Goal: Information Seeking & Learning: Check status

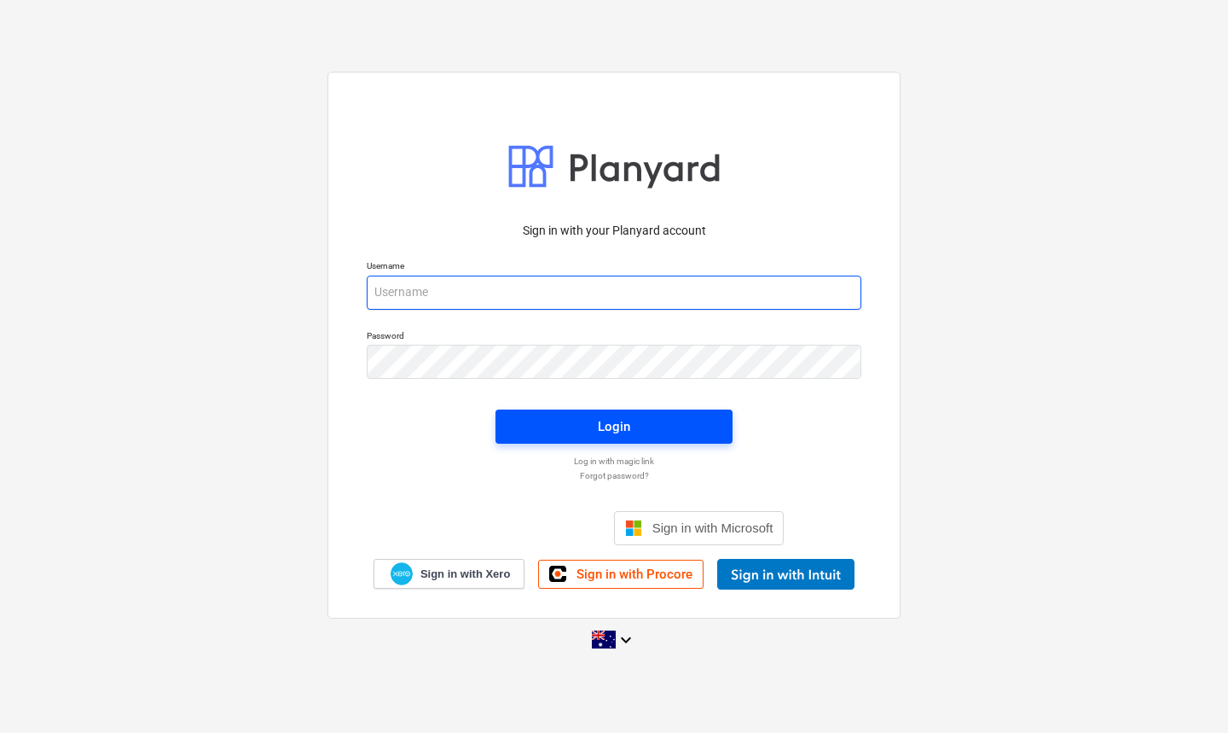
type input "[EMAIL_ADDRESS][DOMAIN_NAME]"
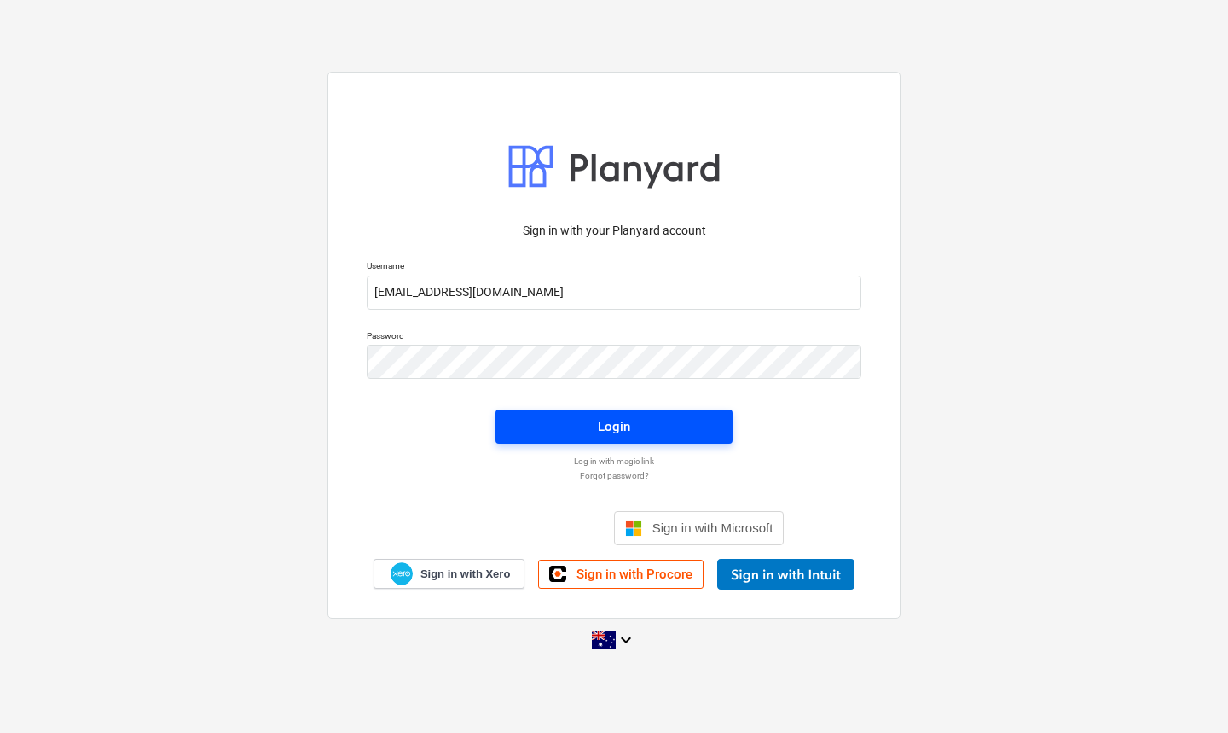
click at [590, 426] on span "Login" at bounding box center [614, 426] width 196 height 22
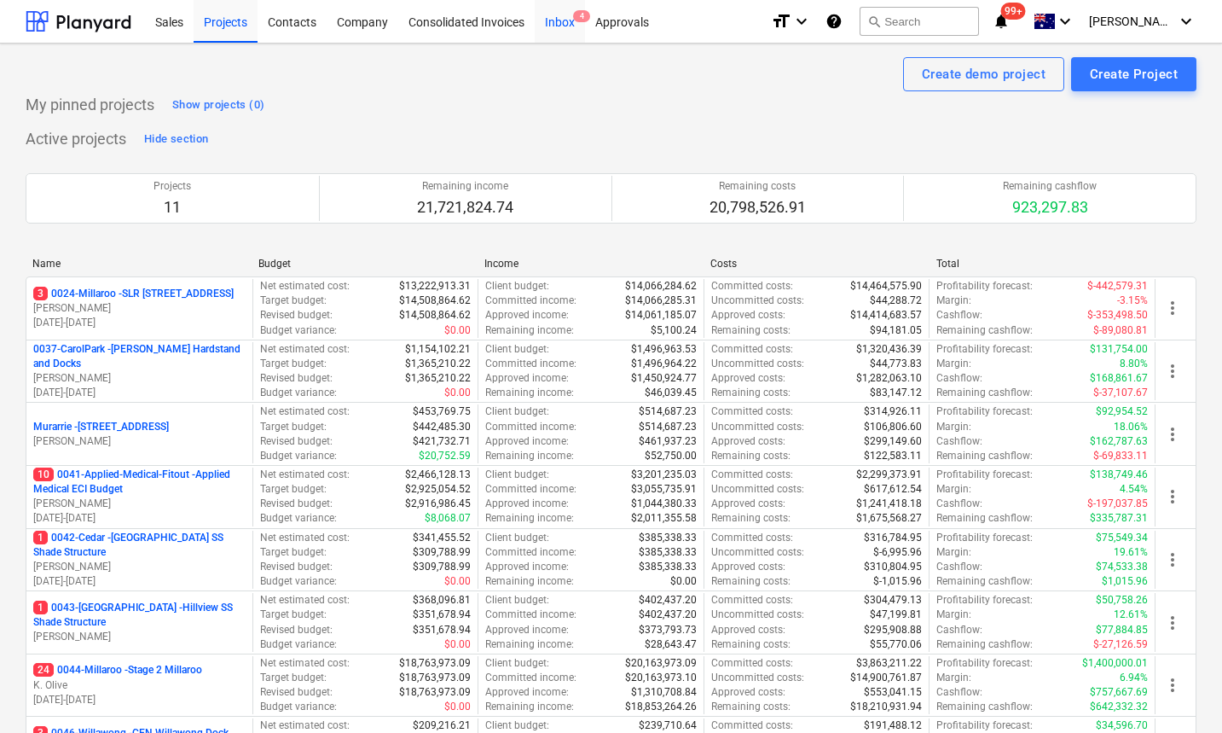
click at [566, 26] on div "Inbox 4" at bounding box center [560, 21] width 50 height 44
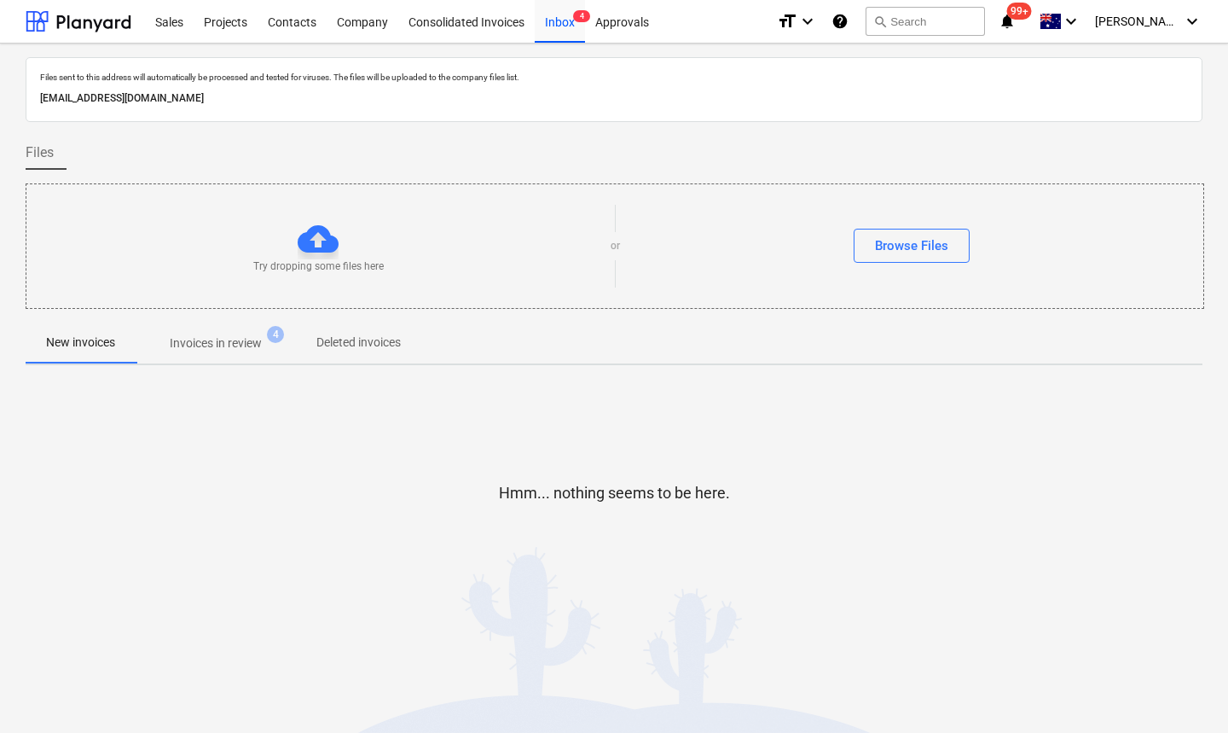
click at [212, 346] on p "Invoices in review" at bounding box center [216, 343] width 92 height 18
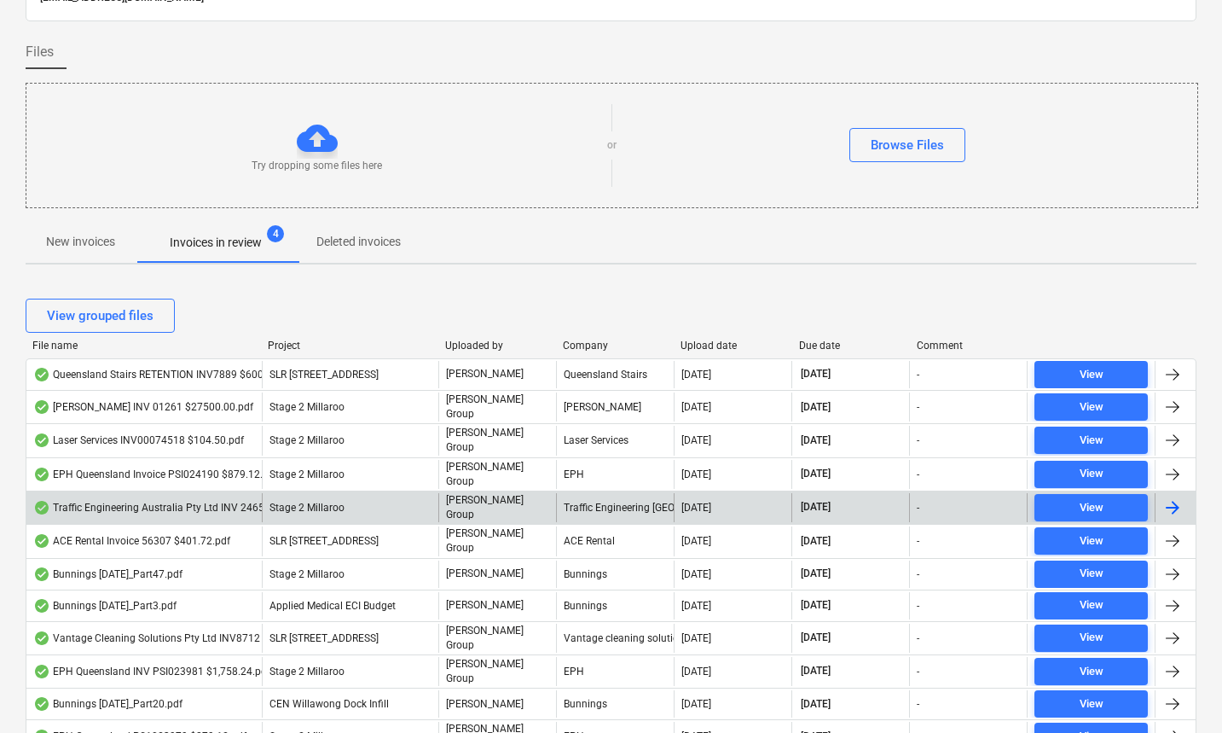
scroll to position [128, 0]
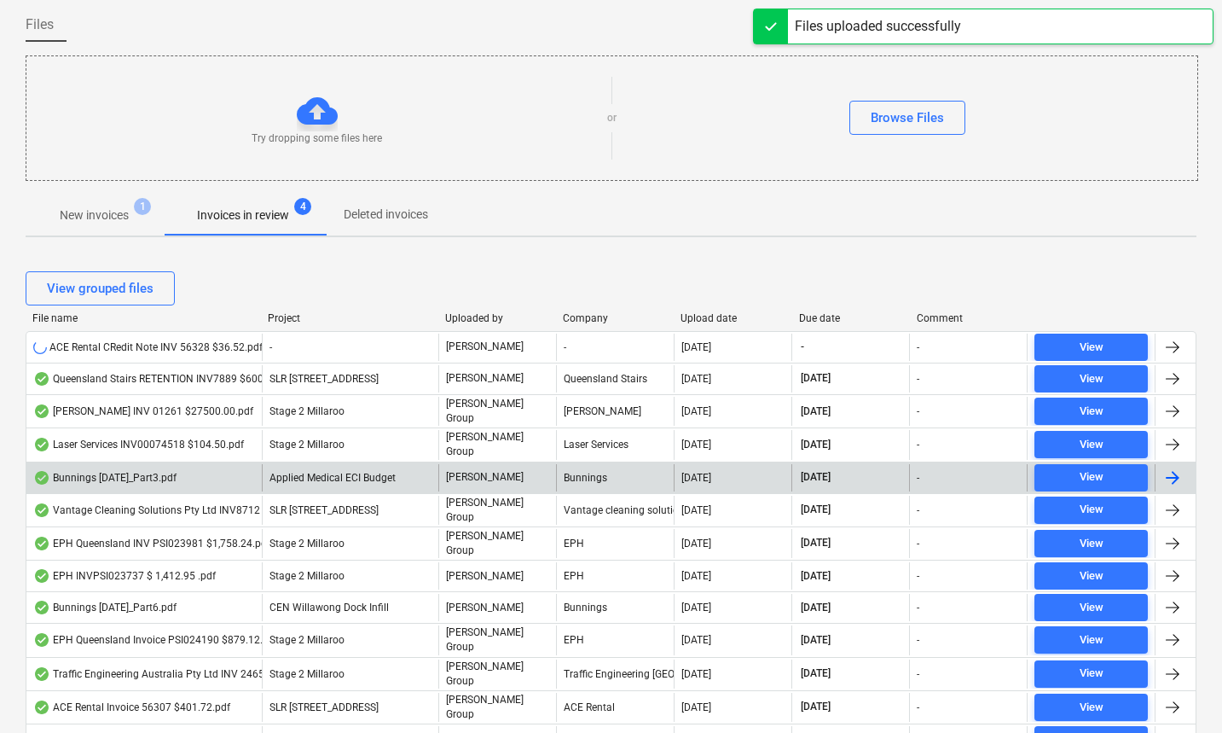
click at [837, 317] on div "Due date" at bounding box center [851, 318] width 104 height 12
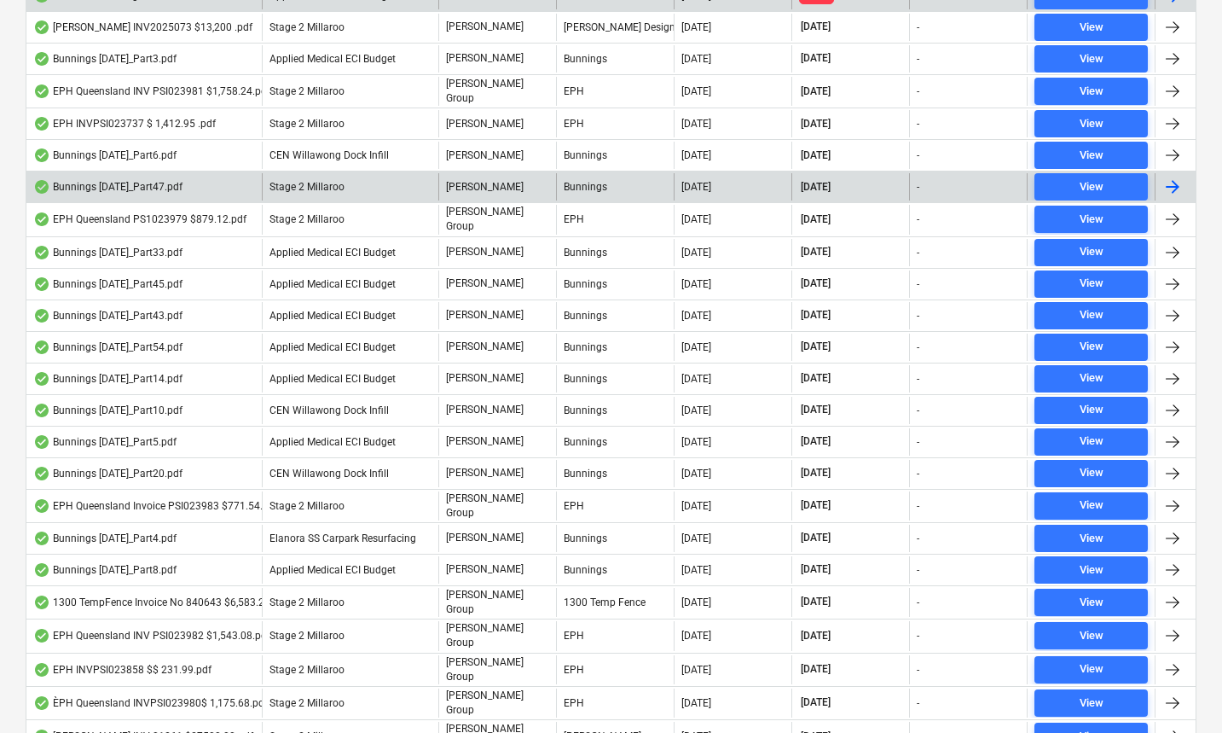
scroll to position [746, 0]
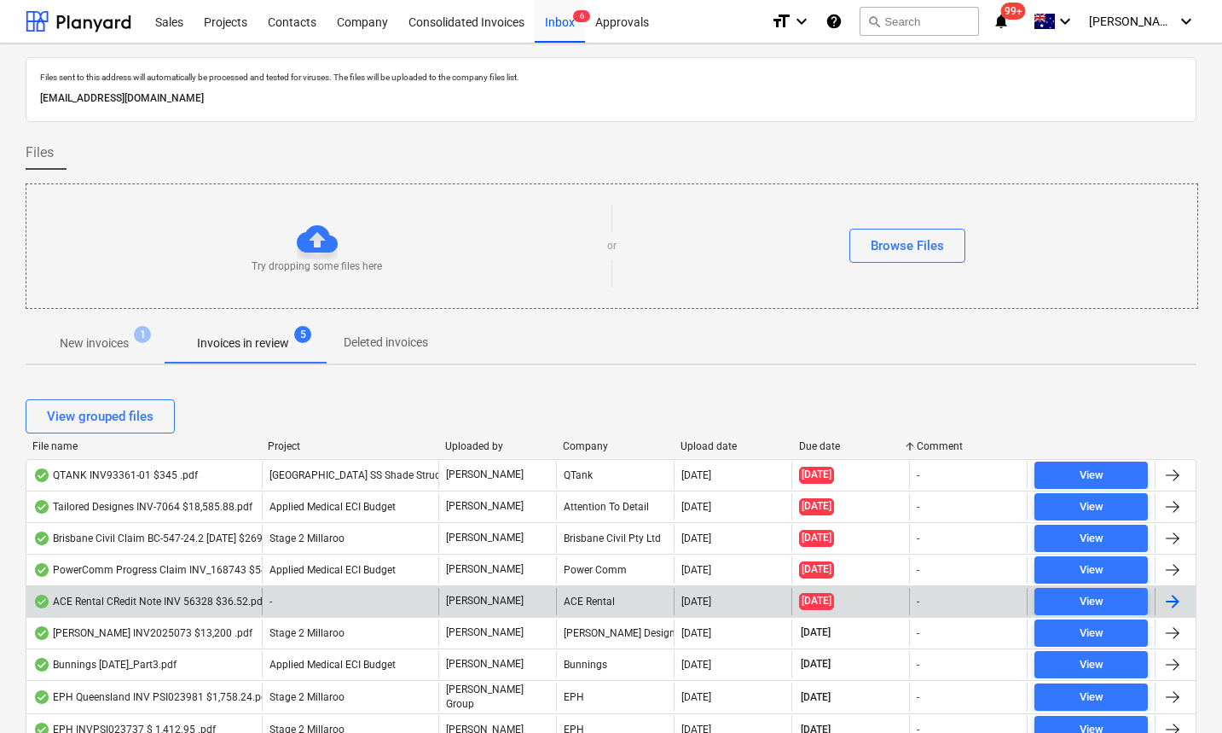
click at [716, 443] on div "Upload date" at bounding box center [733, 446] width 104 height 12
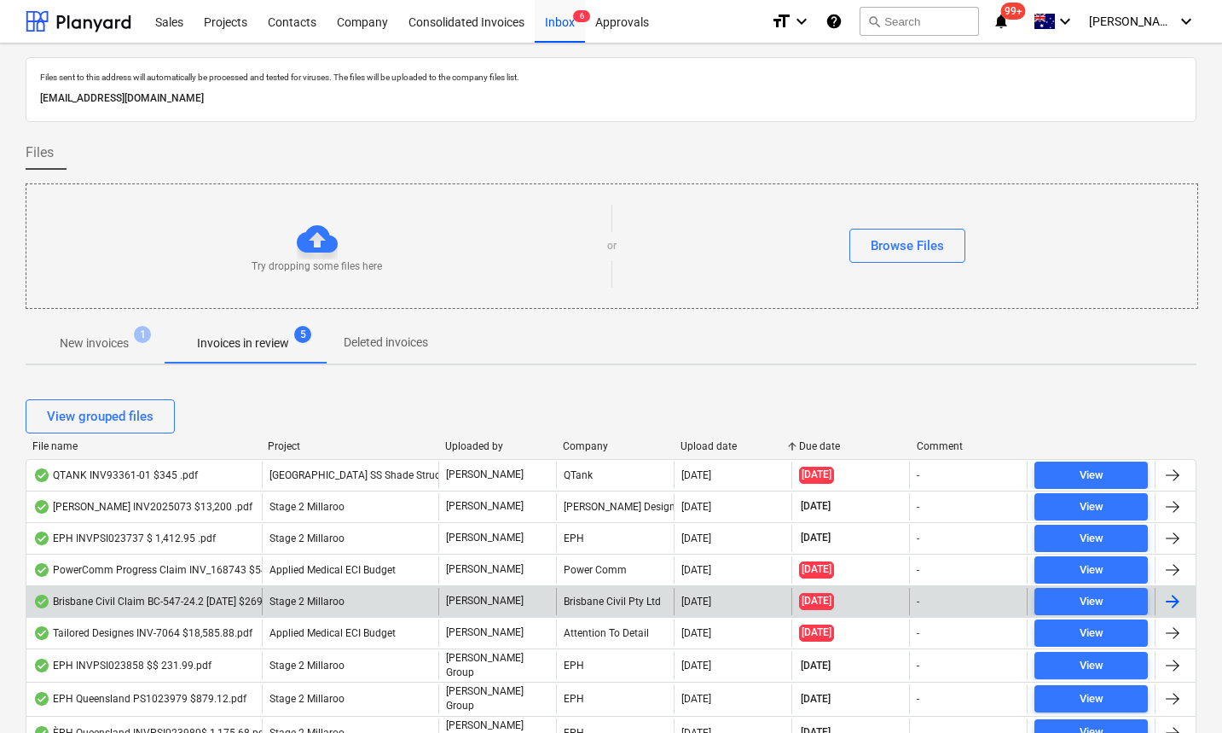
click at [716, 444] on div "Upload date" at bounding box center [733, 446] width 104 height 12
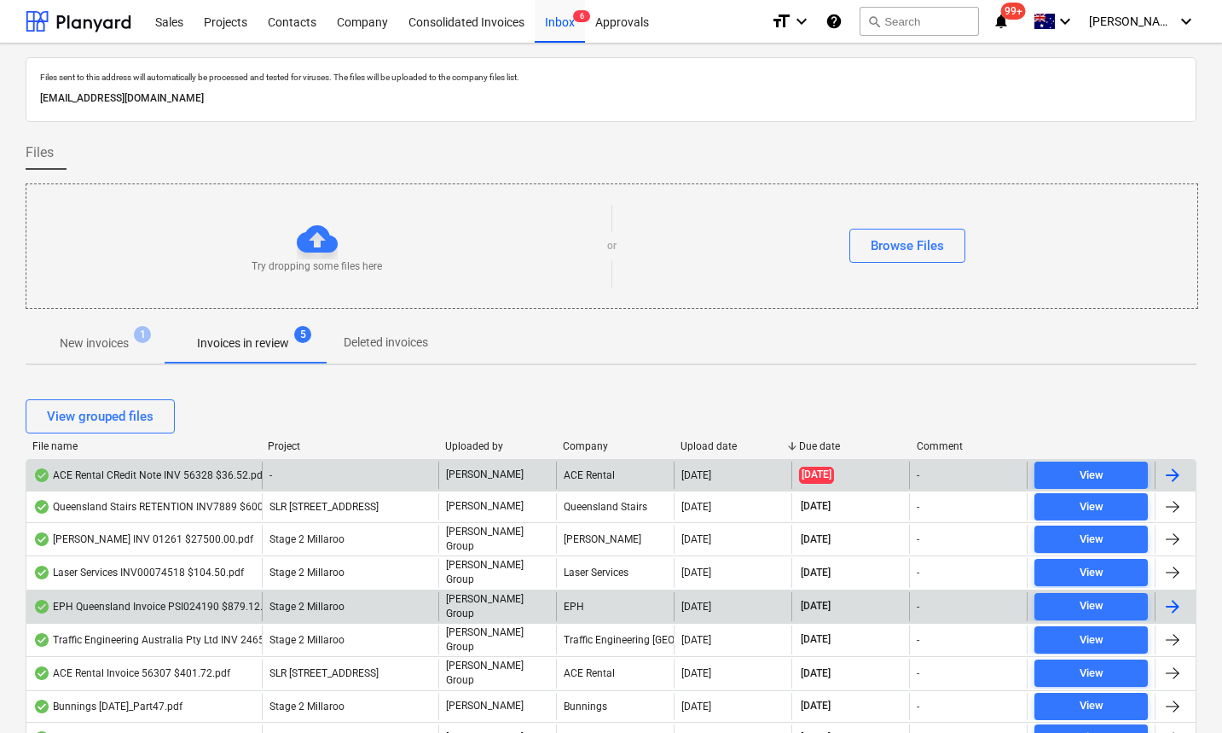
click at [153, 475] on div "ACE Rental CRedit Note INV 56328 $36.52.pdf" at bounding box center [149, 475] width 233 height 14
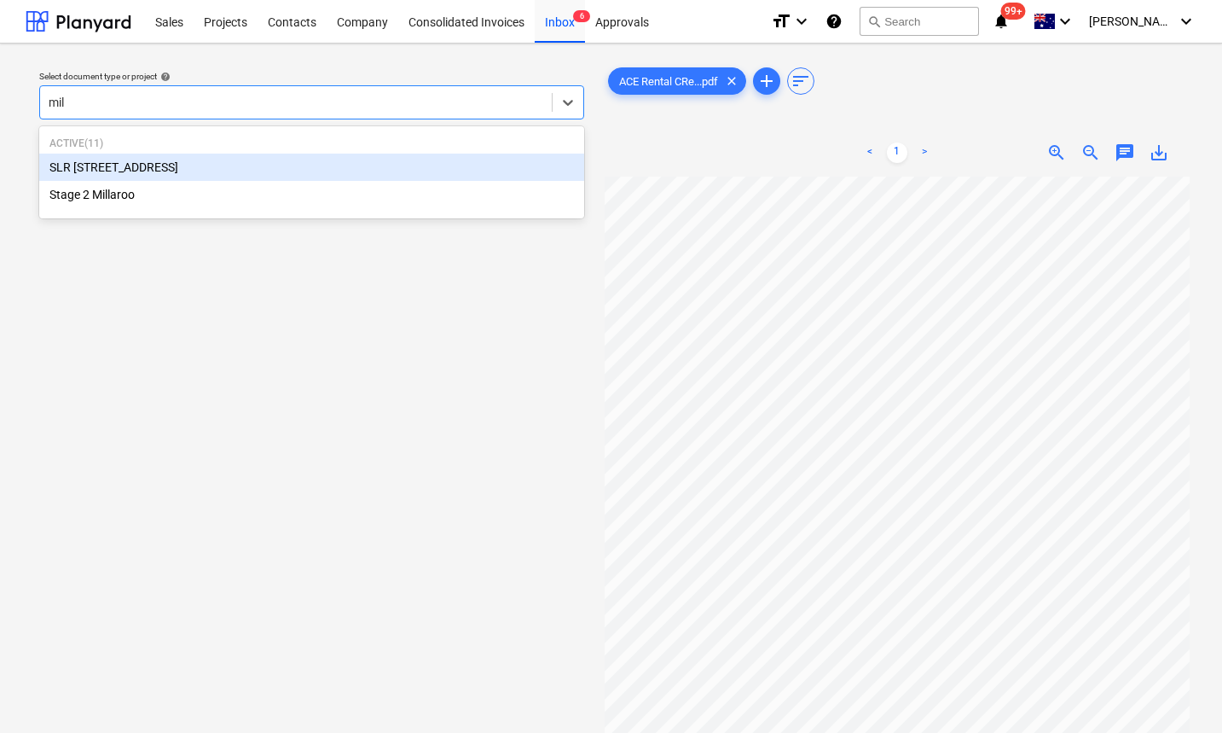
type input "mill"
click at [180, 170] on div "SLR [STREET_ADDRESS]" at bounding box center [311, 167] width 545 height 27
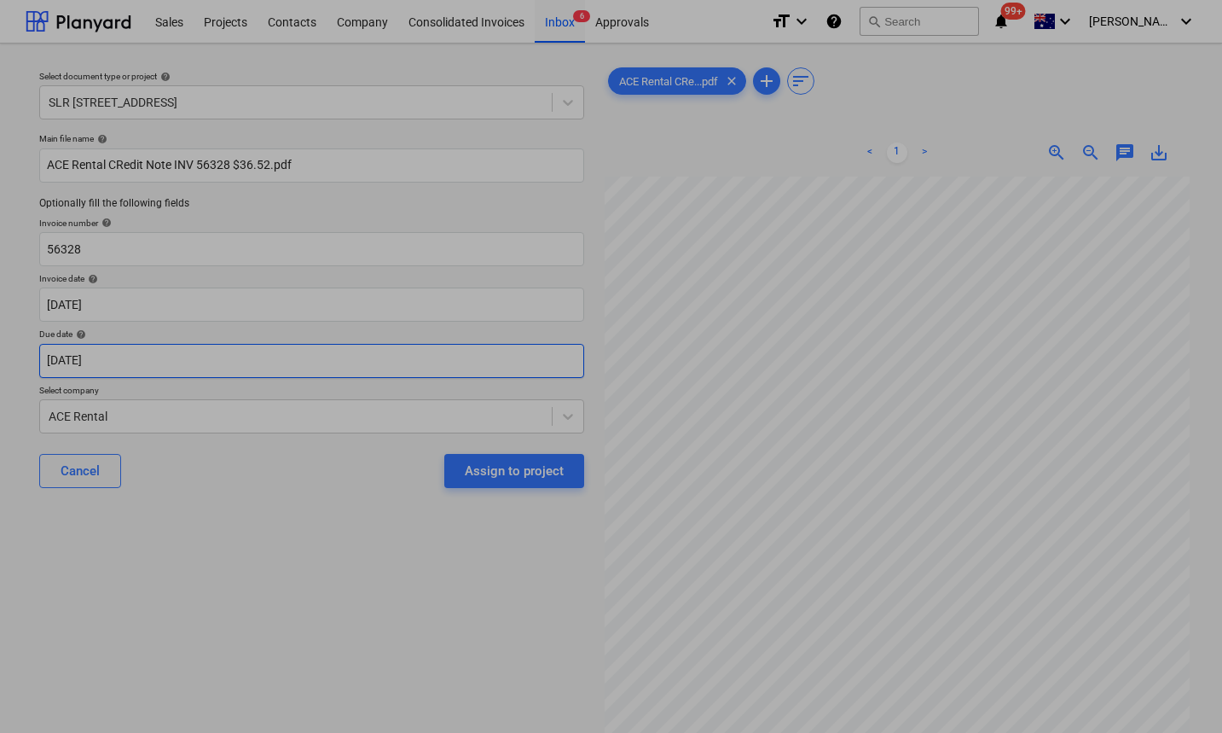
click at [128, 357] on body "Sales Projects Contacts Company Consolidated Invoices Inbox 6 Approvals format_…" at bounding box center [611, 366] width 1222 height 733
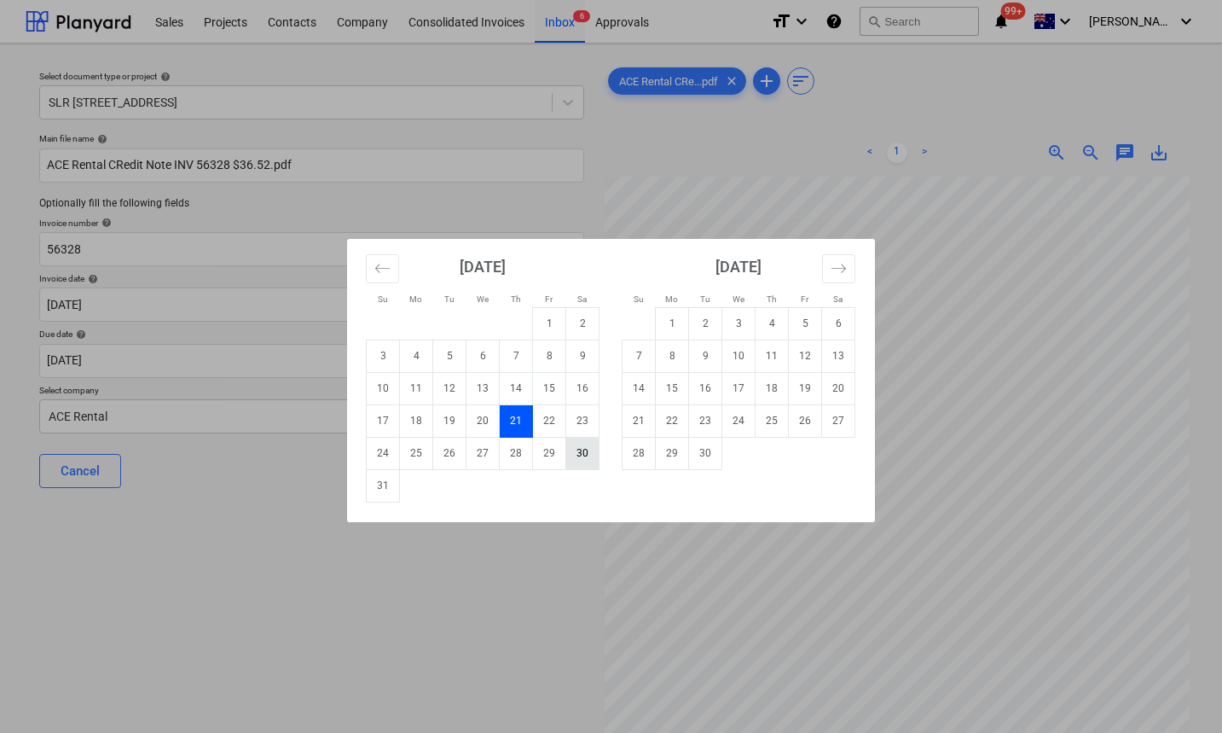
click at [578, 455] on td "30" at bounding box center [582, 453] width 33 height 32
type input "[DATE]"
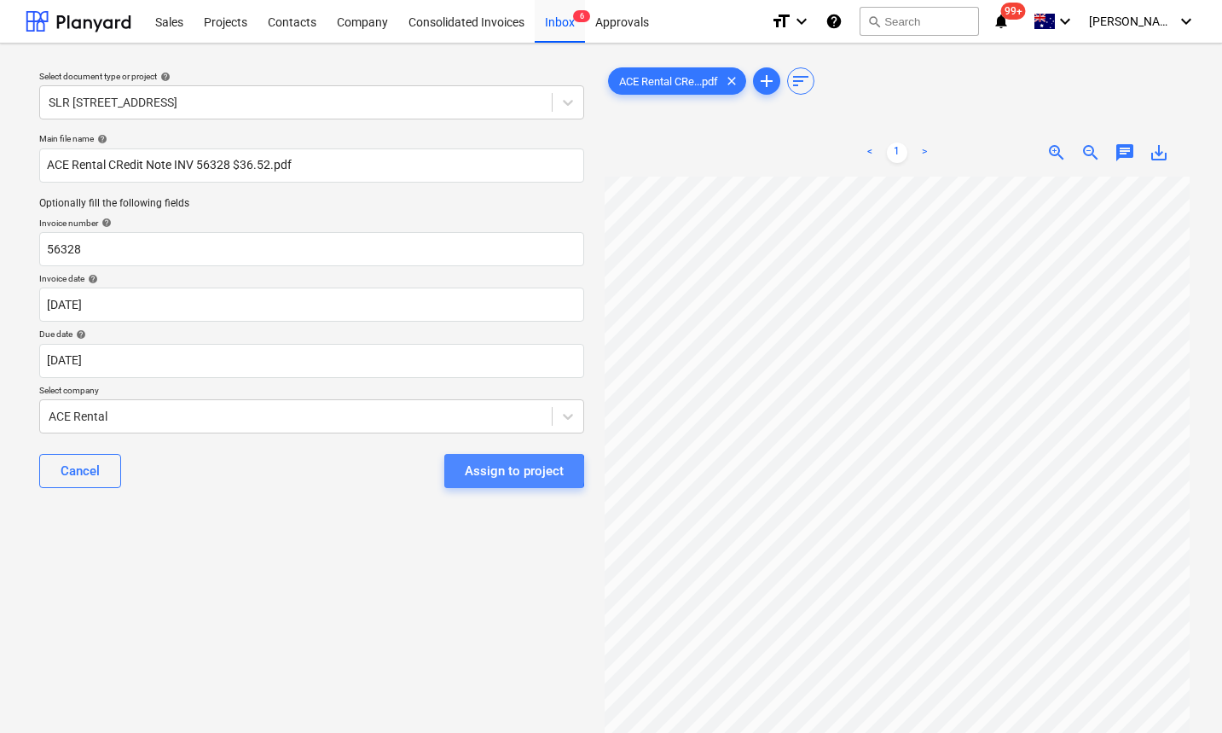
click at [512, 471] on div "Assign to project" at bounding box center [514, 471] width 99 height 22
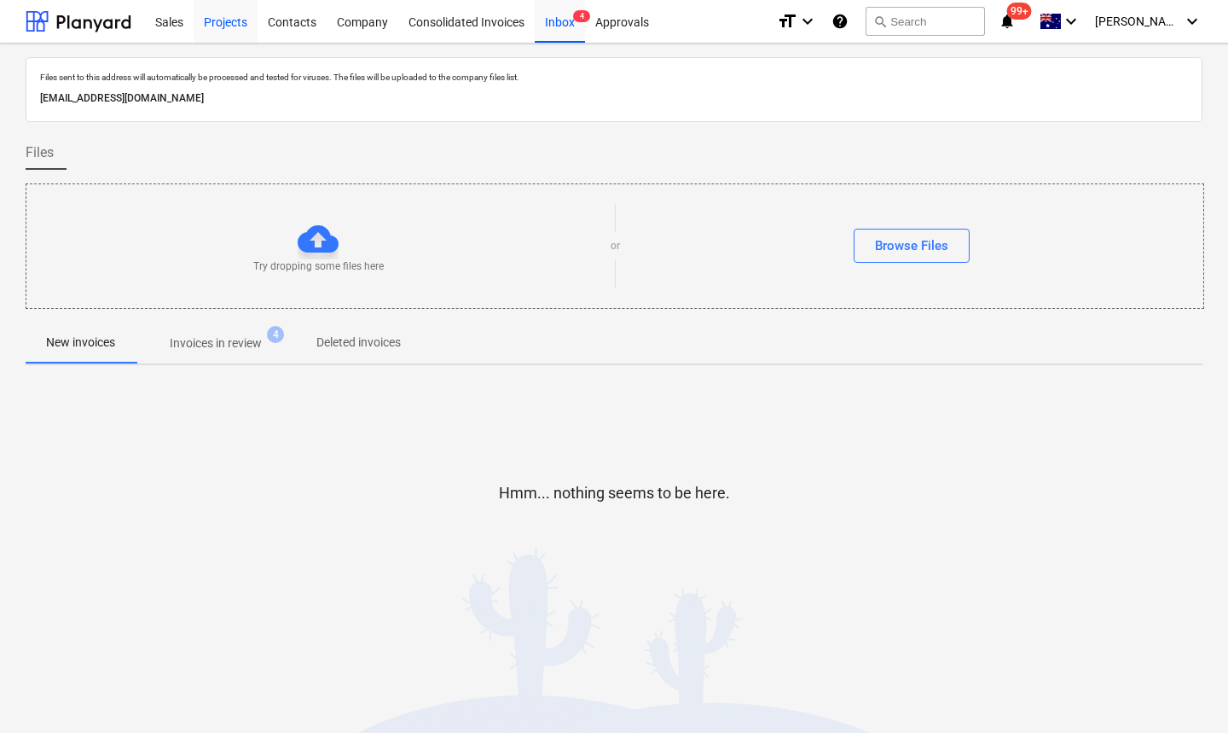
click at [88, 25] on div at bounding box center [79, 21] width 106 height 43
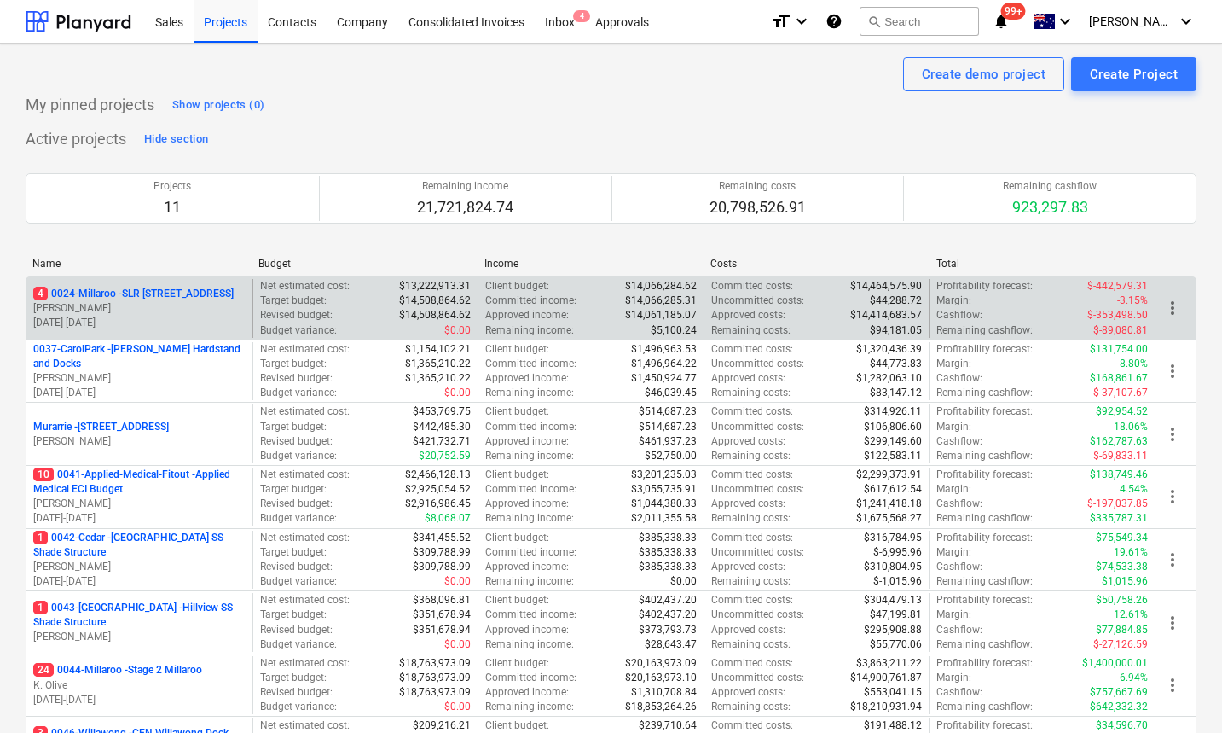
click at [164, 298] on p "4 0024-Millaroo - SLR [STREET_ADDRESS]" at bounding box center [133, 294] width 200 height 15
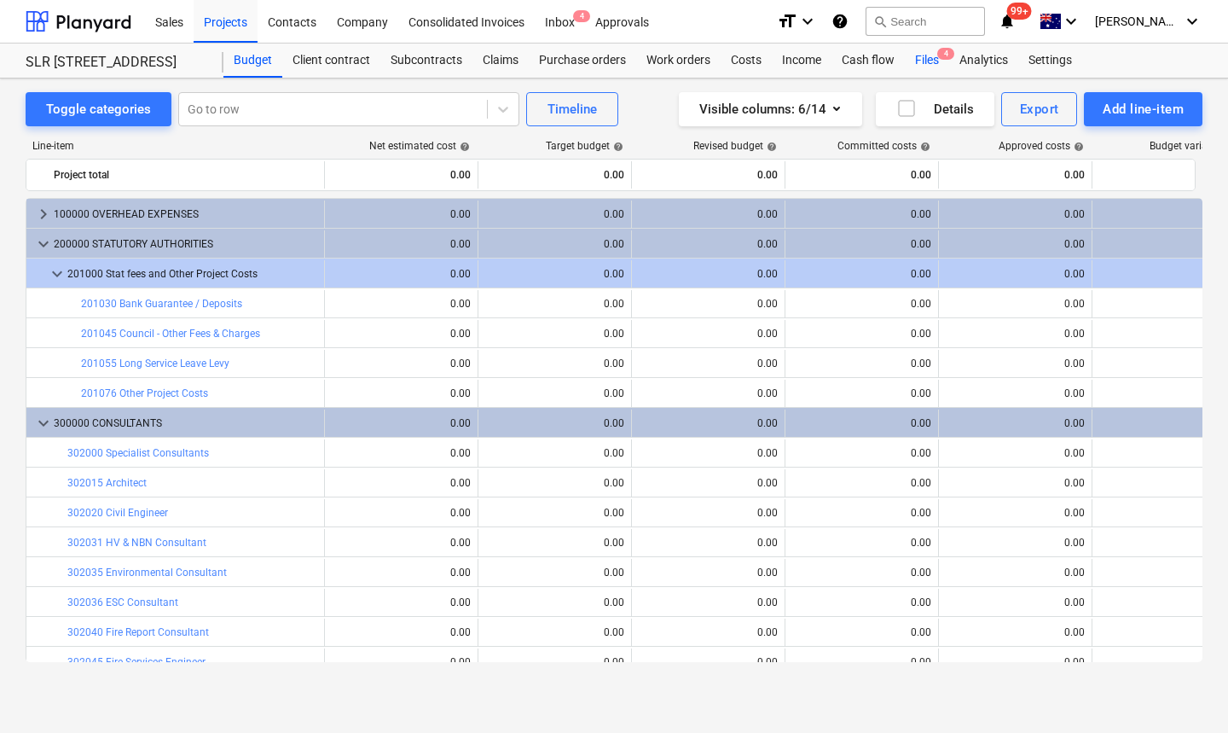
click at [931, 69] on div "Files 4" at bounding box center [927, 61] width 44 height 34
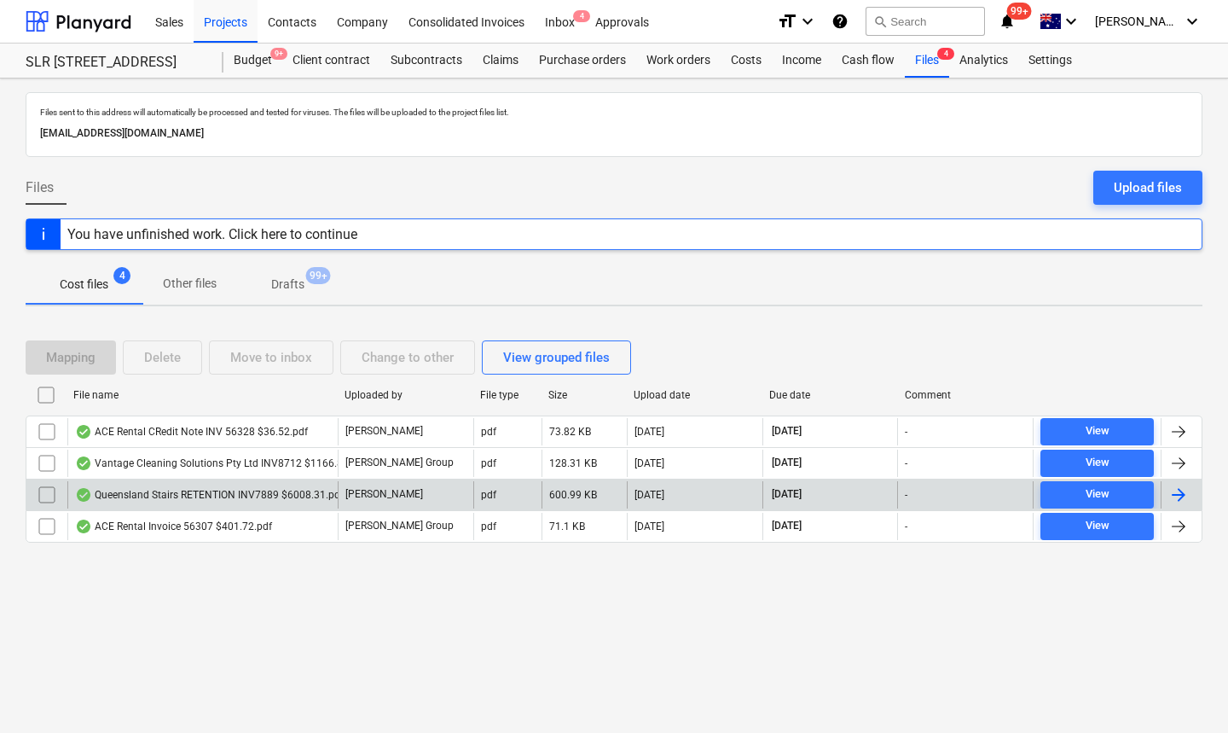
click at [49, 489] on input "checkbox" at bounding box center [46, 494] width 27 height 27
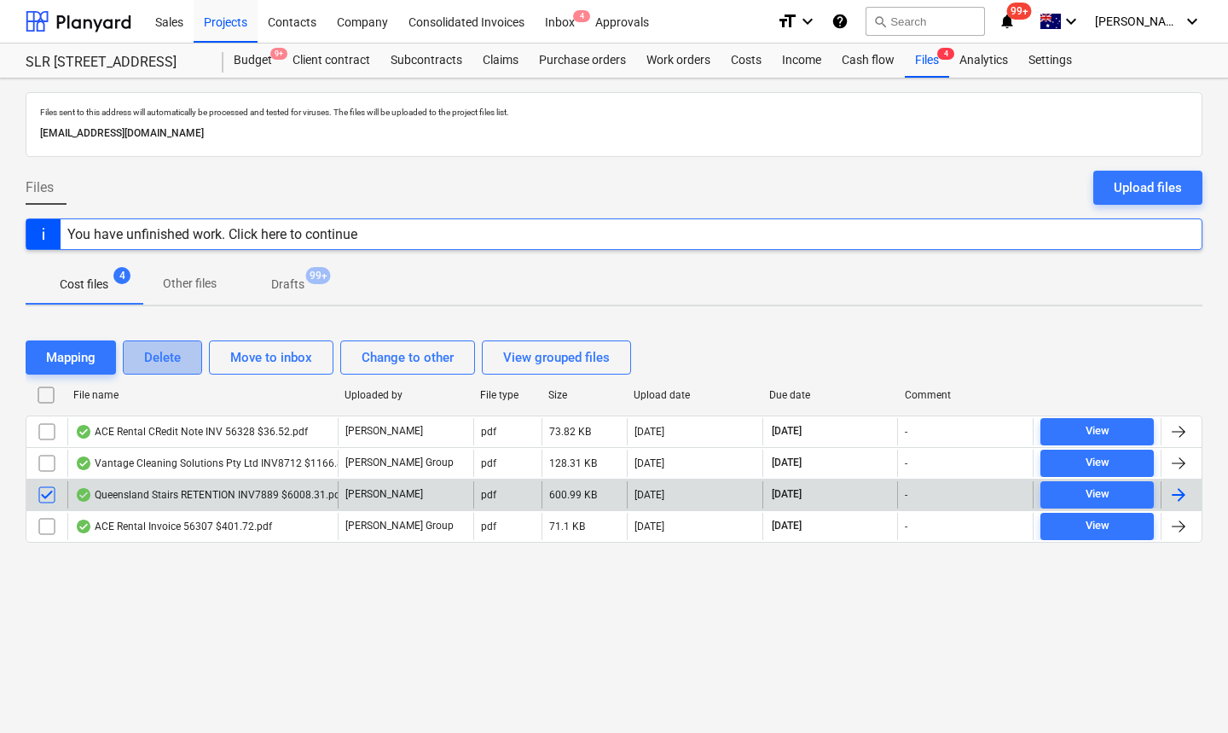
click at [166, 354] on div "Delete" at bounding box center [162, 357] width 37 height 22
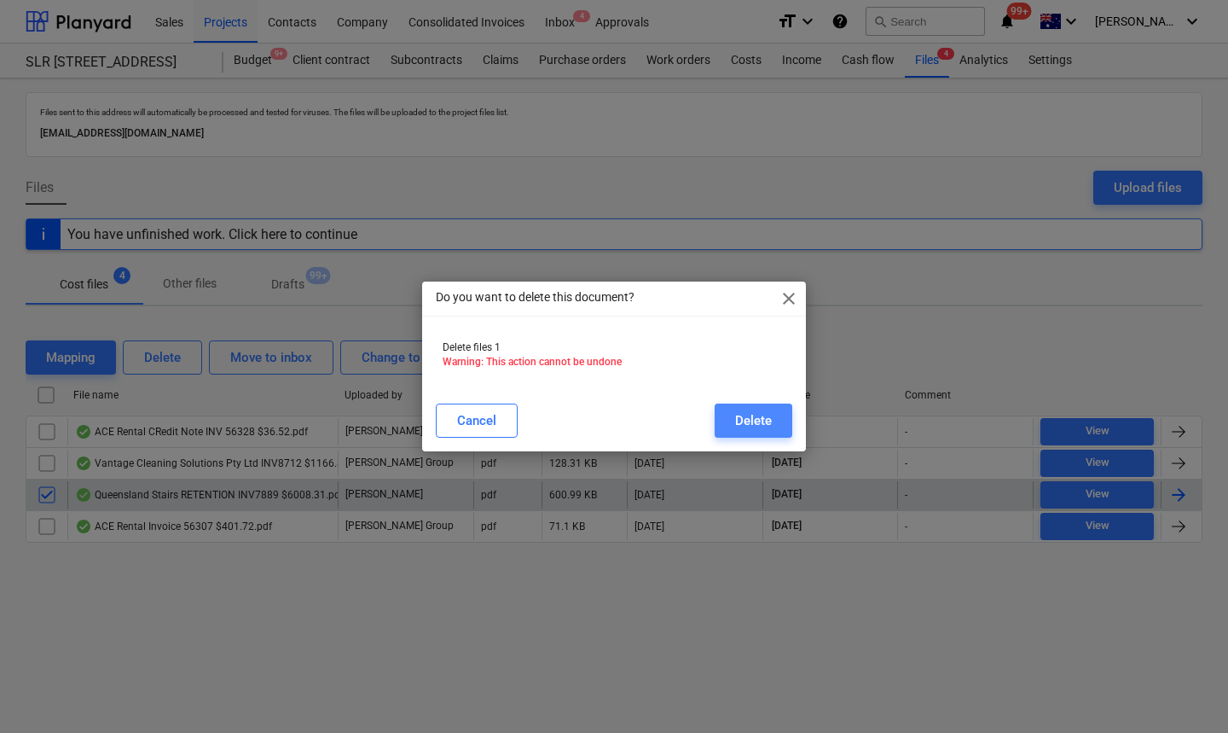
click at [775, 421] on button "Delete" at bounding box center [754, 420] width 78 height 34
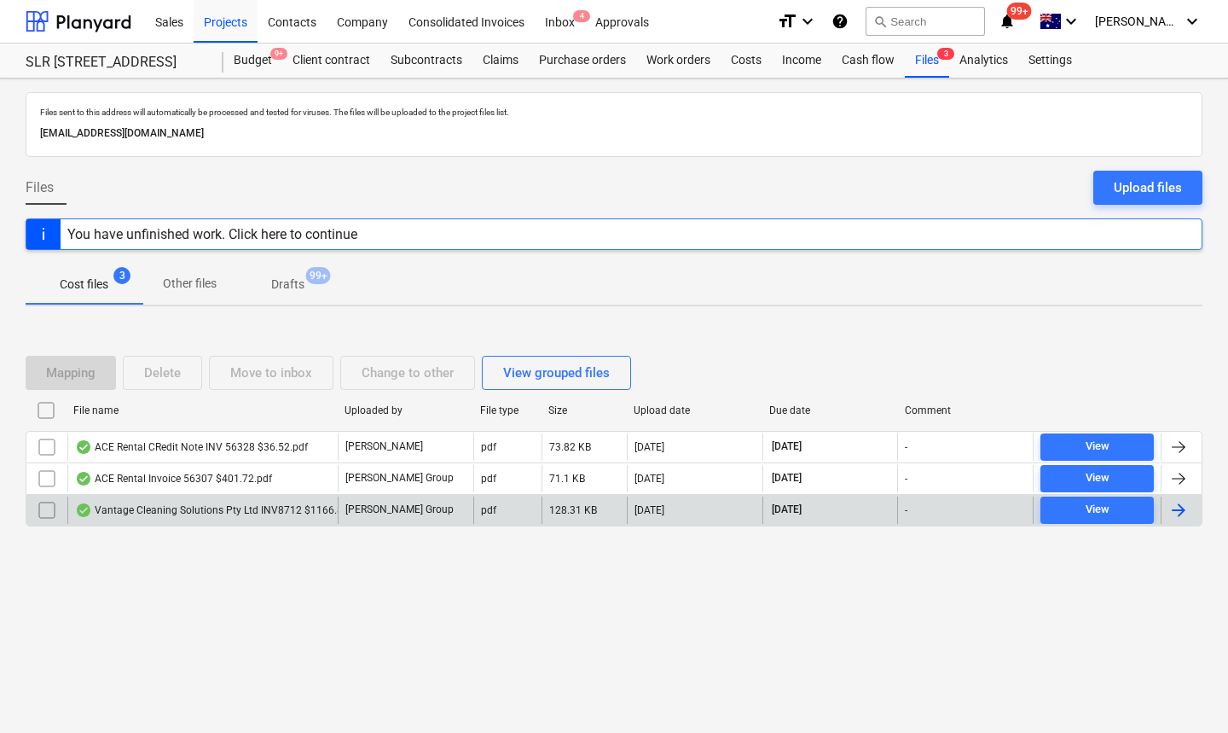
click at [223, 548] on div "Mapping Delete Move to inbox Change to other View grouped files File name Uploa…" at bounding box center [614, 447] width 1177 height 225
click at [49, 23] on div at bounding box center [79, 21] width 106 height 43
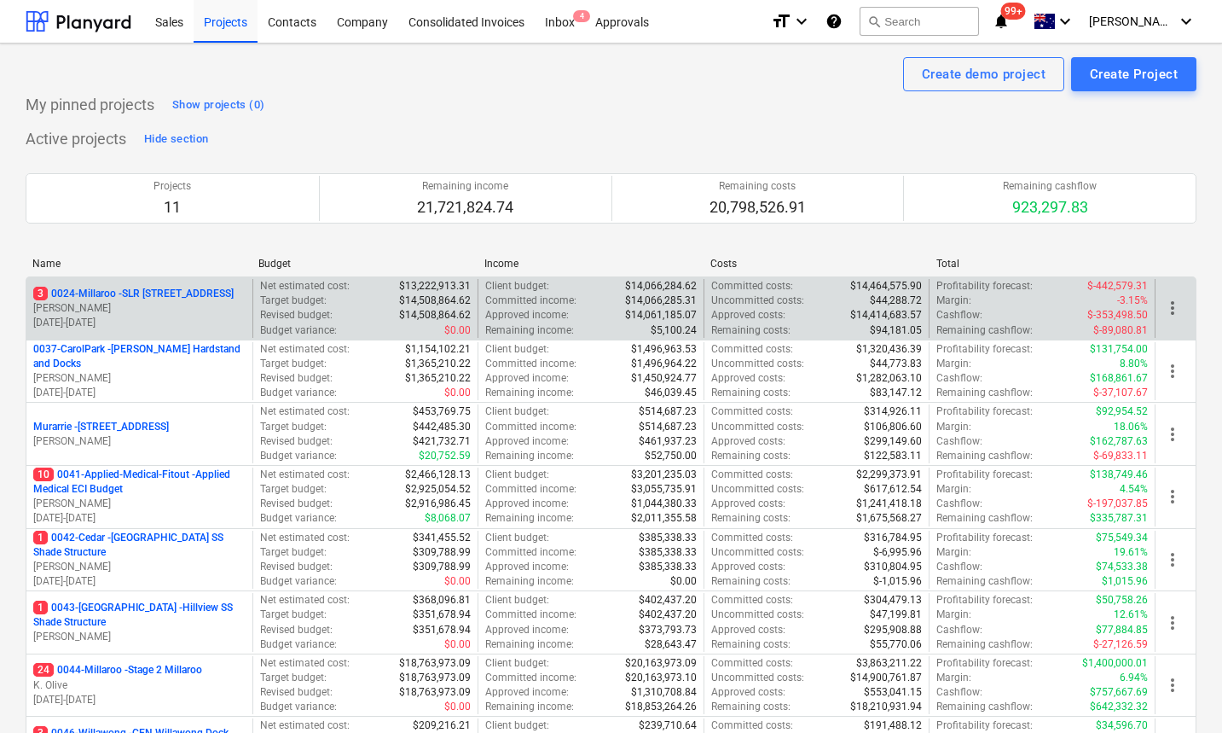
click at [165, 296] on p "3 0024-Millaroo - SLR [STREET_ADDRESS]" at bounding box center [133, 294] width 200 height 15
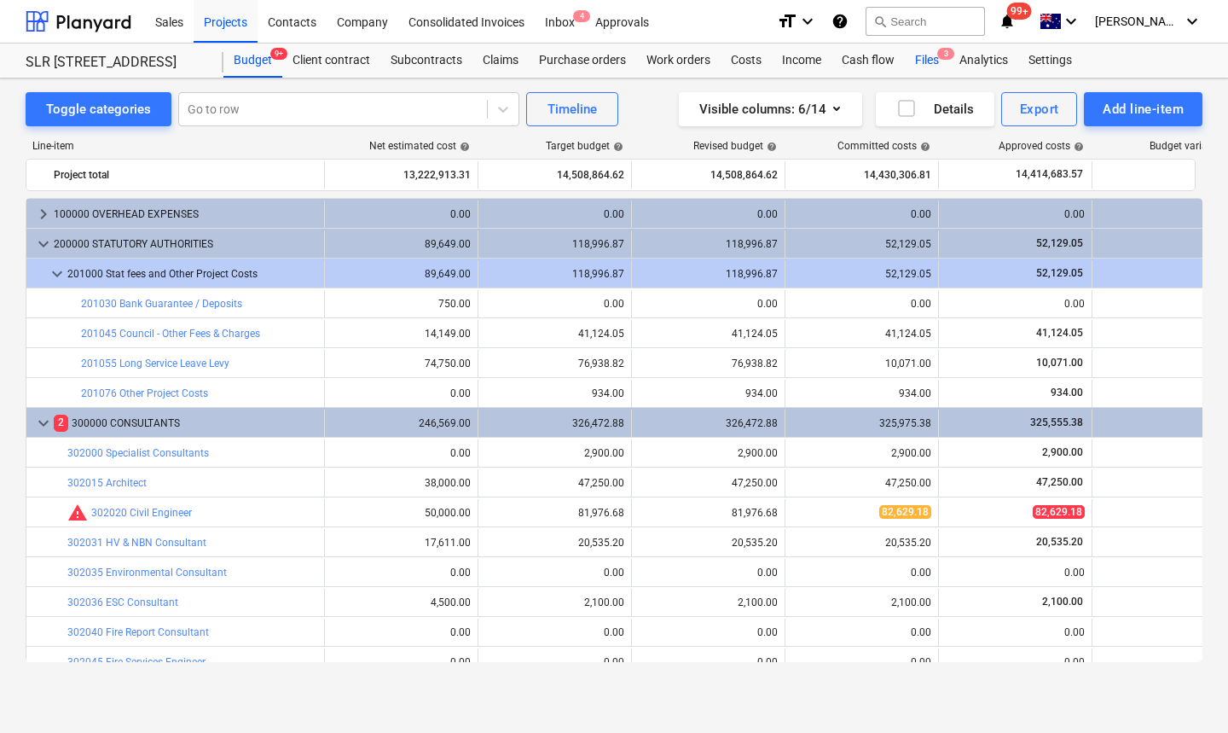
click at [922, 60] on div "Files 3" at bounding box center [927, 61] width 44 height 34
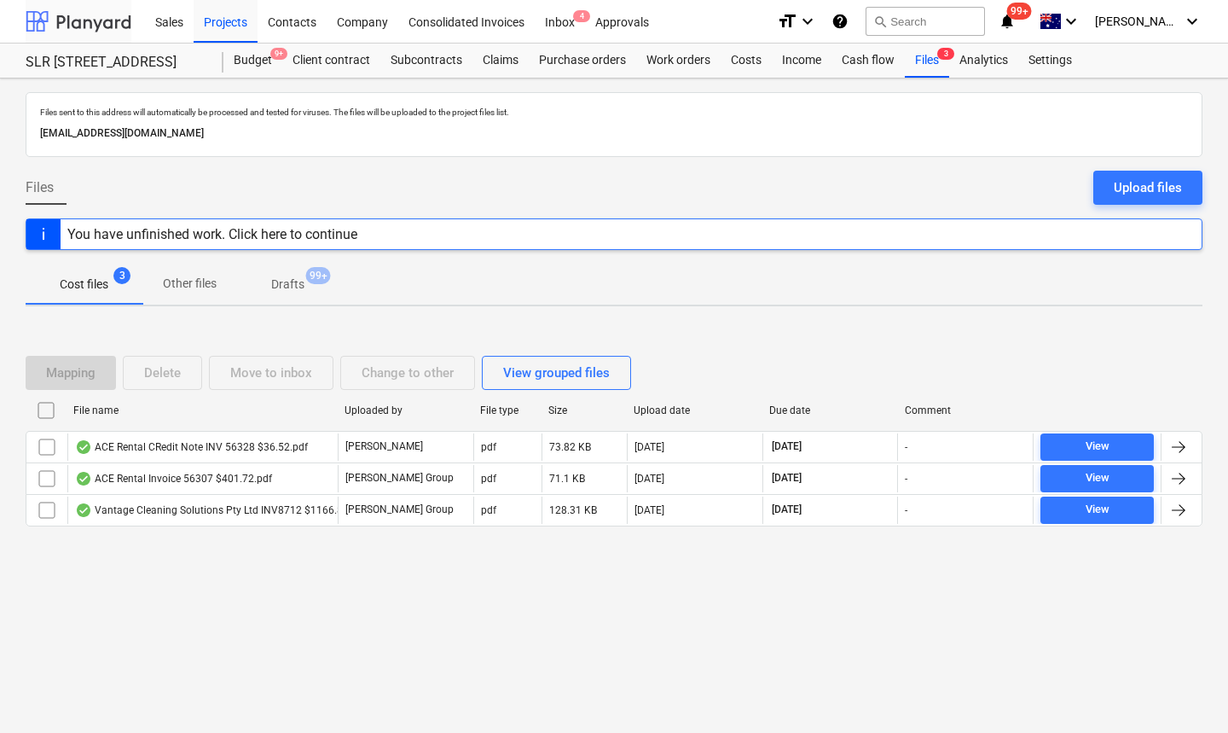
click at [102, 26] on div at bounding box center [79, 21] width 106 height 43
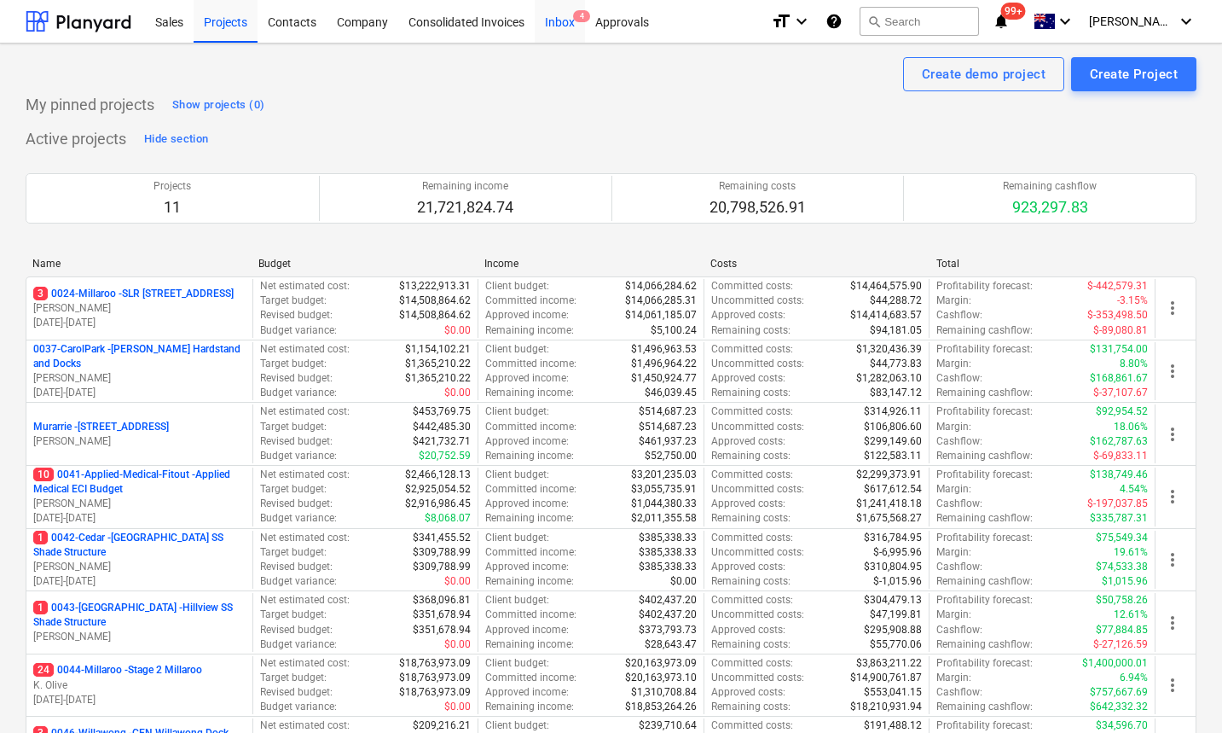
click at [554, 22] on div "Inbox 4" at bounding box center [560, 21] width 50 height 44
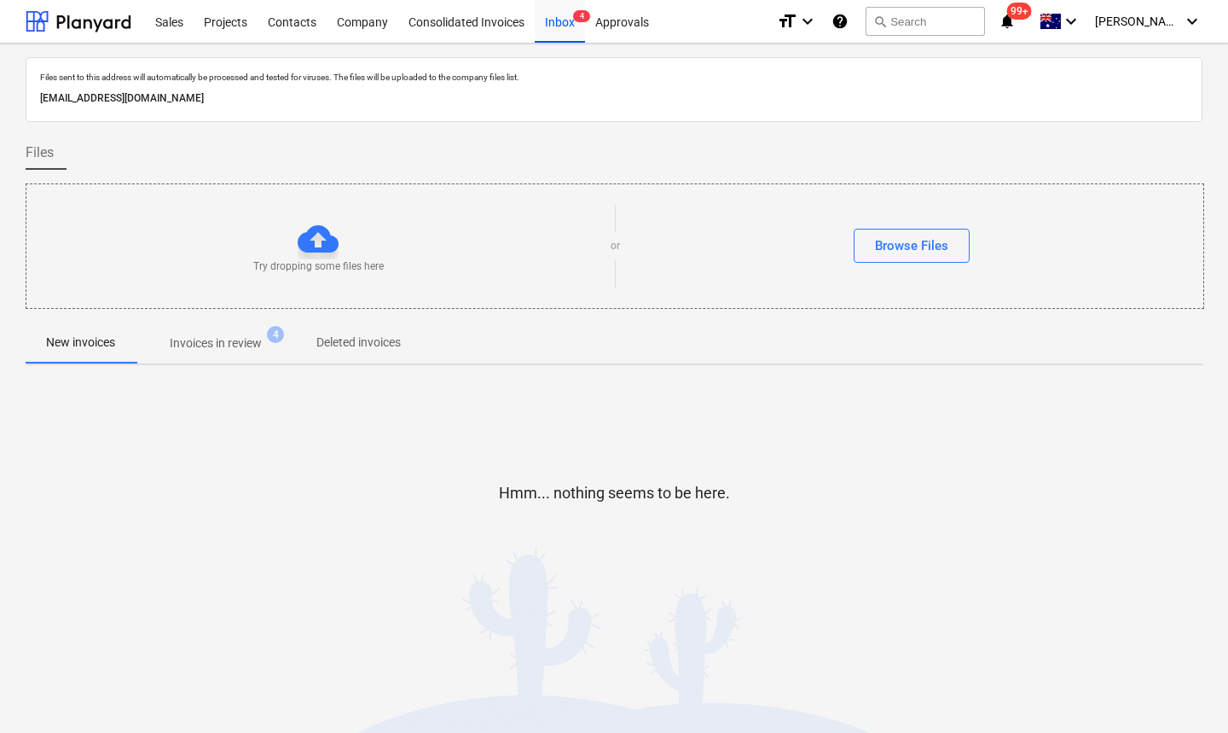
click at [241, 343] on p "Invoices in review" at bounding box center [216, 343] width 92 height 18
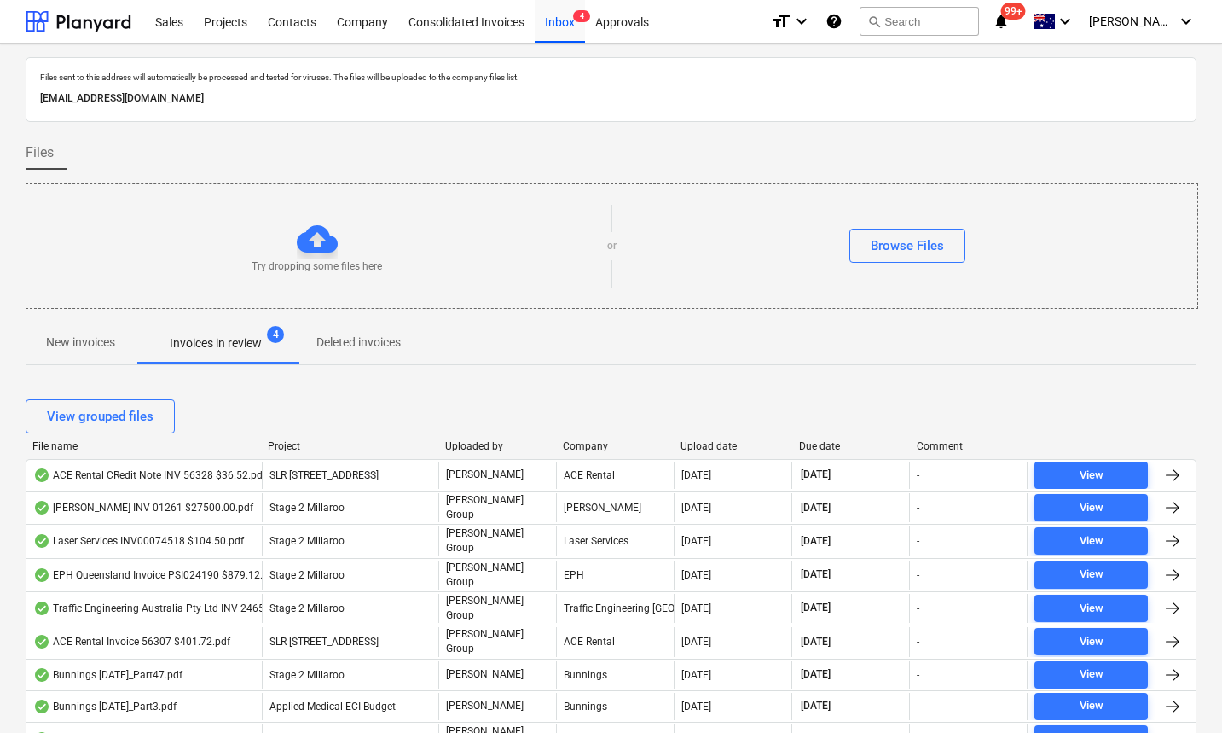
click at [817, 444] on div "Due date" at bounding box center [851, 446] width 104 height 12
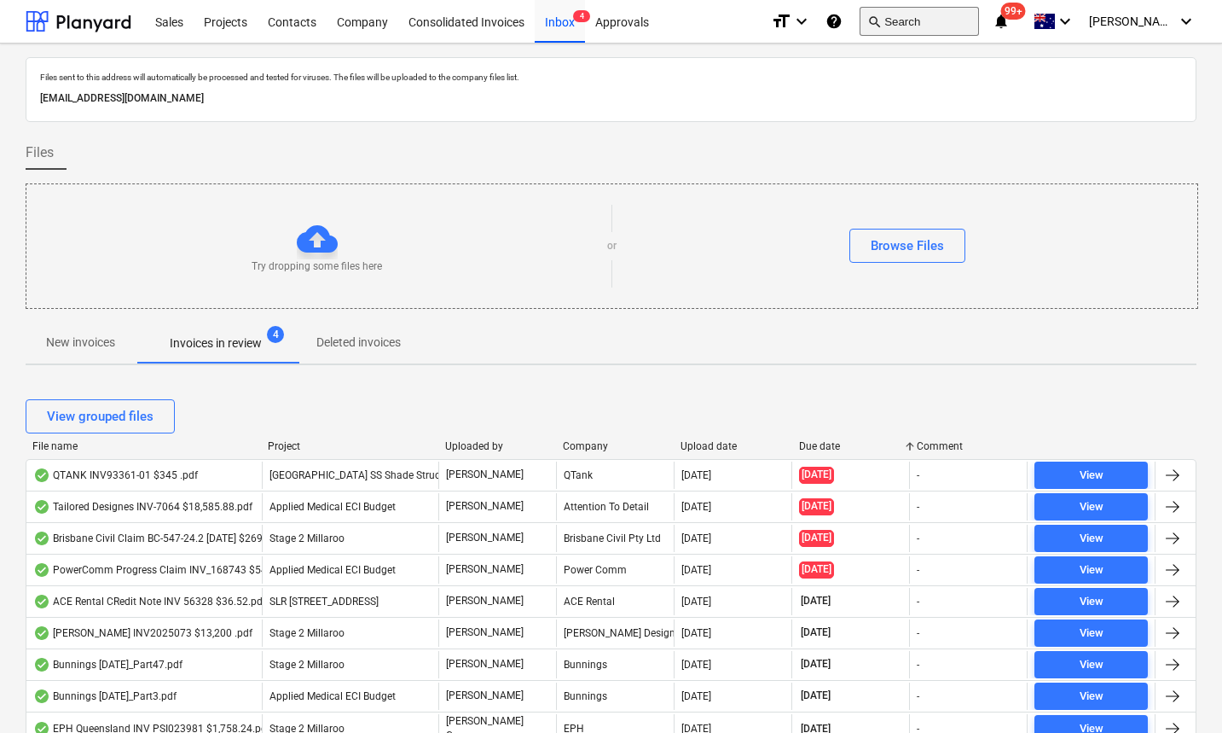
click at [927, 22] on button "search Search" at bounding box center [919, 21] width 119 height 29
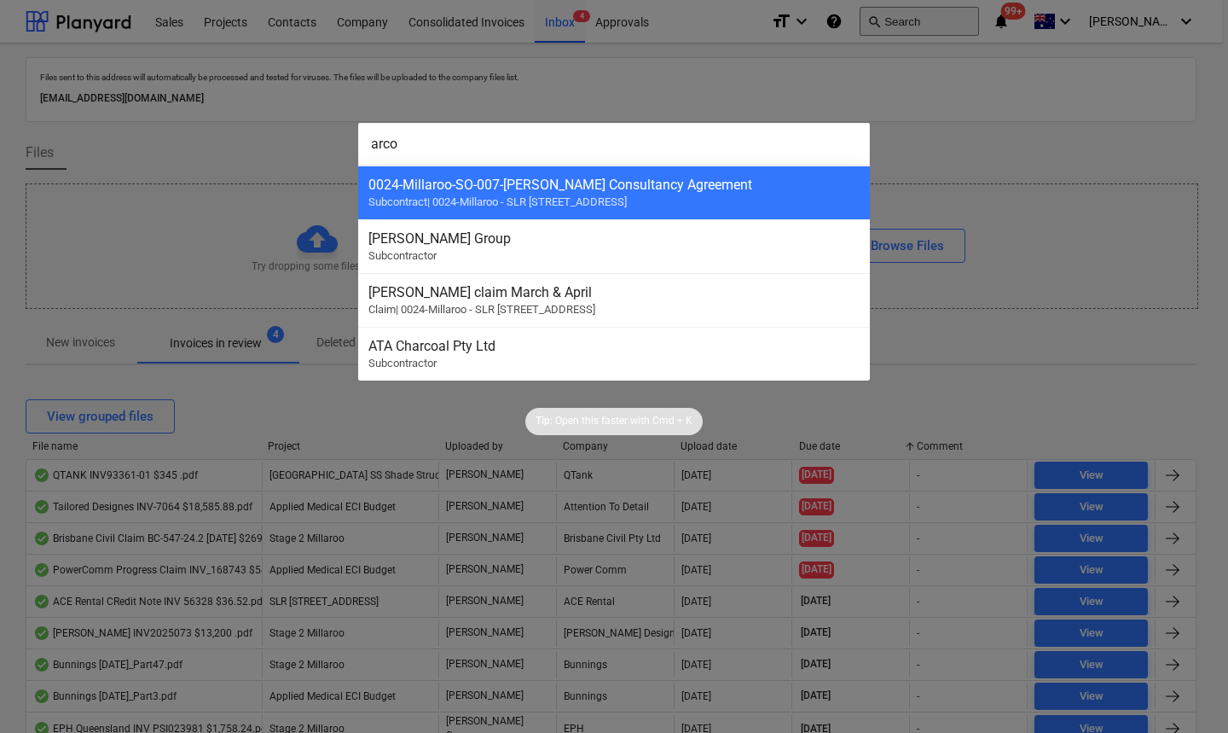
type input "[PERSON_NAME]"
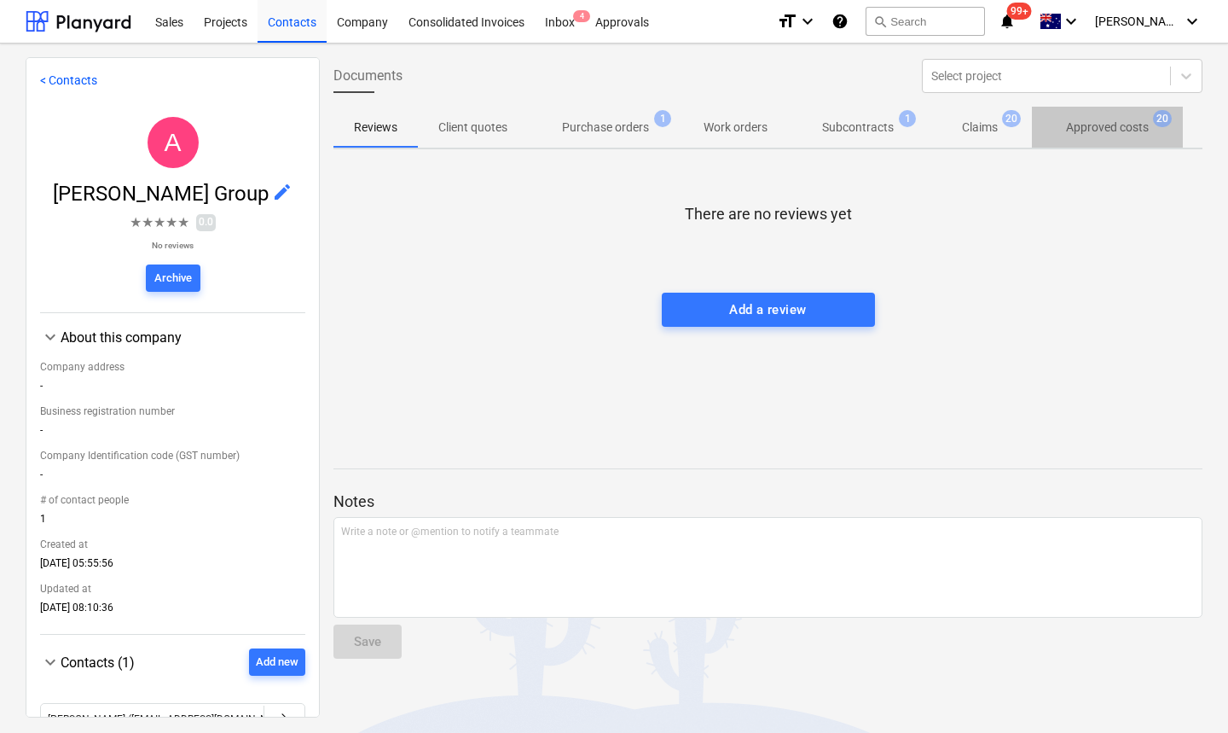
click at [1119, 123] on p "Approved costs" at bounding box center [1107, 128] width 83 height 18
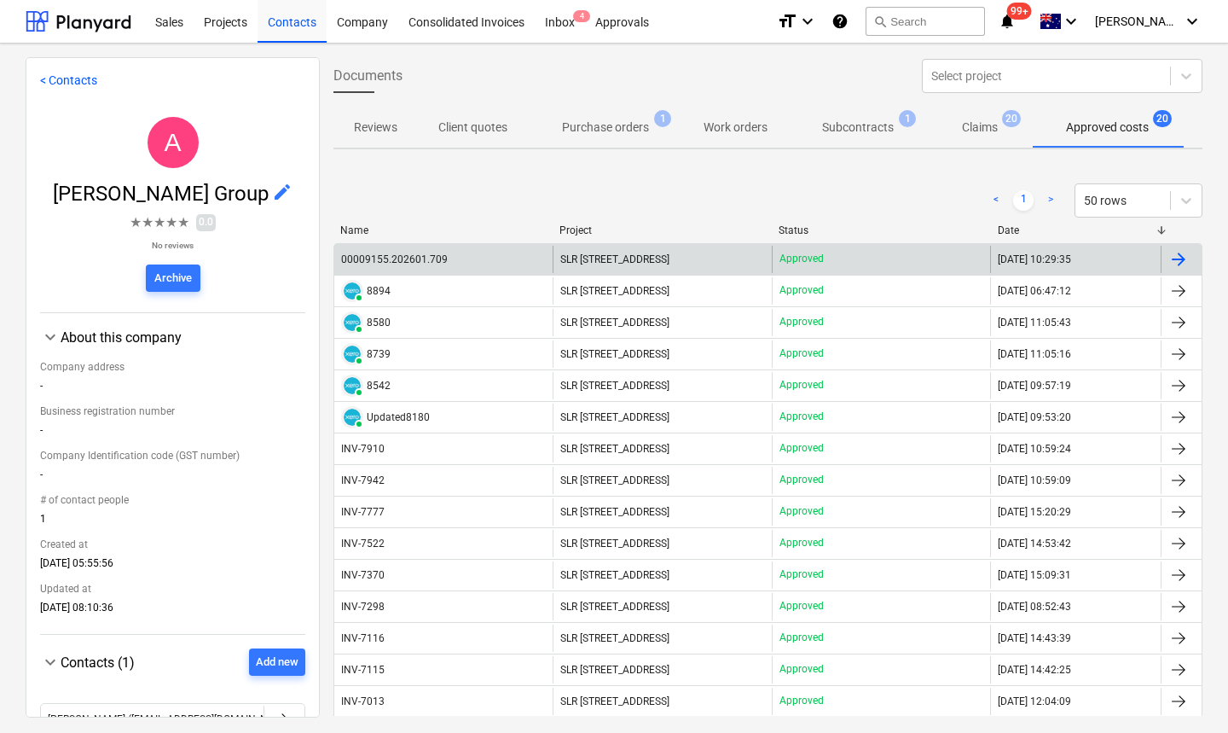
click at [434, 254] on div "00009155.202601.709" at bounding box center [394, 259] width 107 height 12
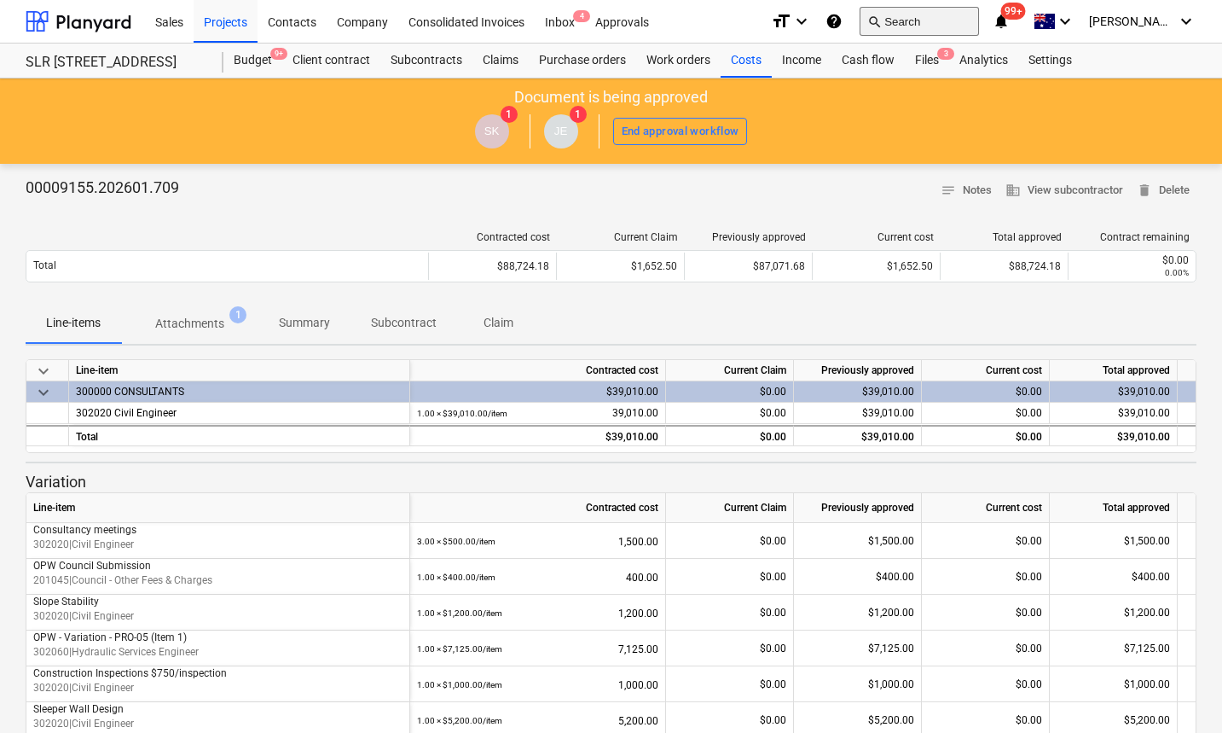
click at [940, 23] on button "search Search" at bounding box center [919, 21] width 119 height 29
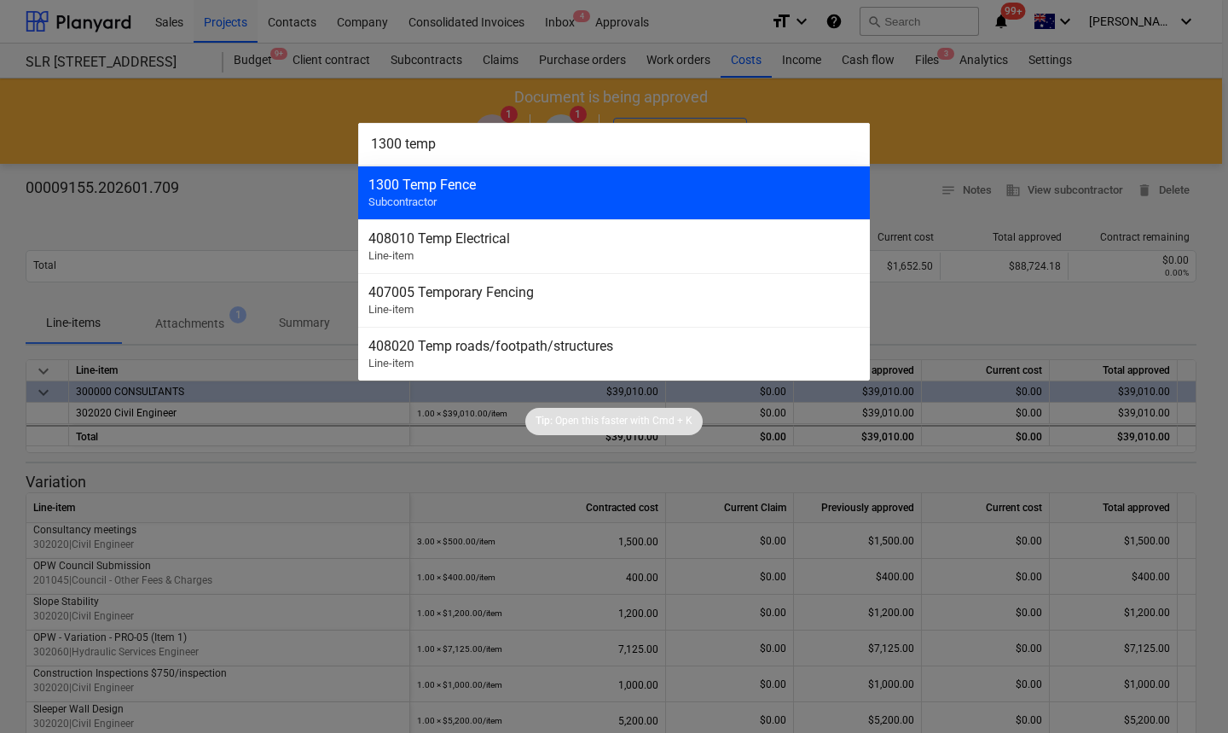
type input "1300 temp"
click at [605, 181] on div "1300 Temp Fence" at bounding box center [613, 185] width 491 height 16
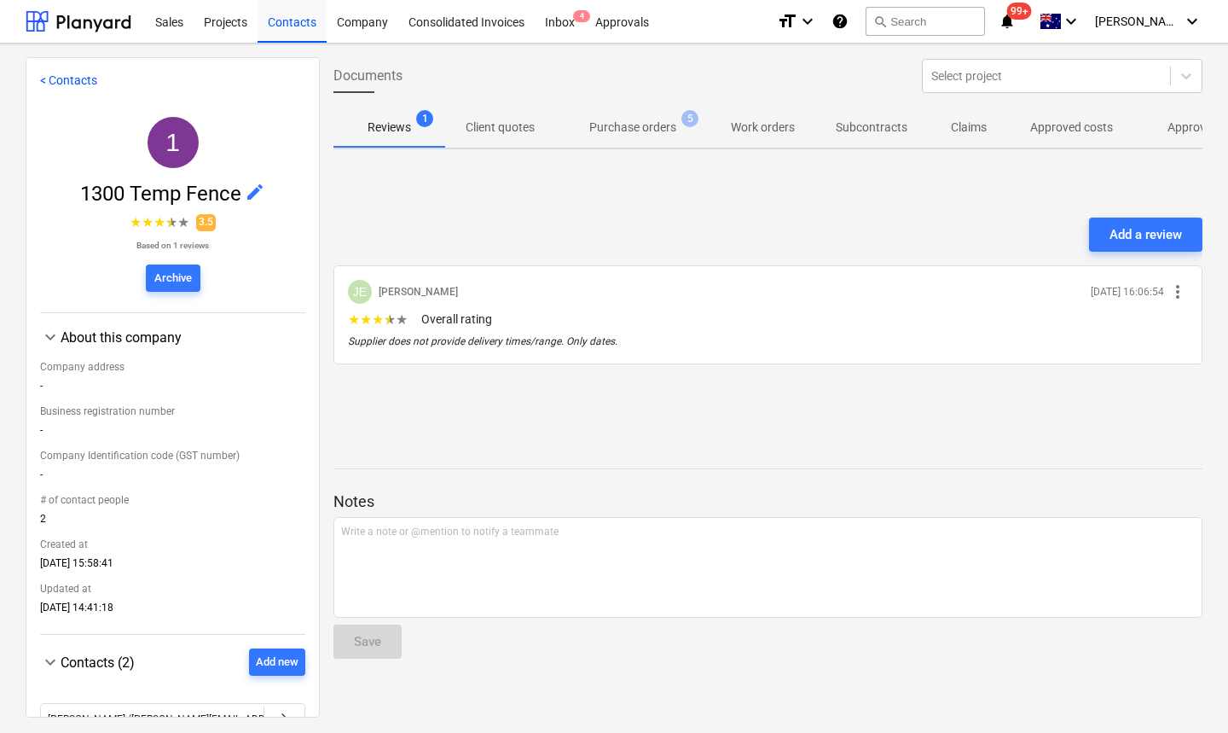
click at [1174, 133] on p "Approved other costs" at bounding box center [1224, 128] width 113 height 18
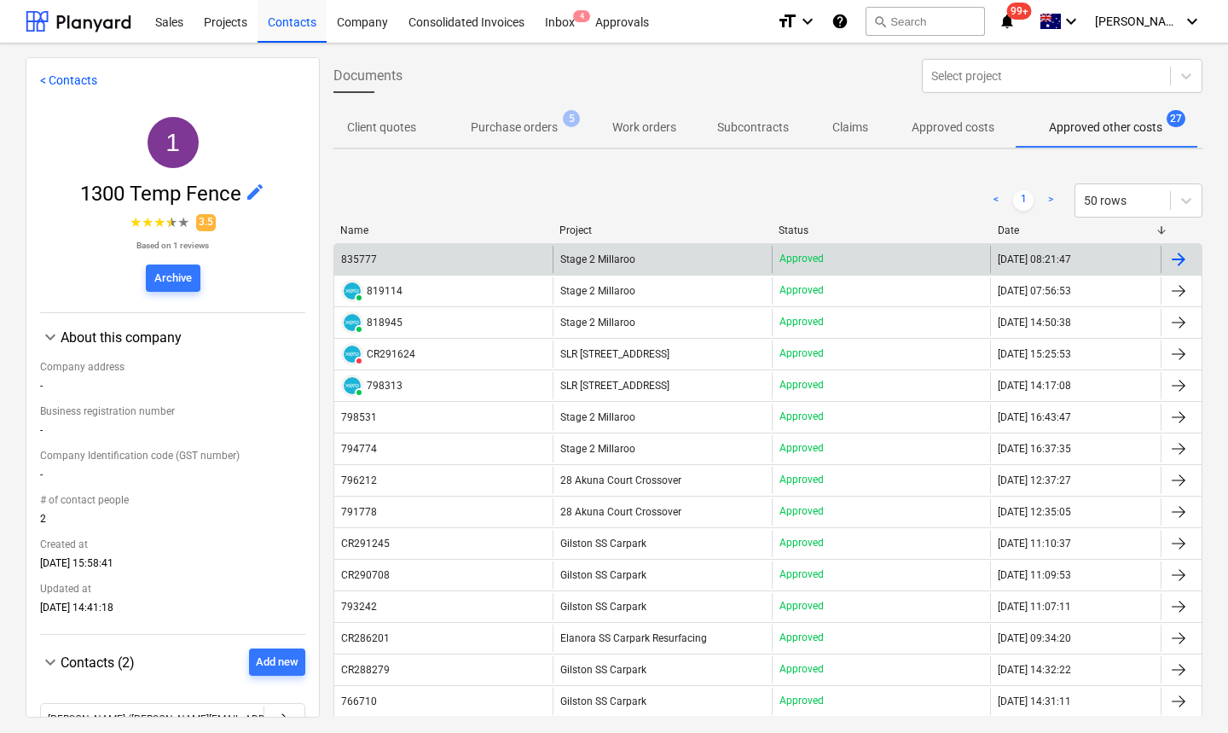
scroll to position [0, 119]
click at [357, 254] on div "835777" at bounding box center [359, 259] width 36 height 12
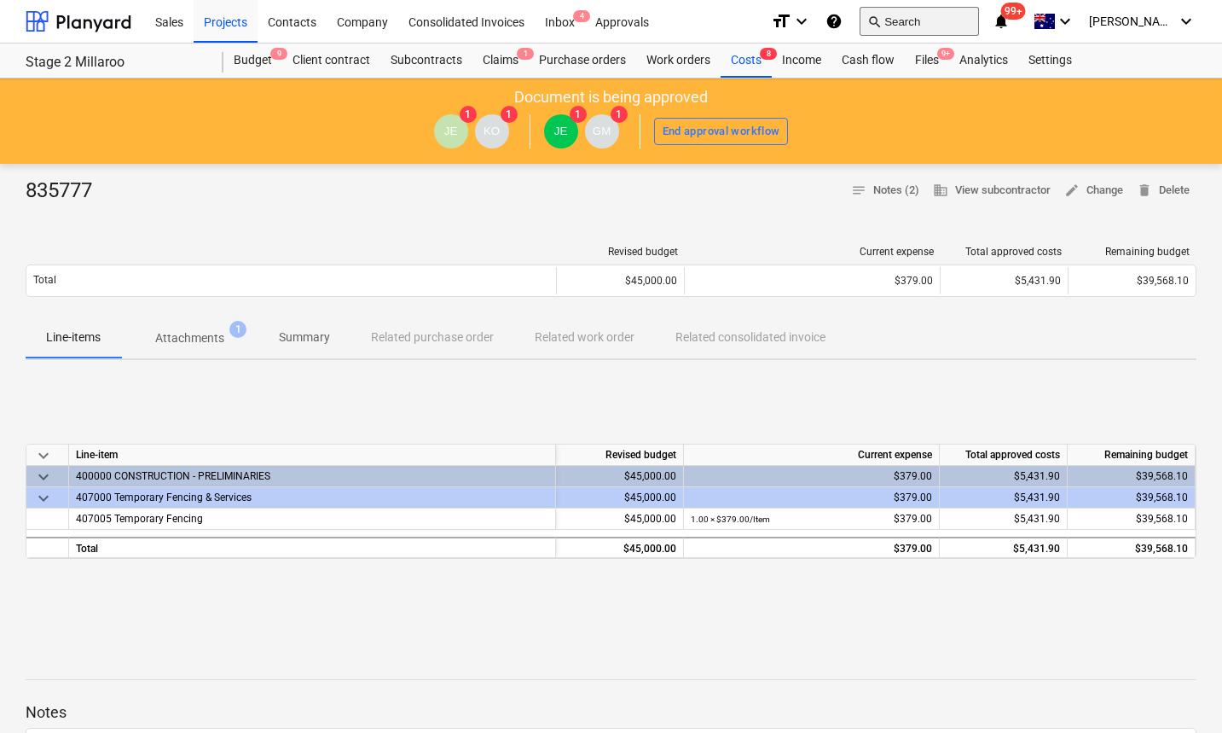
click at [942, 23] on button "search Search" at bounding box center [919, 21] width 119 height 29
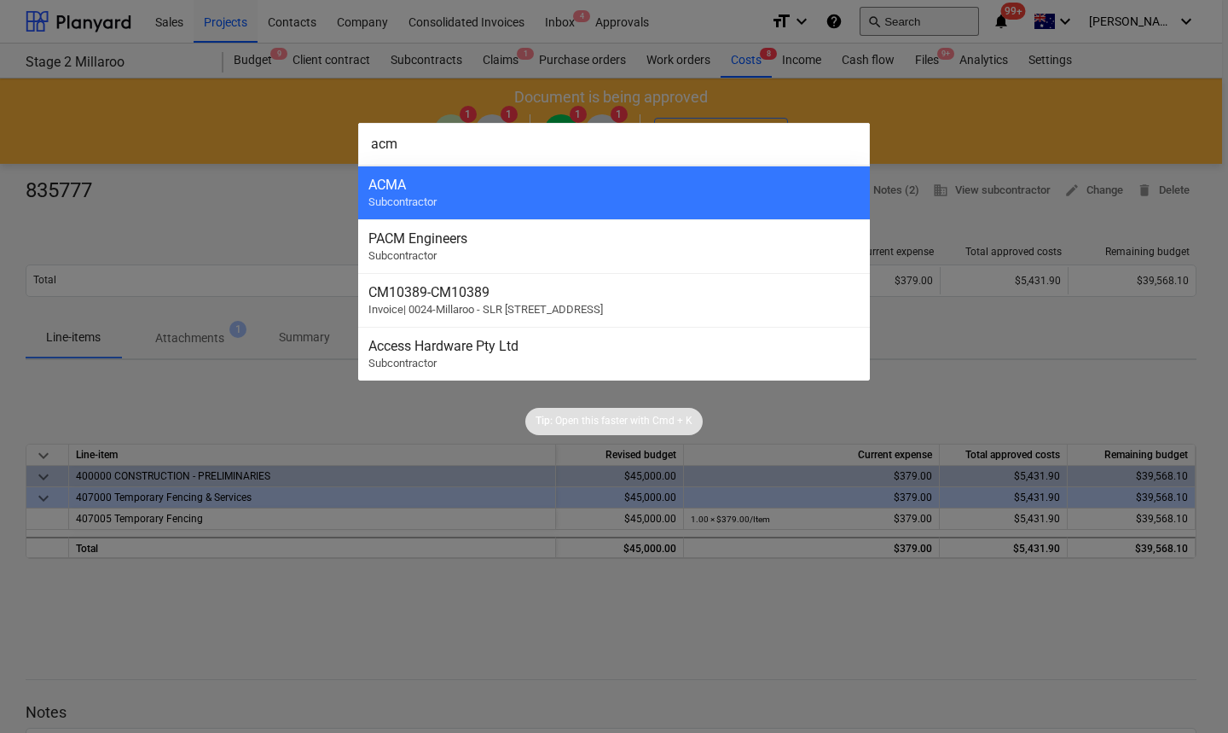
type input "acma"
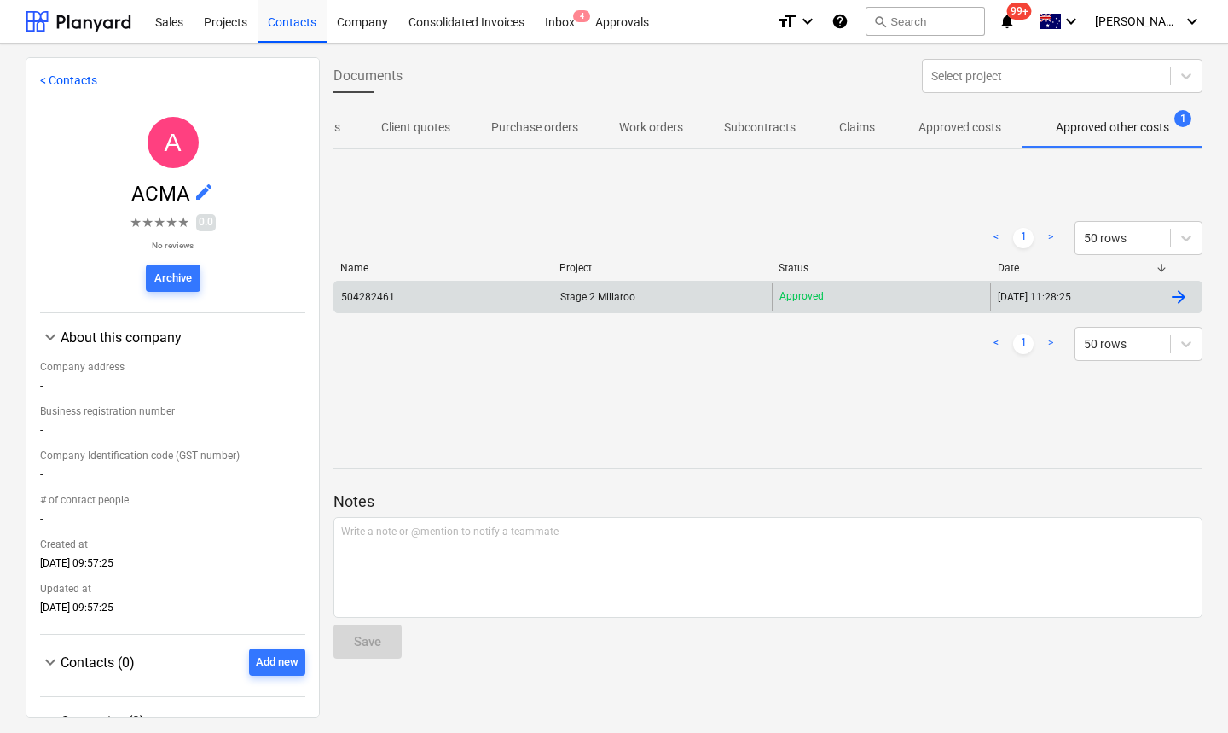
scroll to position [0, 65]
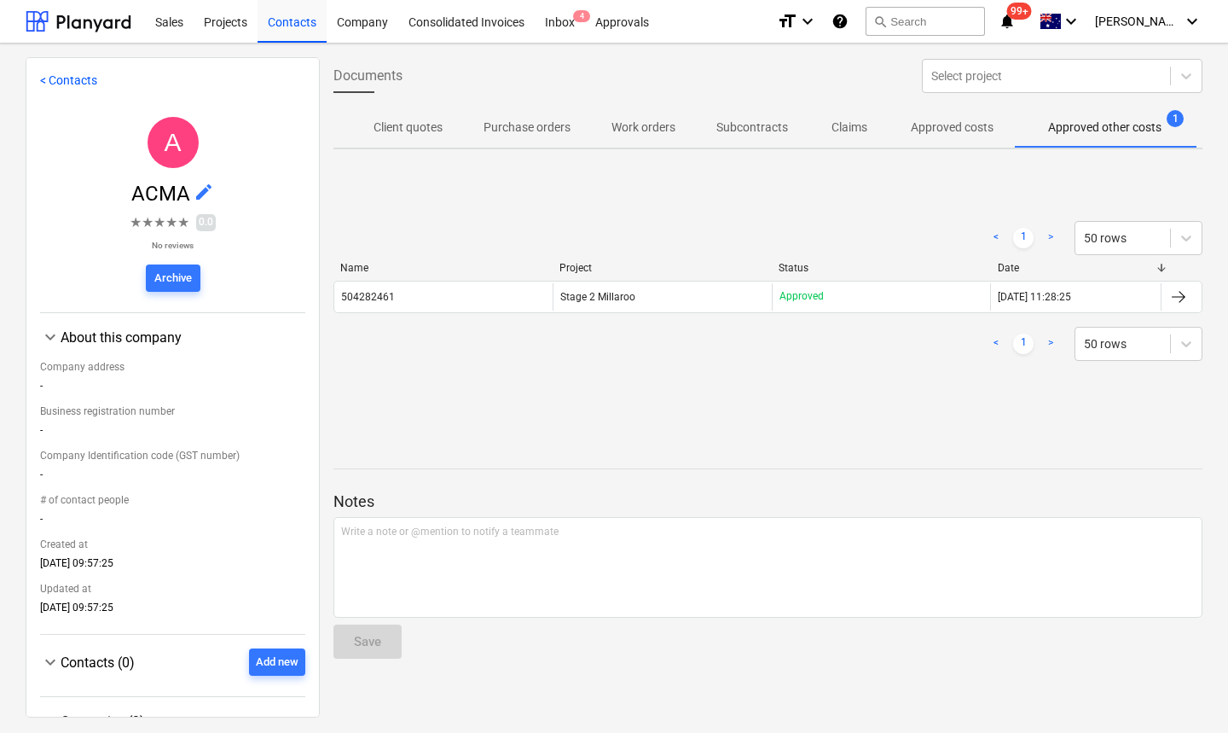
click at [418, 301] on div "504282461" at bounding box center [443, 296] width 218 height 27
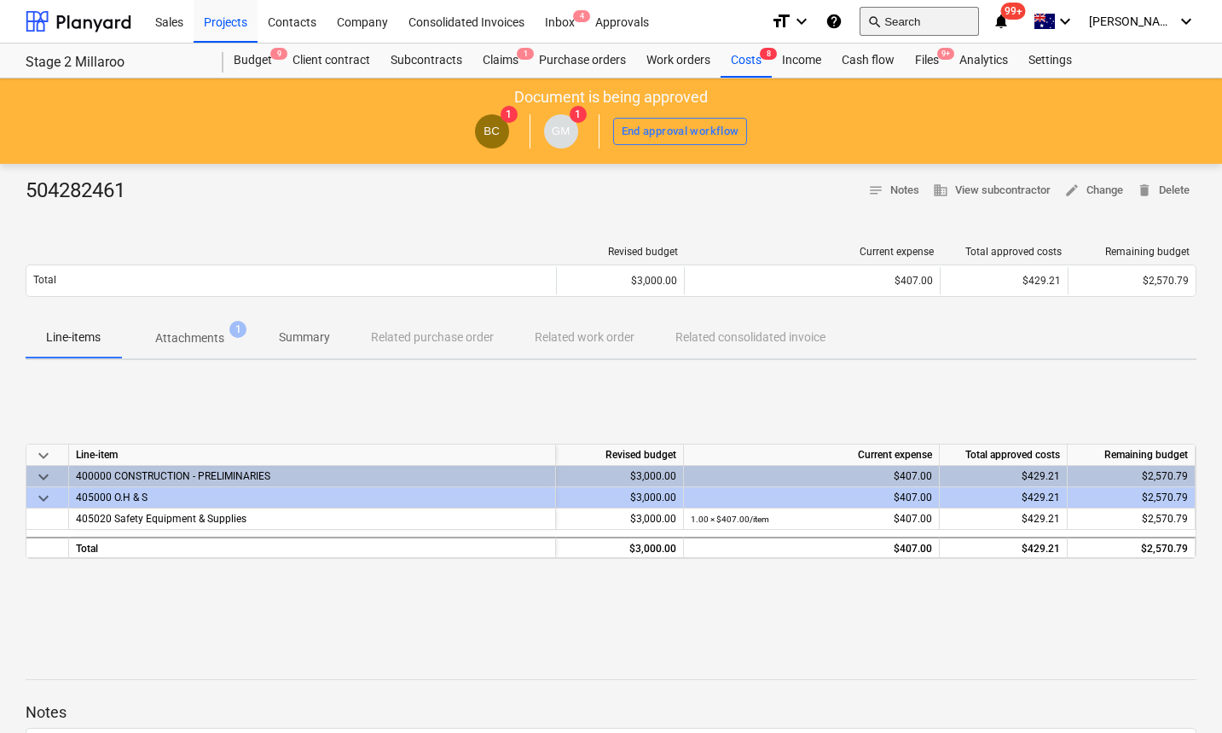
click at [934, 18] on button "search Search" at bounding box center [919, 21] width 119 height 29
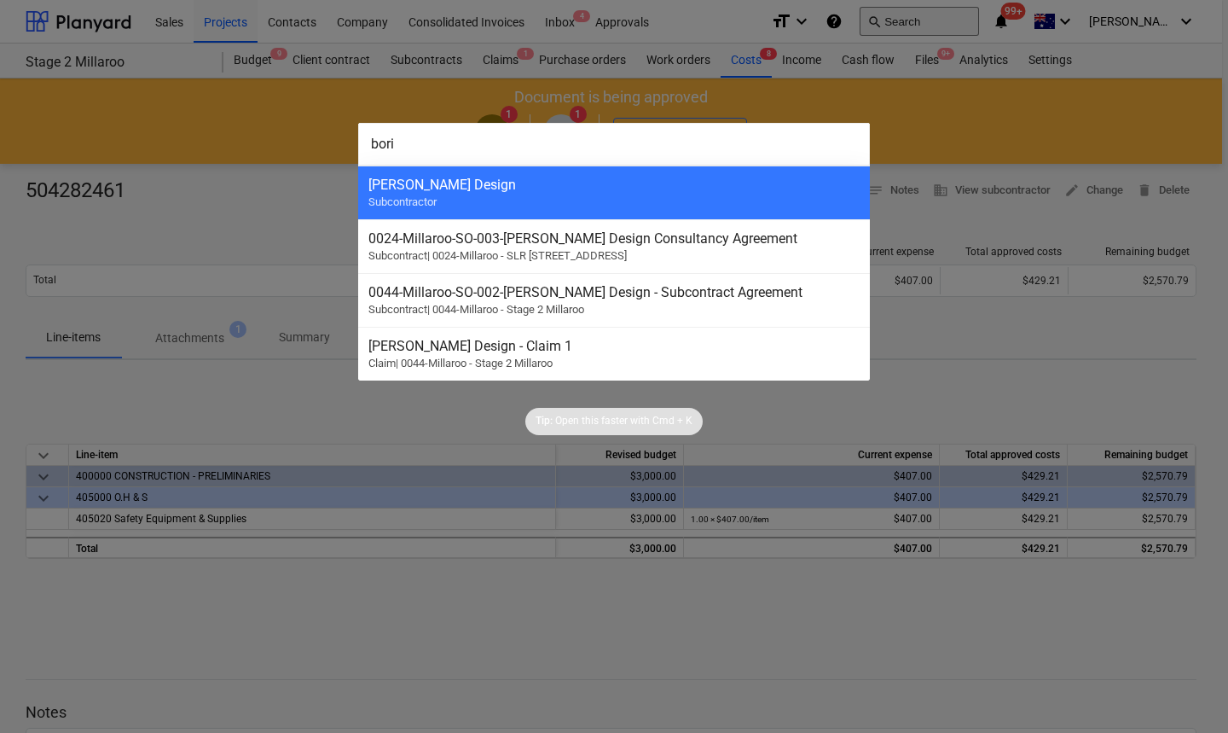
type input "[PERSON_NAME]"
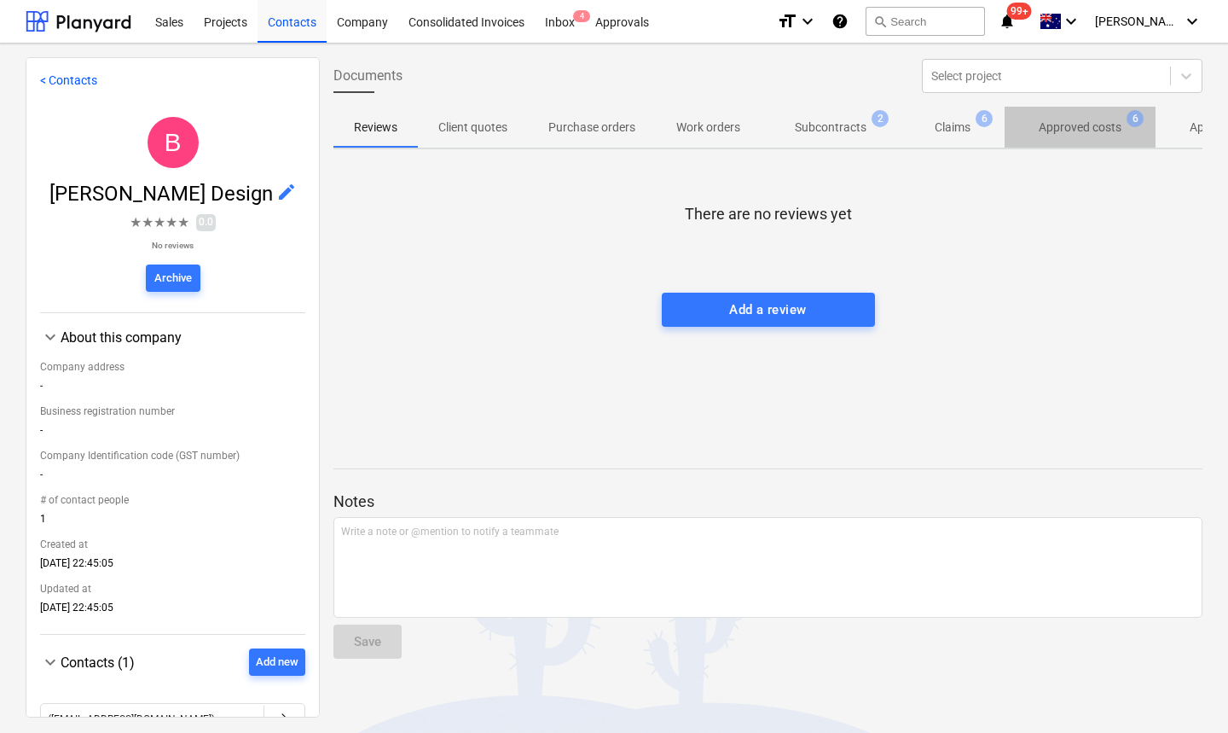
click at [1113, 134] on p "Approved costs" at bounding box center [1080, 128] width 83 height 18
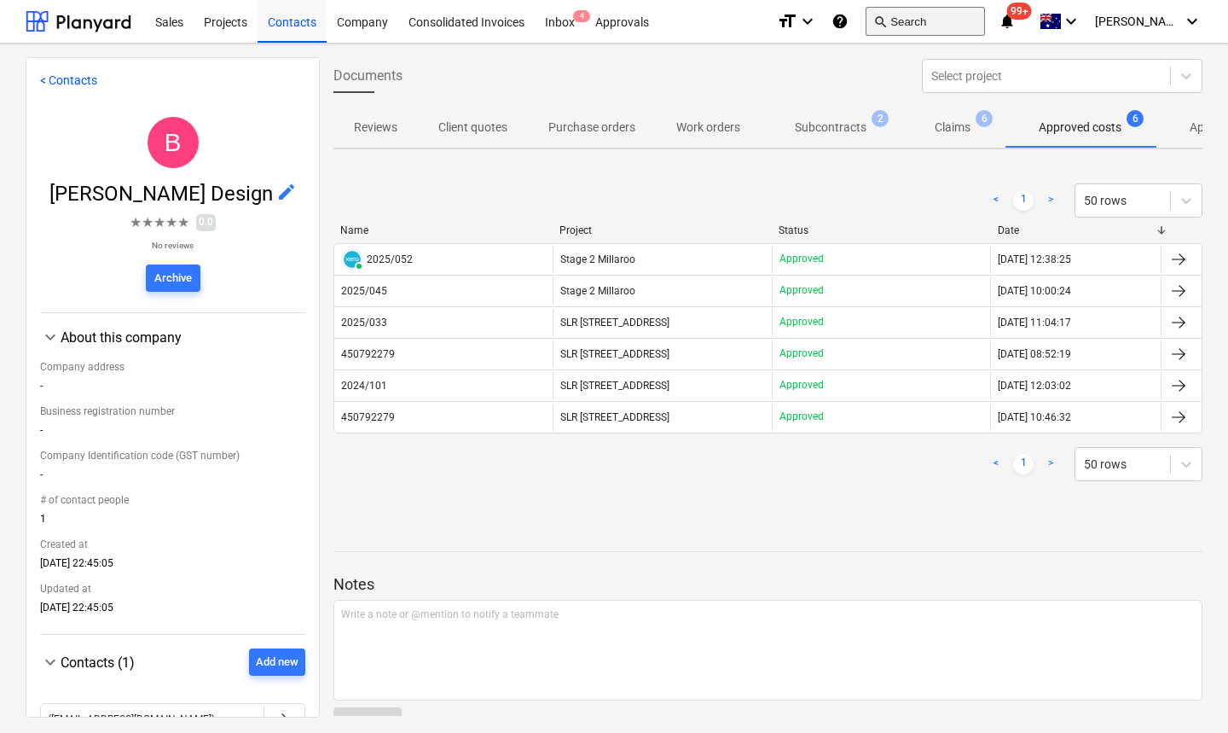
click at [925, 35] on button "search Search" at bounding box center [925, 21] width 119 height 29
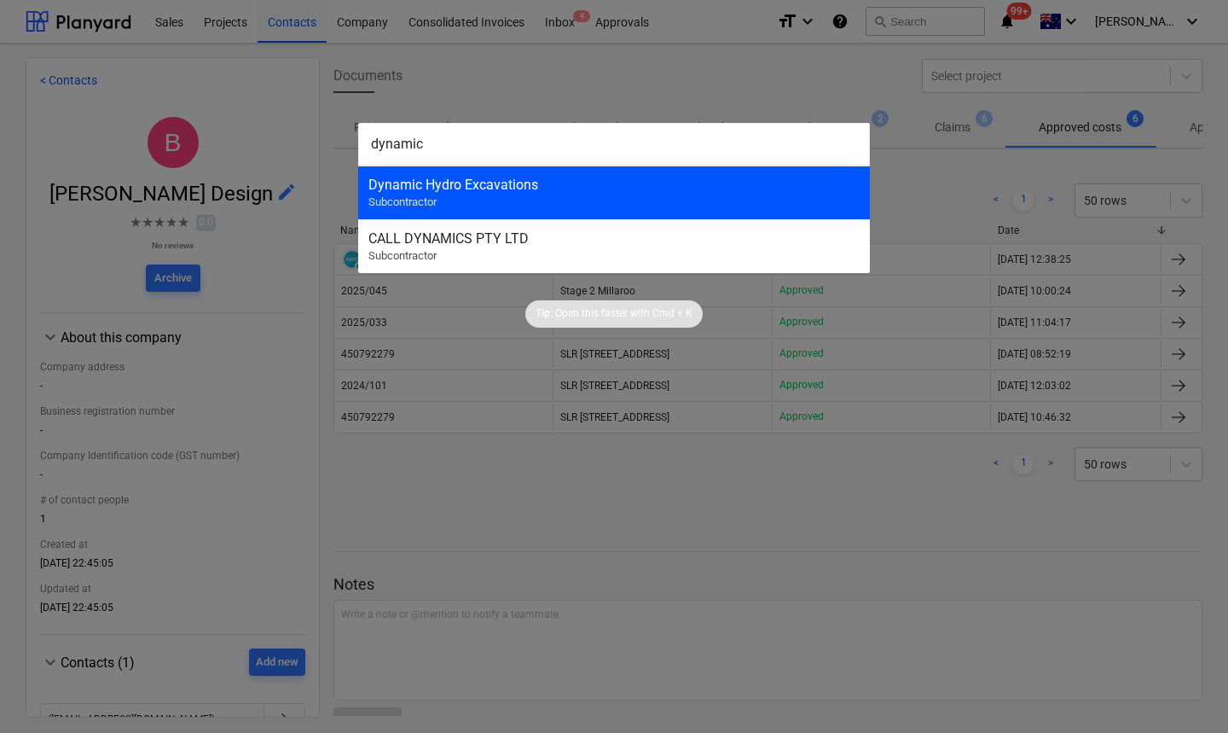
type input "dynamic"
click at [406, 199] on span "Subcontractor" at bounding box center [402, 201] width 68 height 13
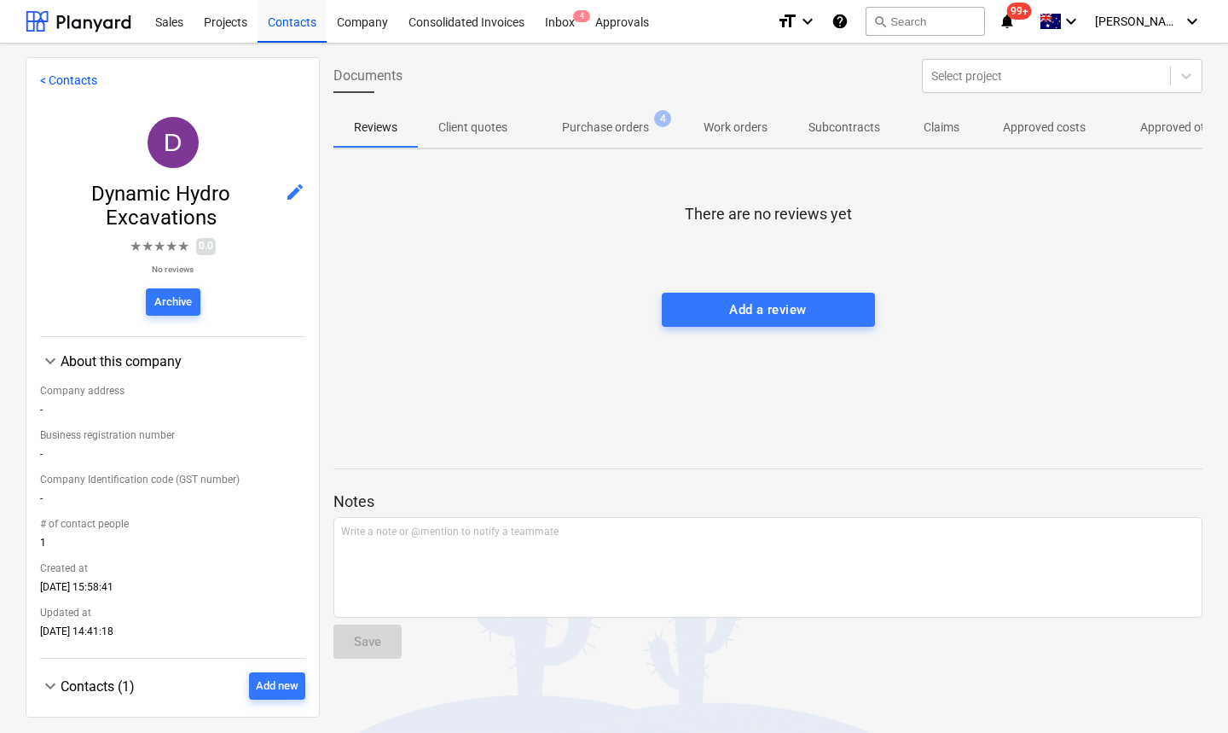
click at [1130, 124] on span "Approved other costs 40" at bounding box center [1197, 128] width 141 height 18
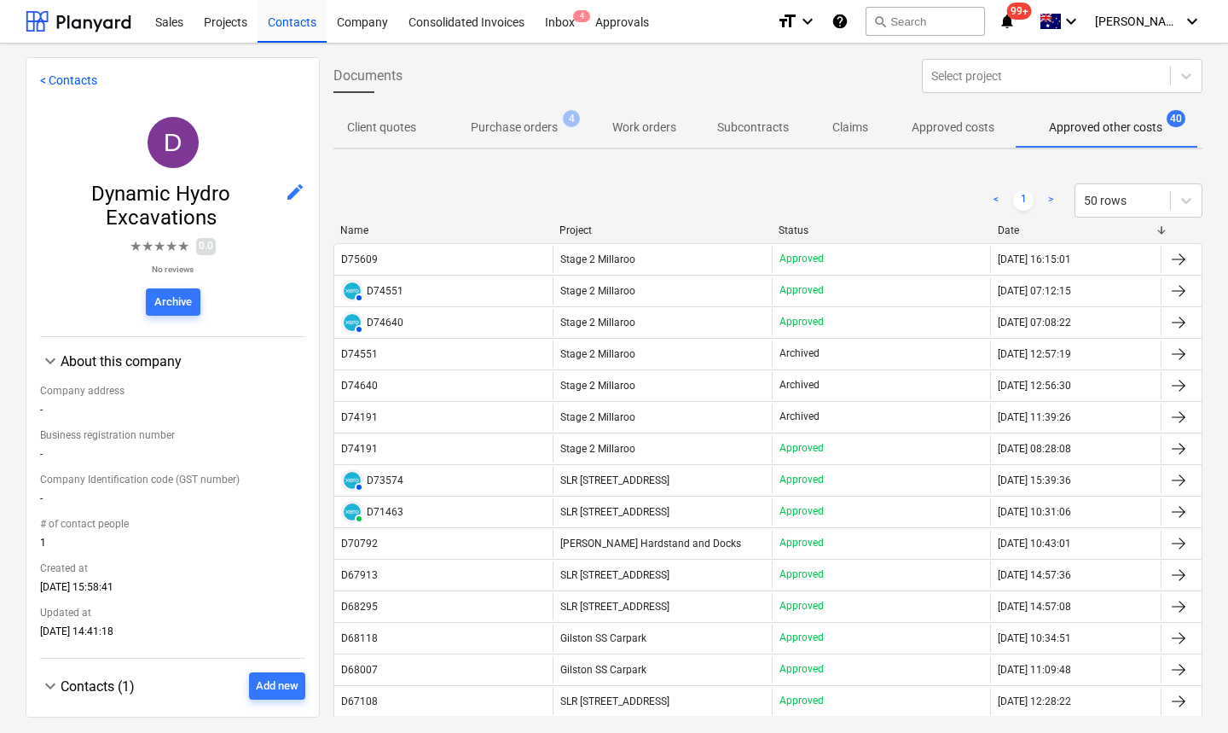
scroll to position [0, 92]
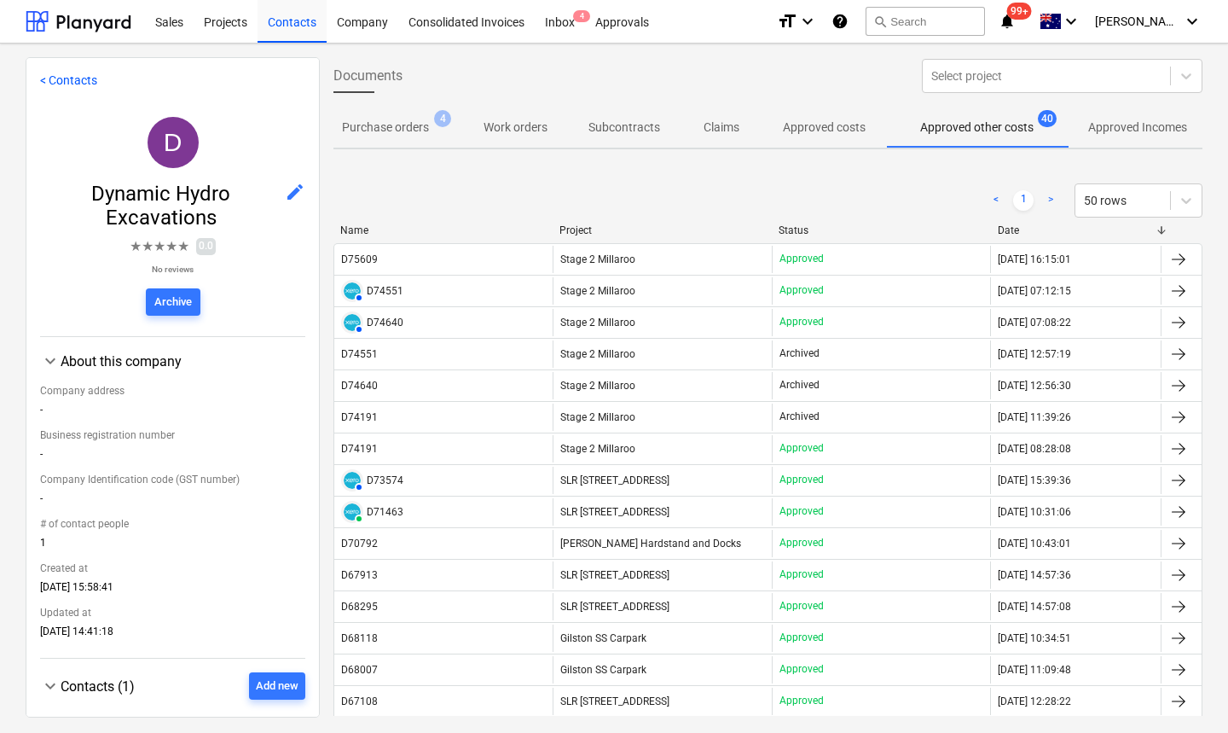
click at [1140, 131] on p "Approved Incomes" at bounding box center [1137, 128] width 99 height 18
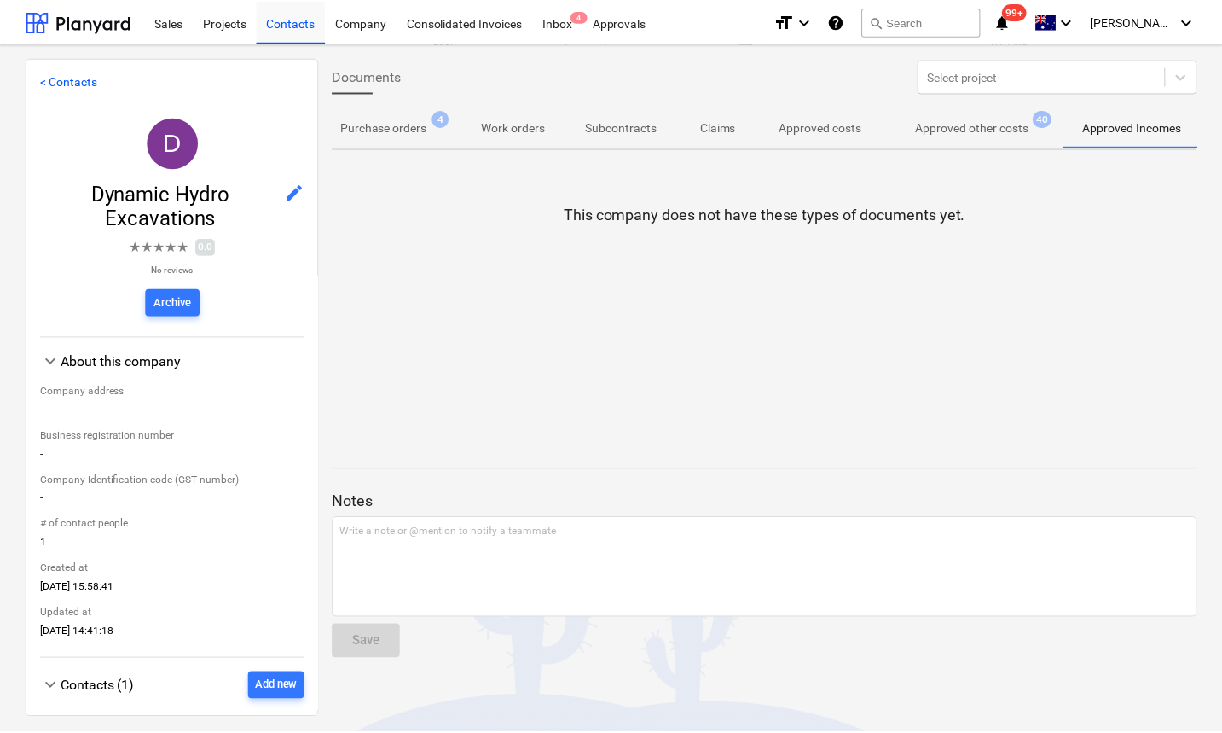
scroll to position [0, 232]
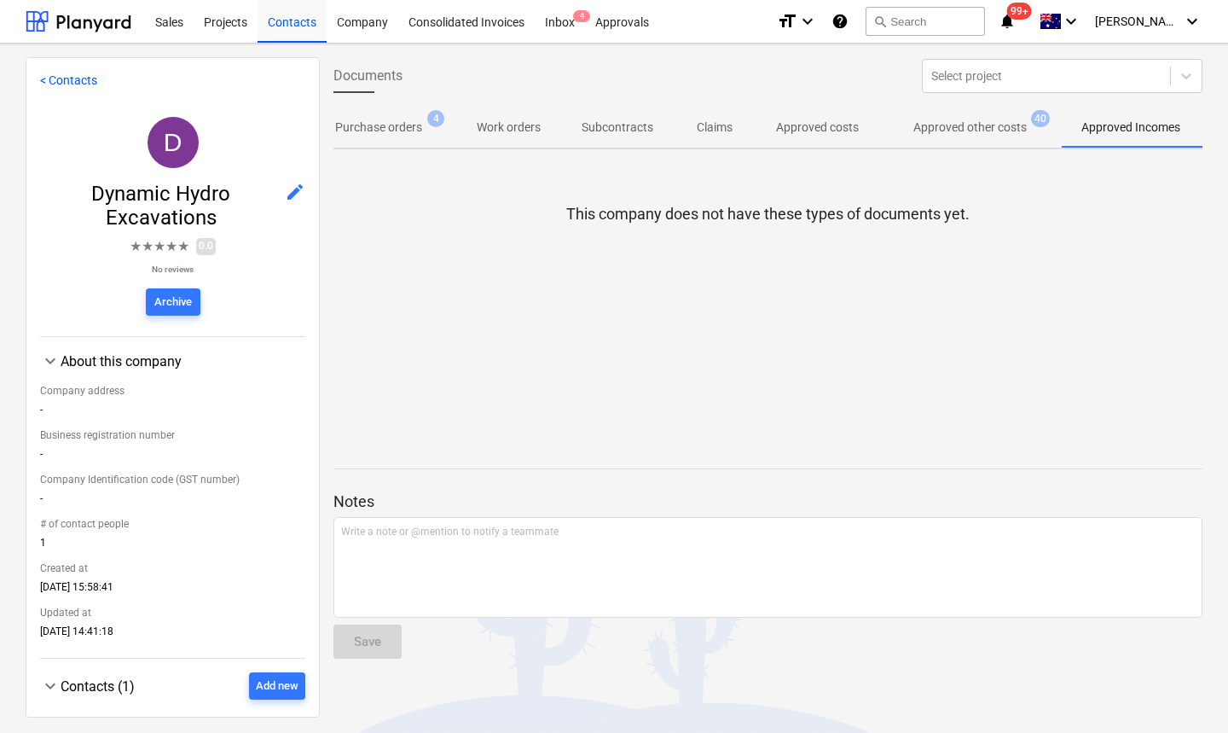
click at [960, 129] on p "Approved other costs" at bounding box center [970, 128] width 113 height 18
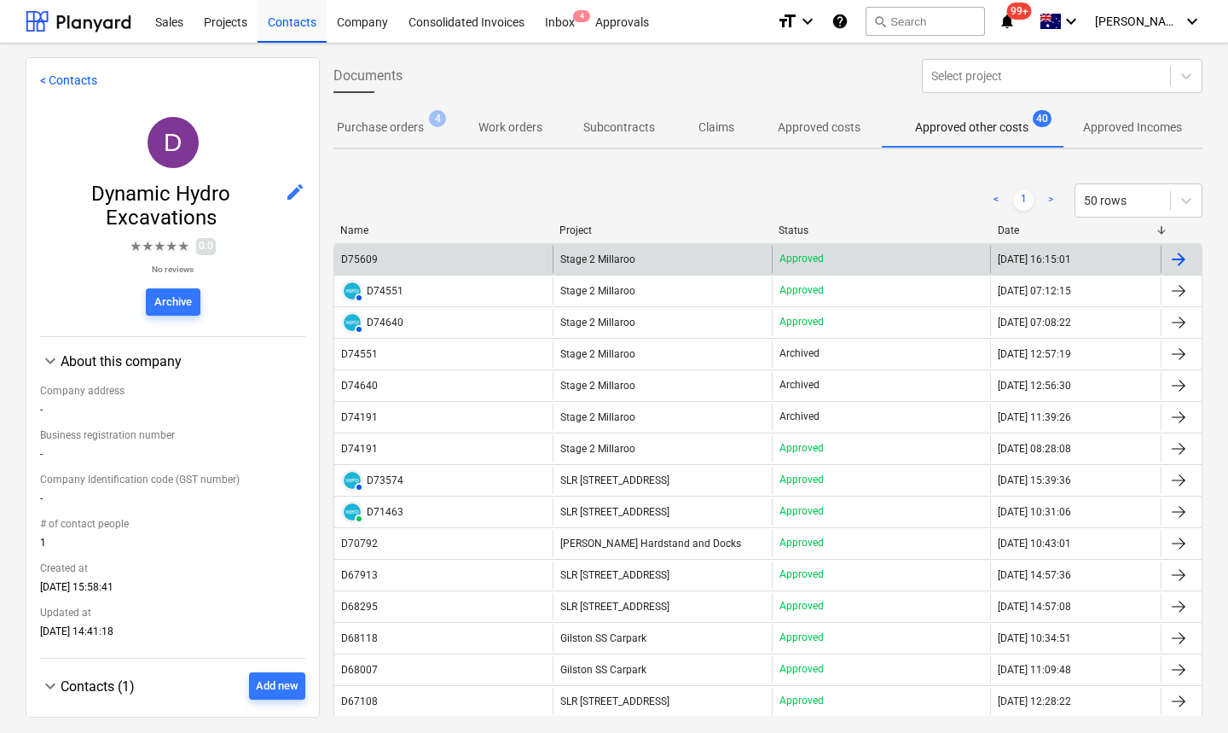
click at [399, 261] on div "D75609" at bounding box center [443, 259] width 218 height 27
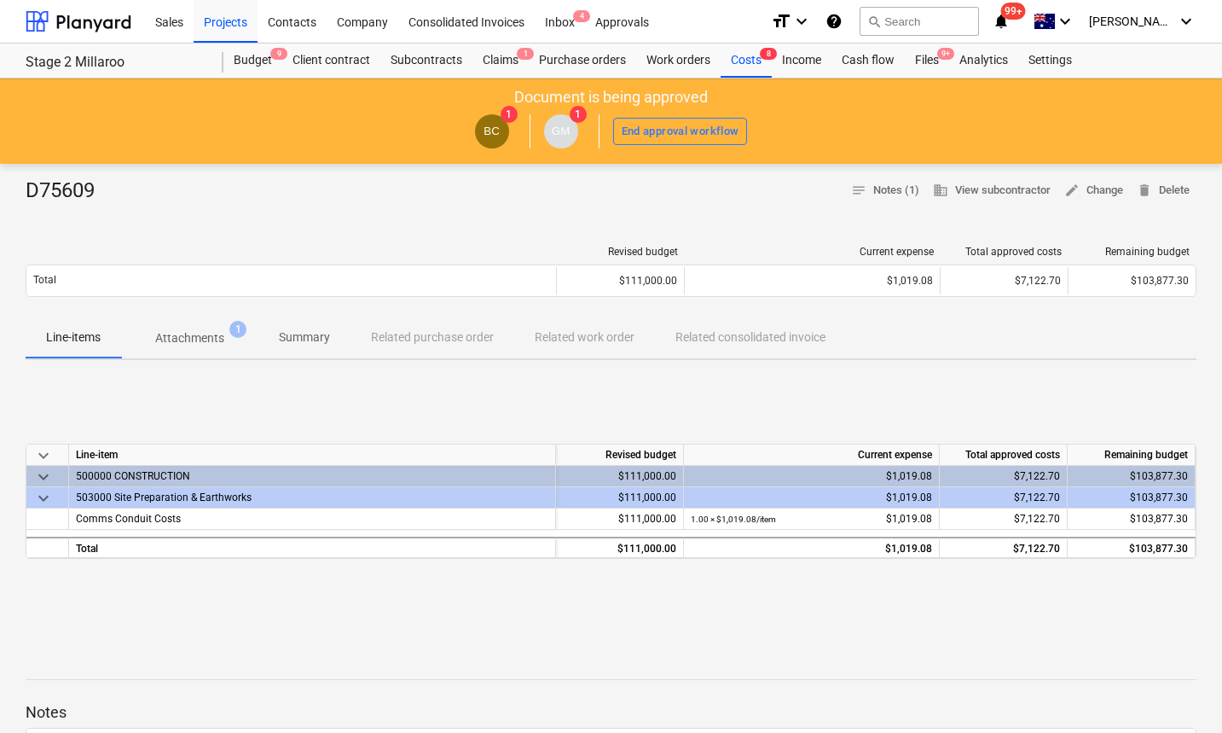
click at [213, 339] on p "Attachments" at bounding box center [189, 338] width 69 height 18
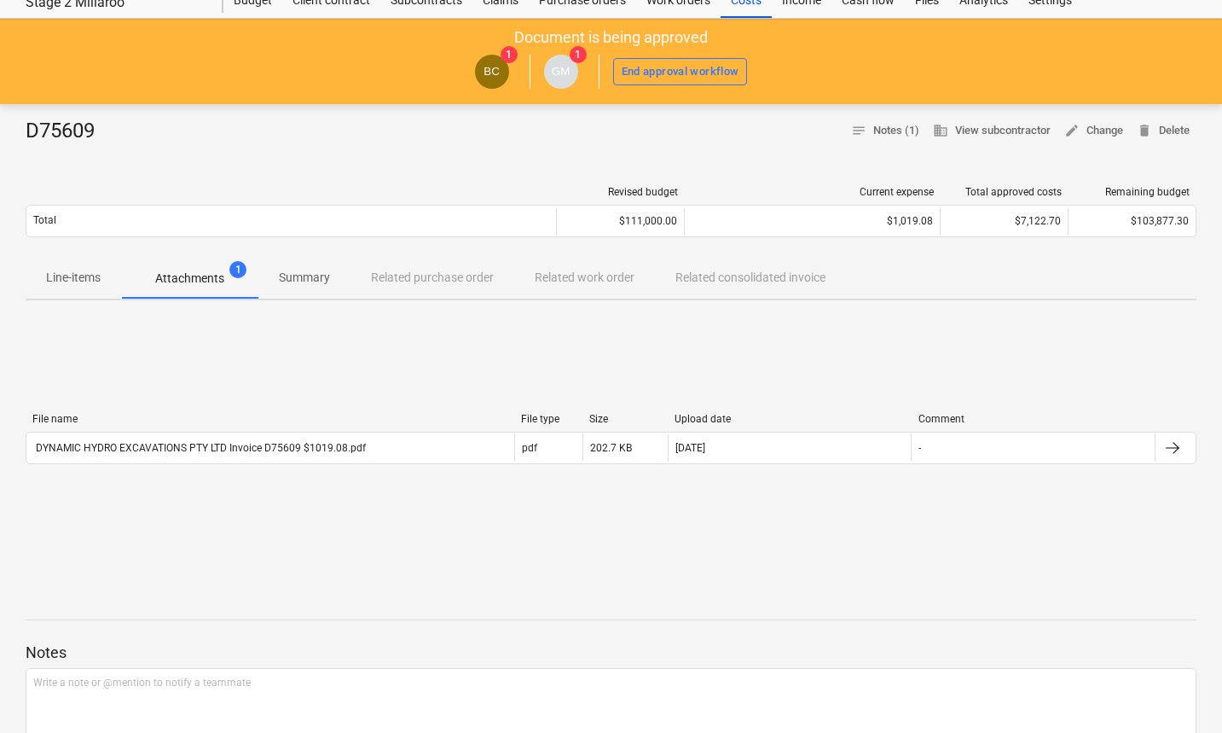
scroll to position [61, 0]
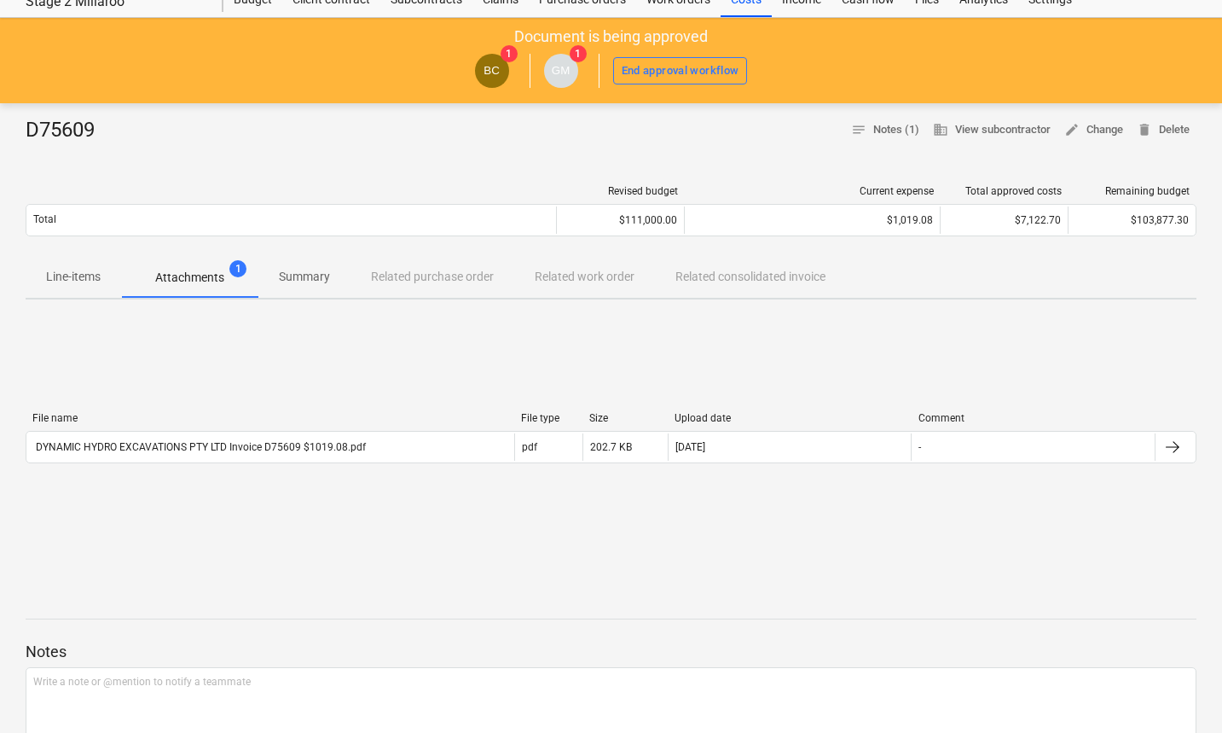
drag, startPoint x: 388, startPoint y: 508, endPoint x: 376, endPoint y: 498, distance: 15.2
click at [382, 502] on div "File name File type Size Upload date Comment DYNAMIC HYDRO EXCAVATIONS PTY LTD …" at bounding box center [611, 441] width 1171 height 256
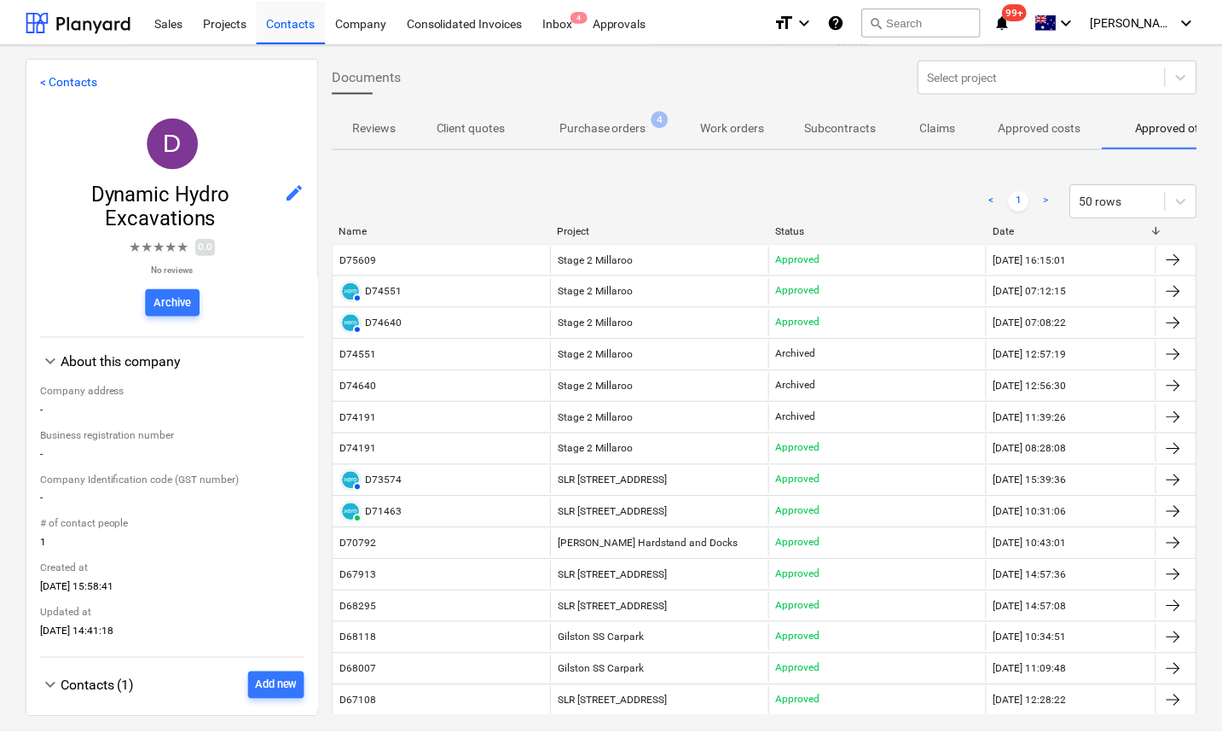
scroll to position [0, 92]
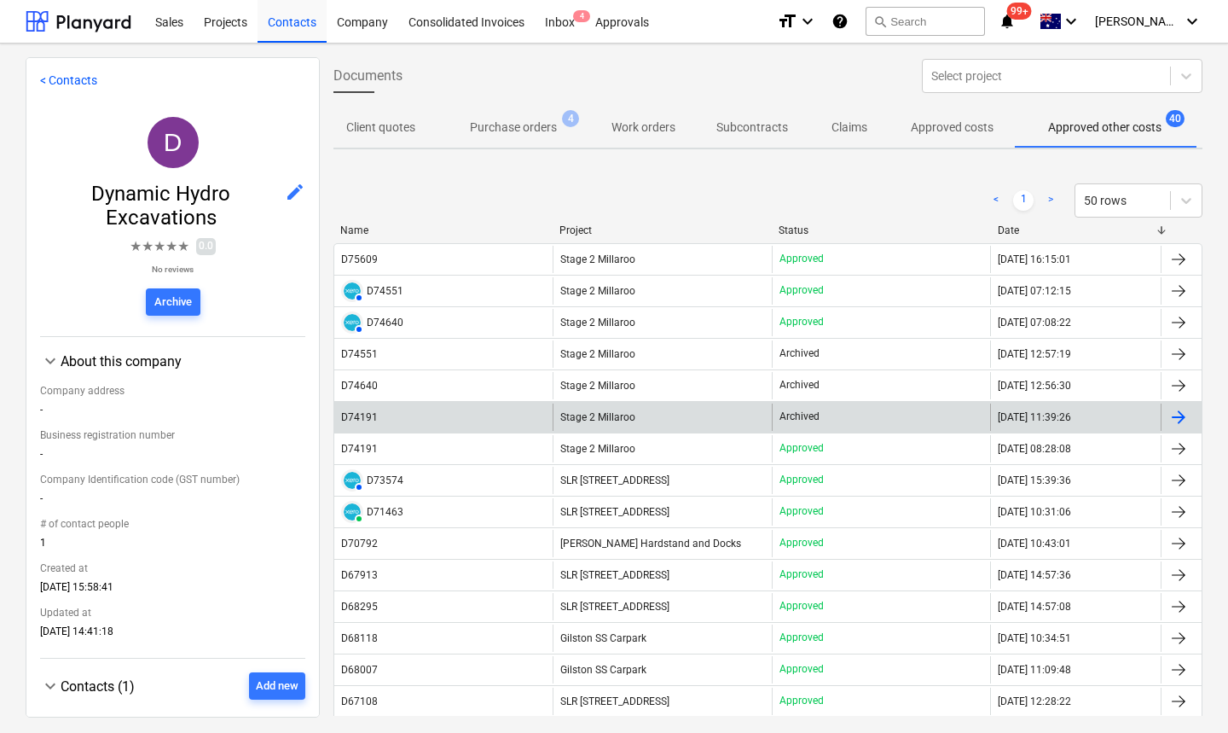
click at [368, 413] on div "D74191" at bounding box center [359, 417] width 37 height 12
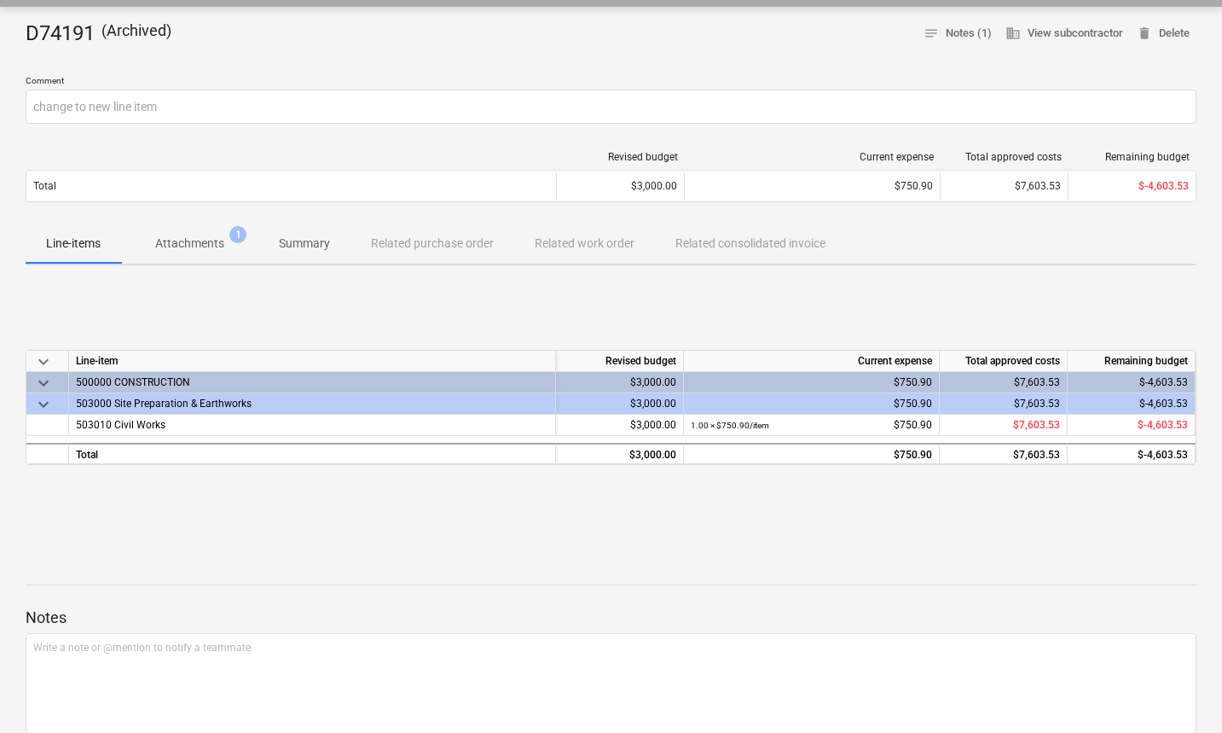
scroll to position [443, 0]
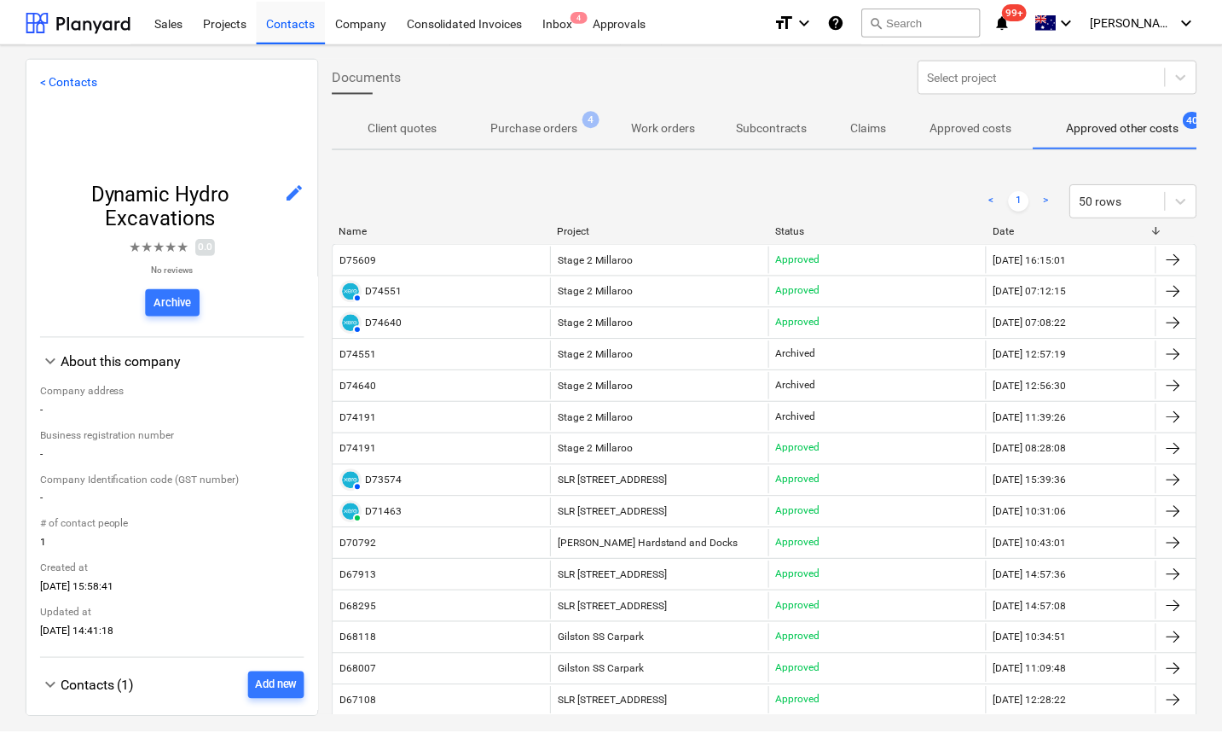
scroll to position [0, 92]
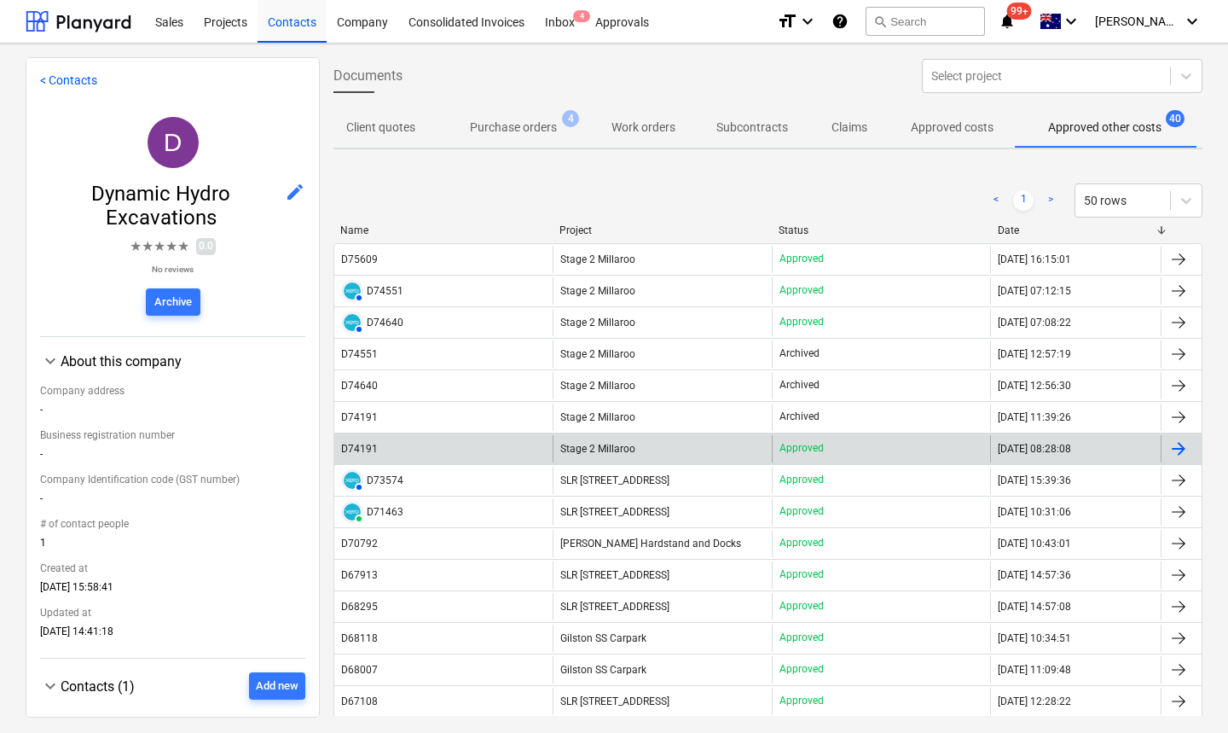
click at [363, 441] on div "D74191" at bounding box center [443, 448] width 218 height 27
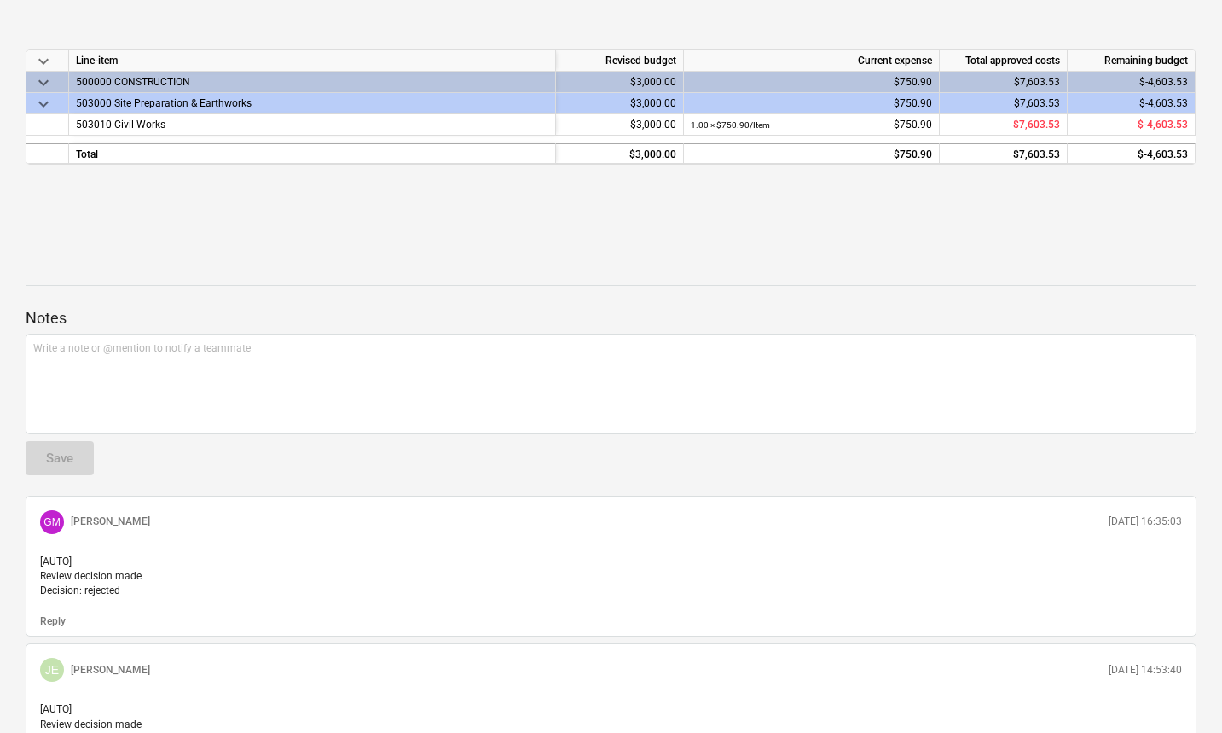
scroll to position [73, 0]
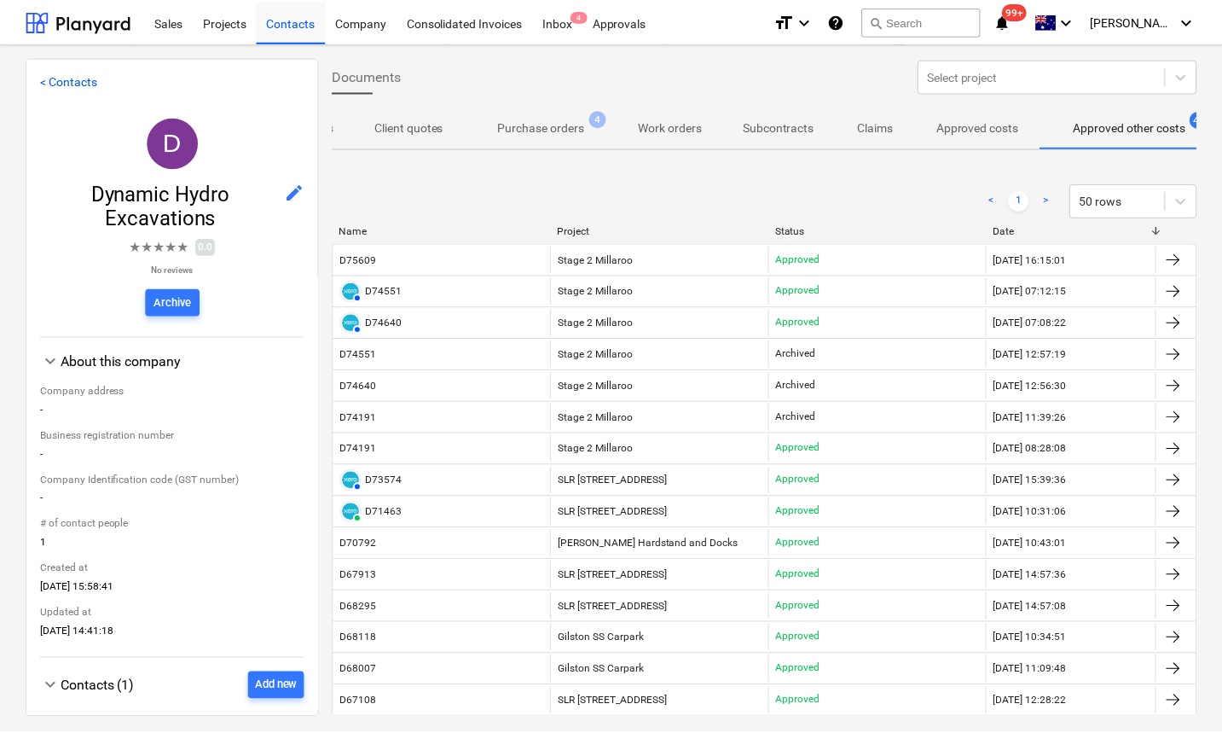
scroll to position [0, 92]
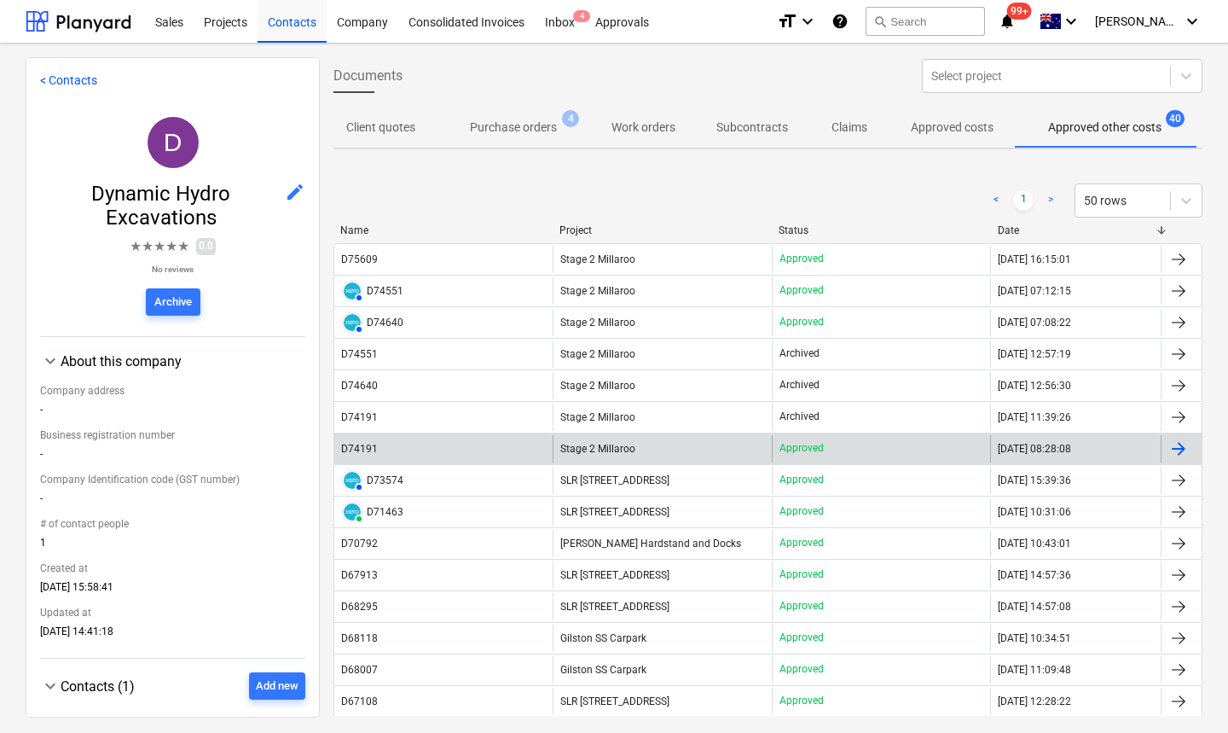
click at [364, 449] on div "D74191" at bounding box center [359, 449] width 37 height 12
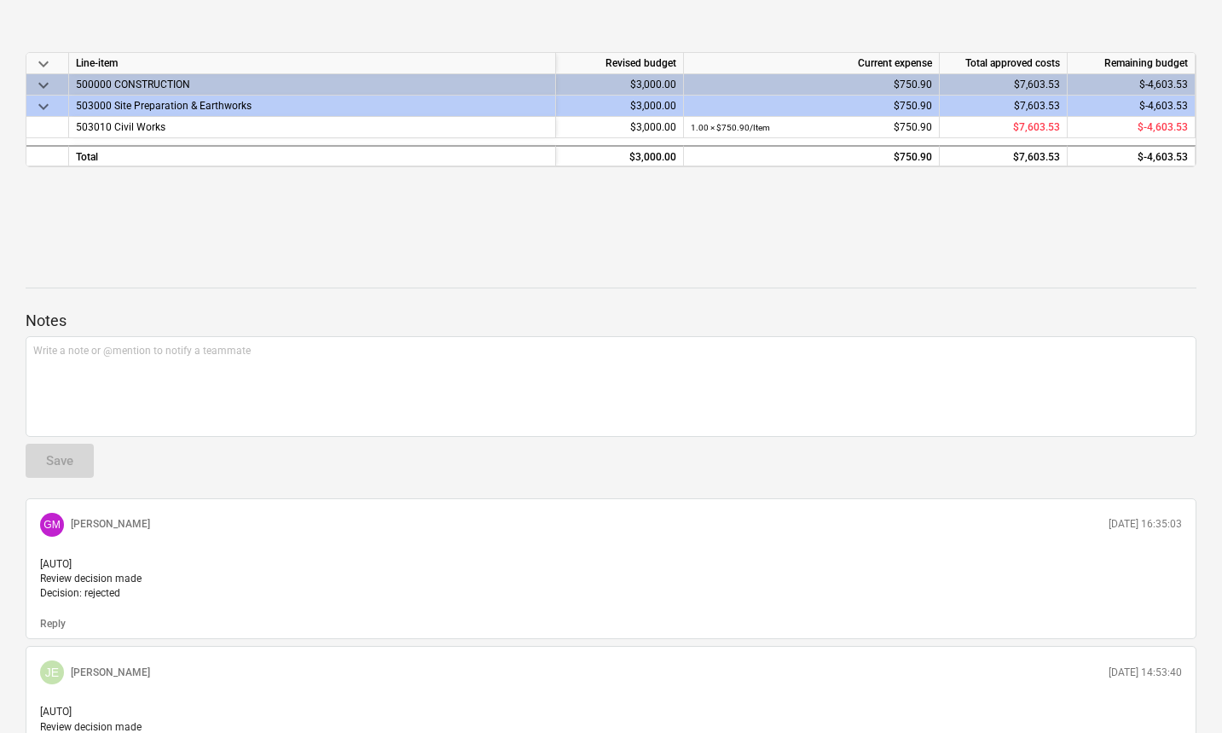
scroll to position [109, 0]
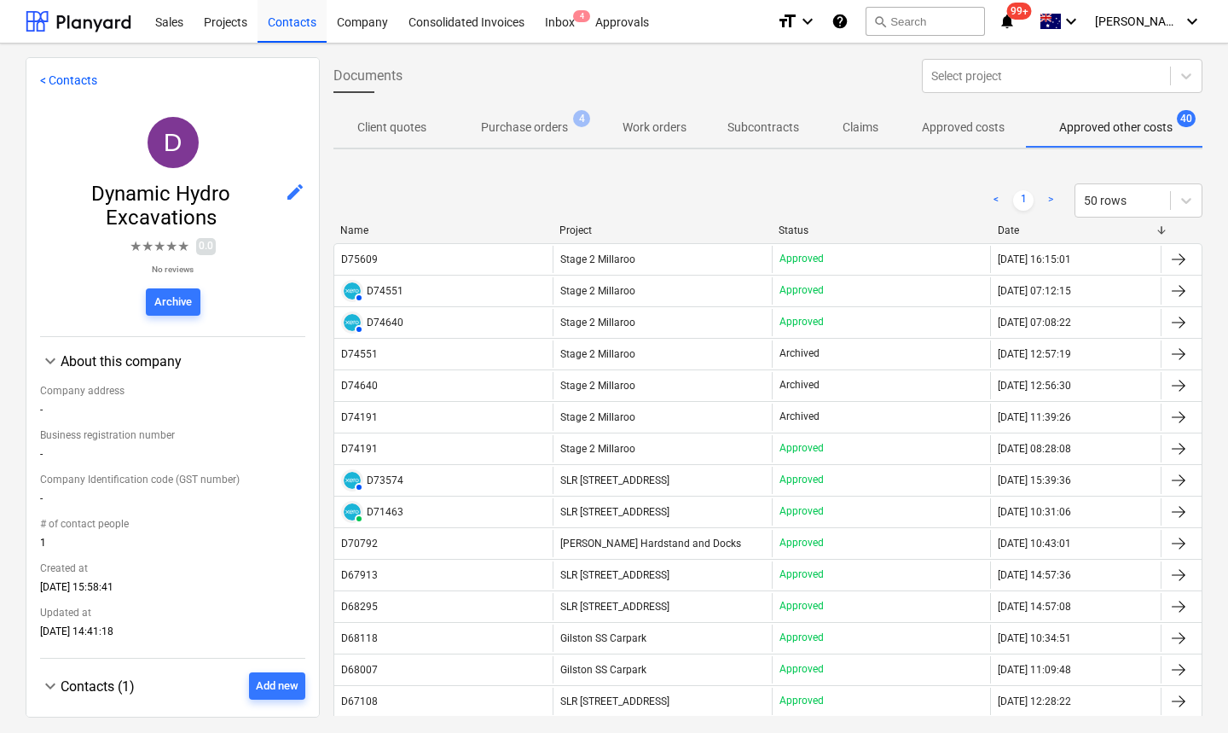
scroll to position [0, 92]
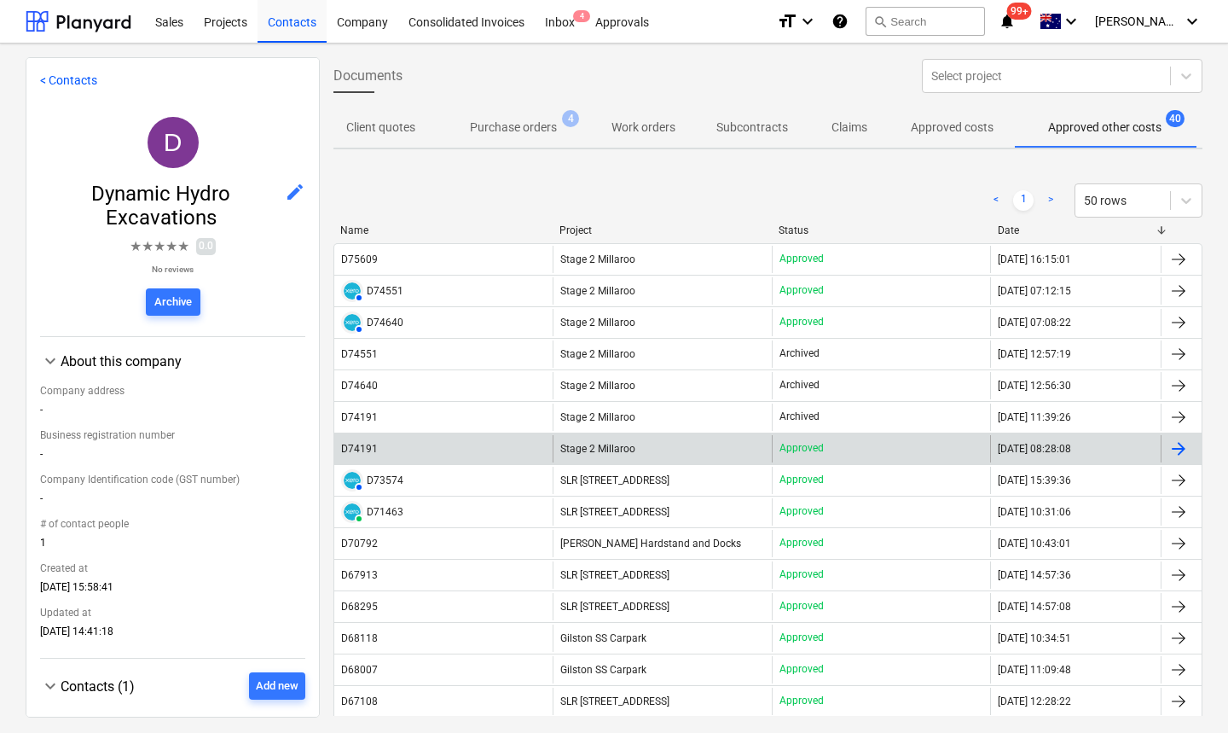
click at [377, 448] on div "D74191" at bounding box center [361, 449] width 40 height 12
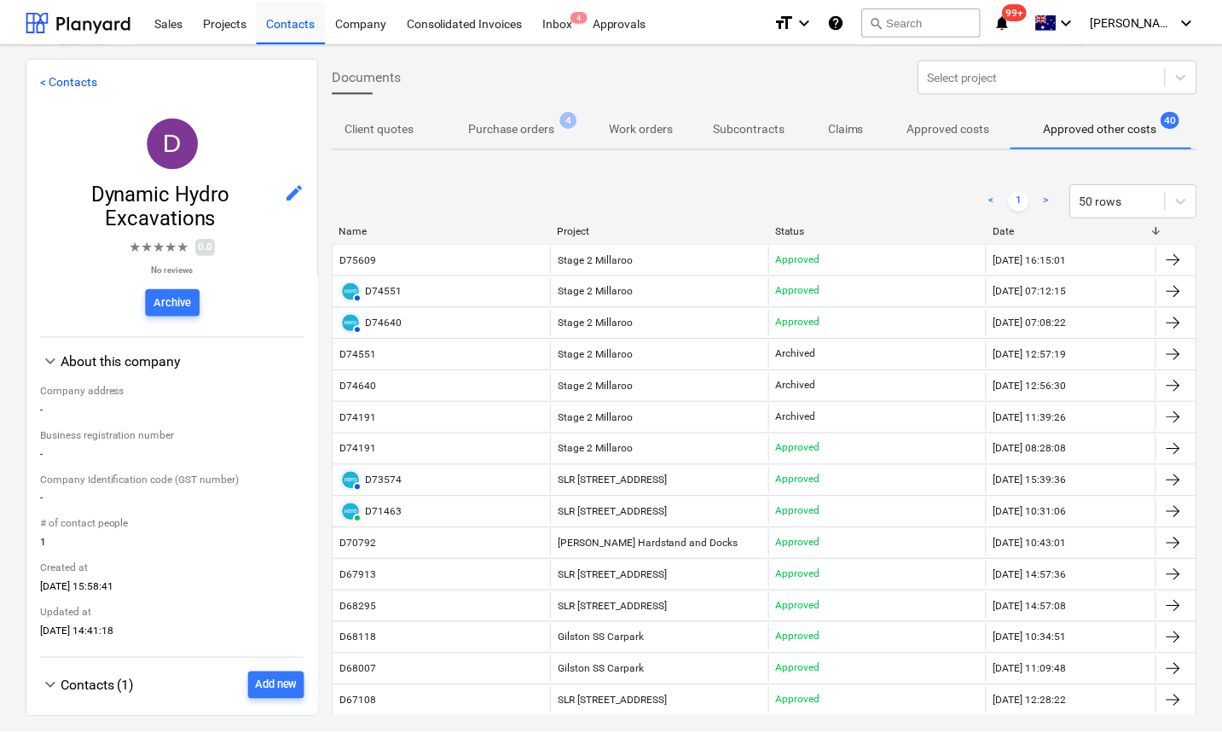
scroll to position [0, 92]
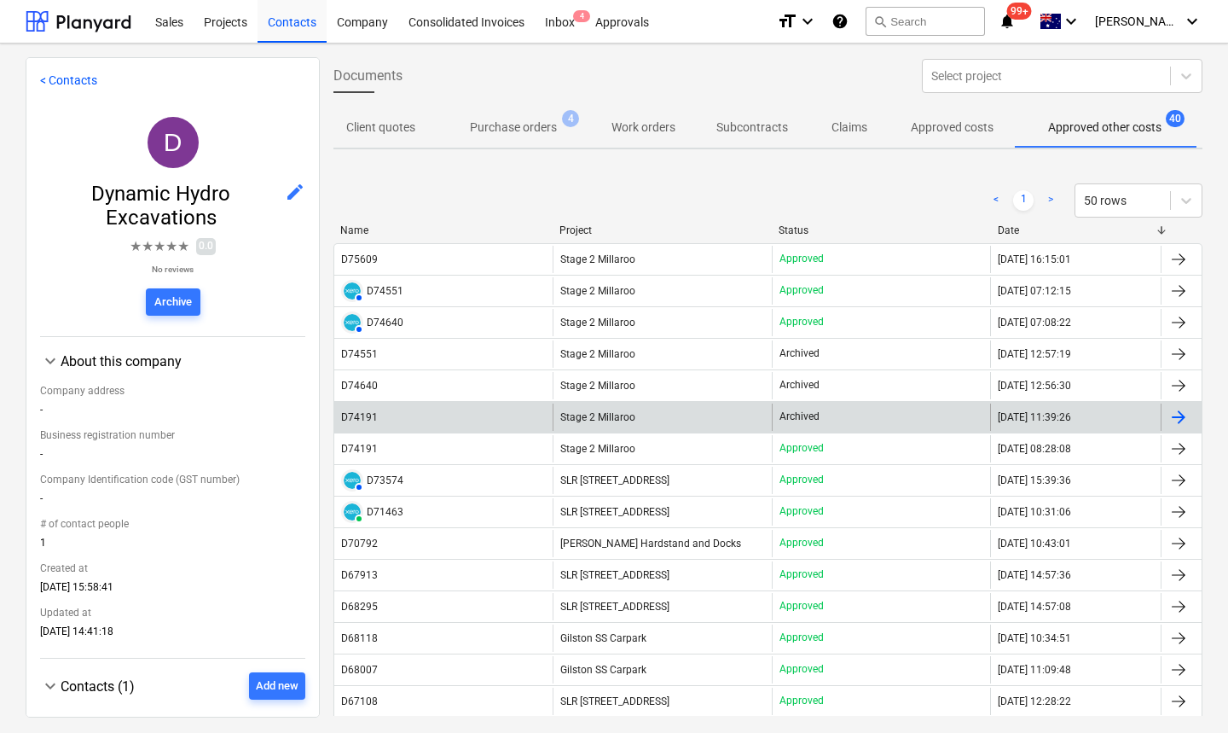
click at [368, 416] on div "D74191" at bounding box center [359, 417] width 37 height 12
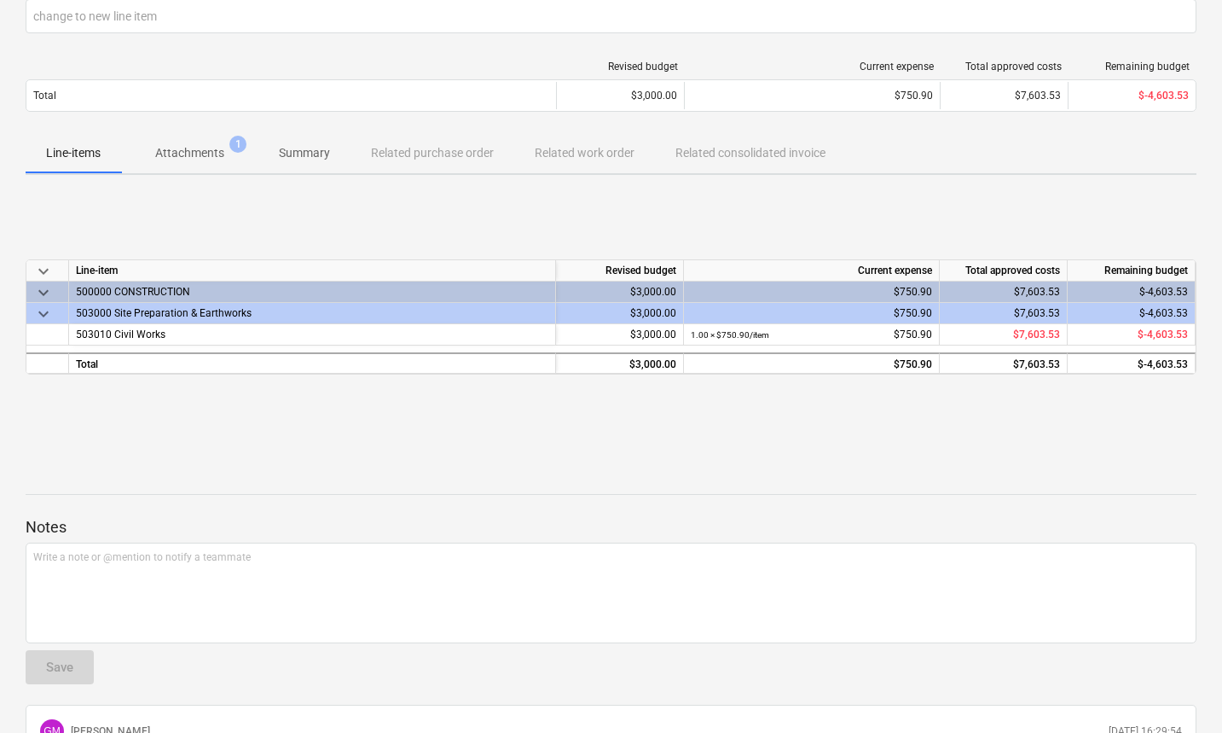
scroll to position [167, 0]
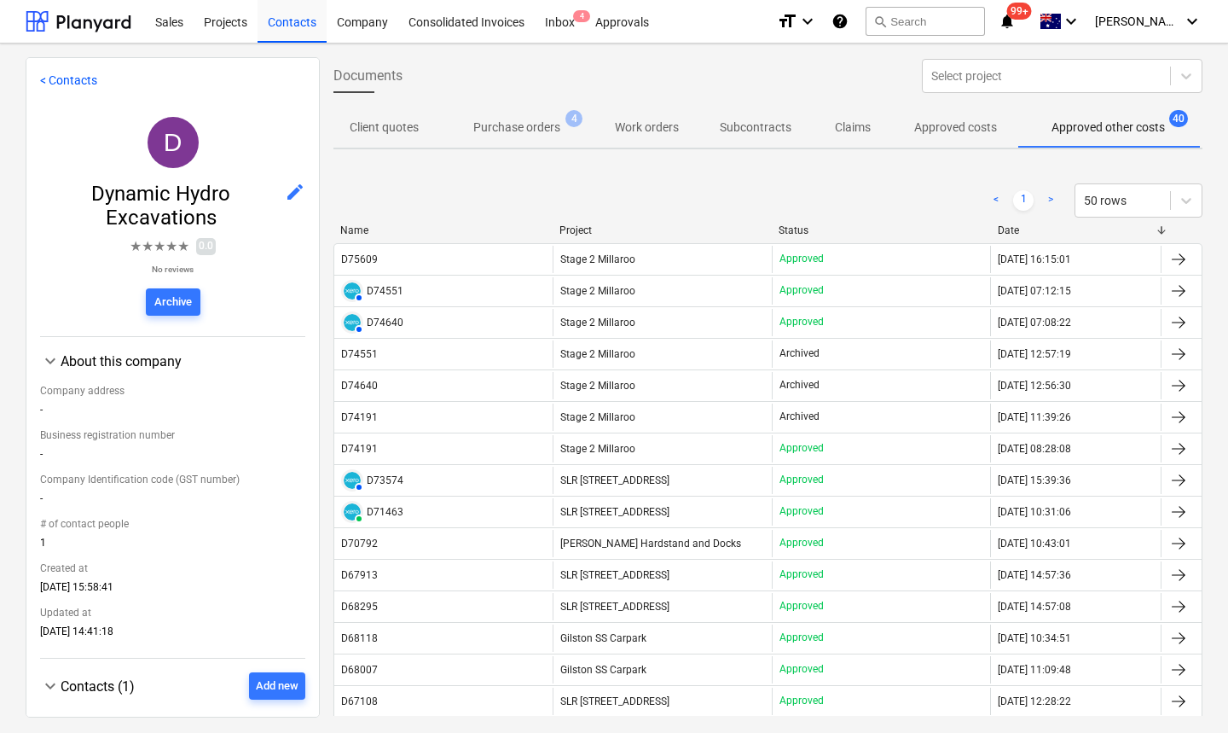
scroll to position [0, 92]
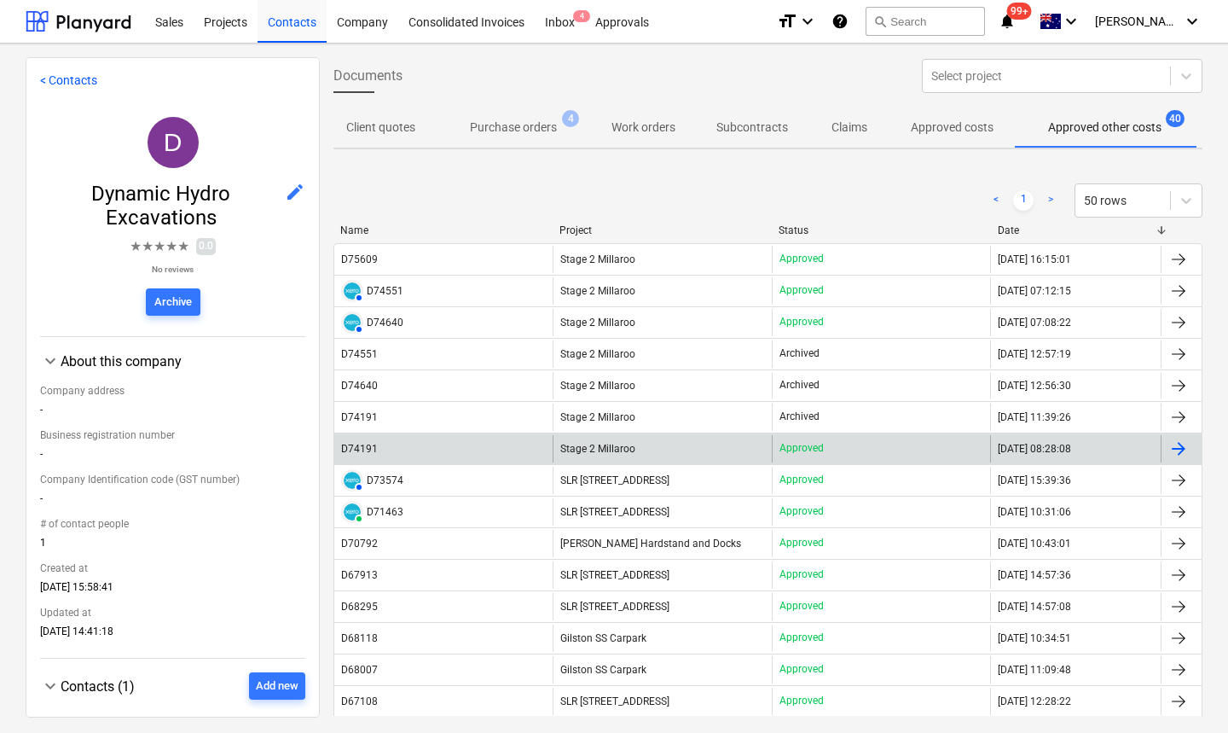
click at [374, 444] on div "D74191" at bounding box center [359, 449] width 37 height 12
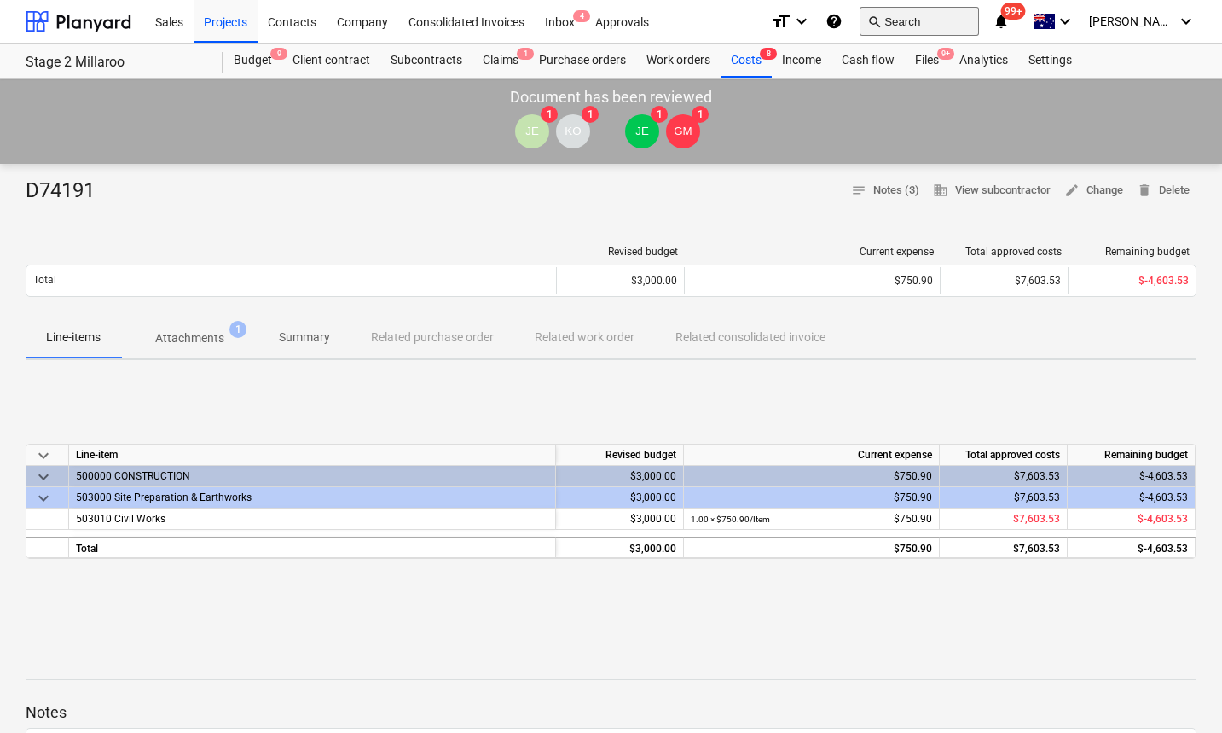
click at [972, 15] on button "search Search" at bounding box center [919, 21] width 119 height 29
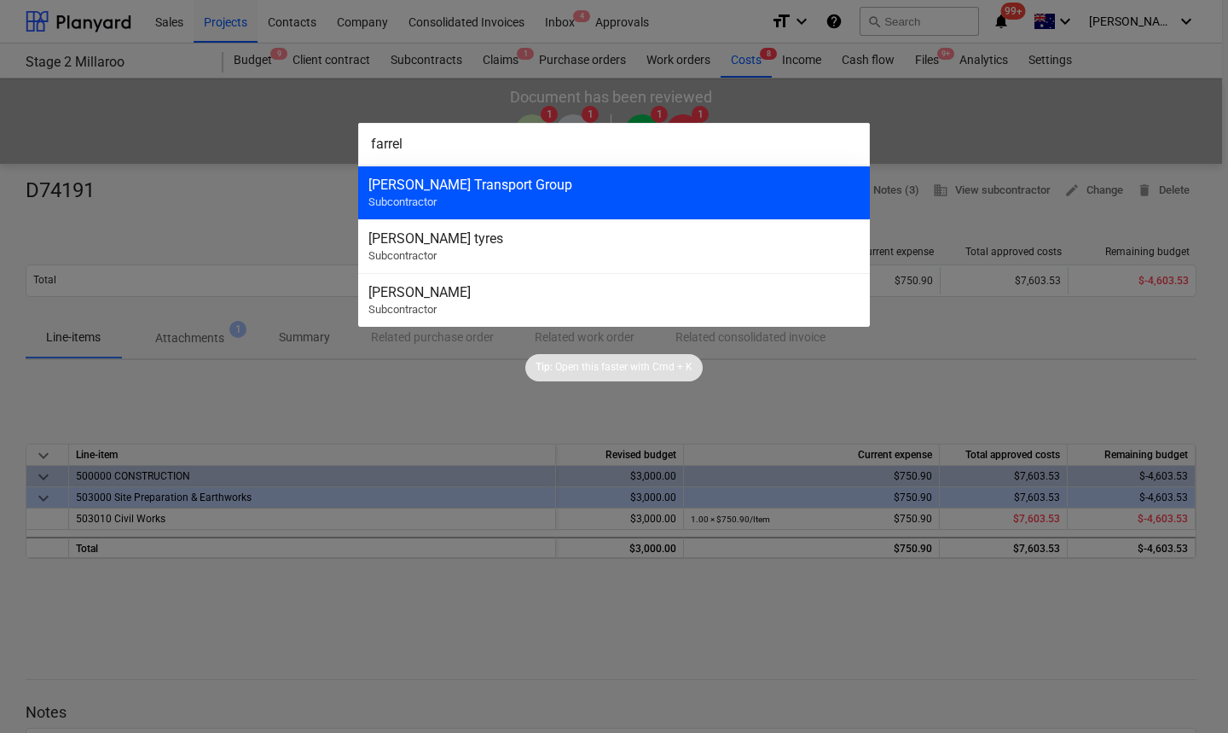
type input "farrel"
click at [576, 192] on div "[PERSON_NAME] Transport Group Subcontractor" at bounding box center [614, 192] width 512 height 54
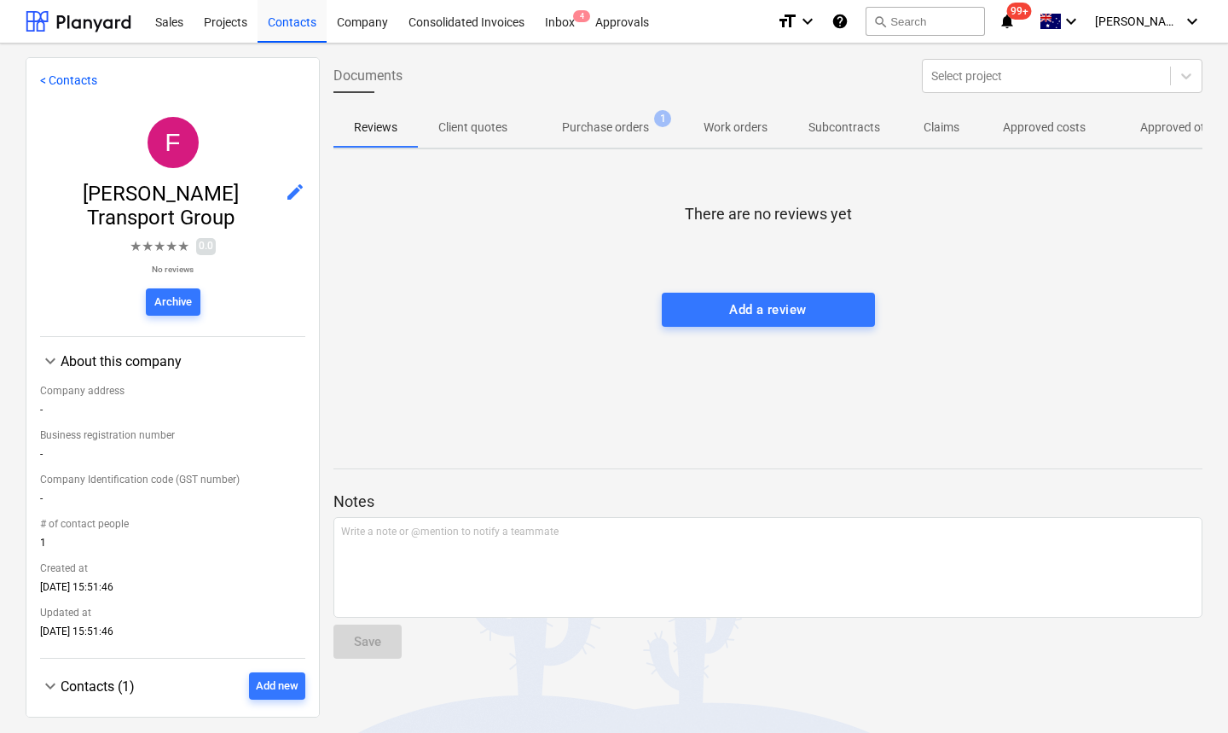
click at [1139, 133] on span "Approved other costs 1" at bounding box center [1197, 128] width 141 height 18
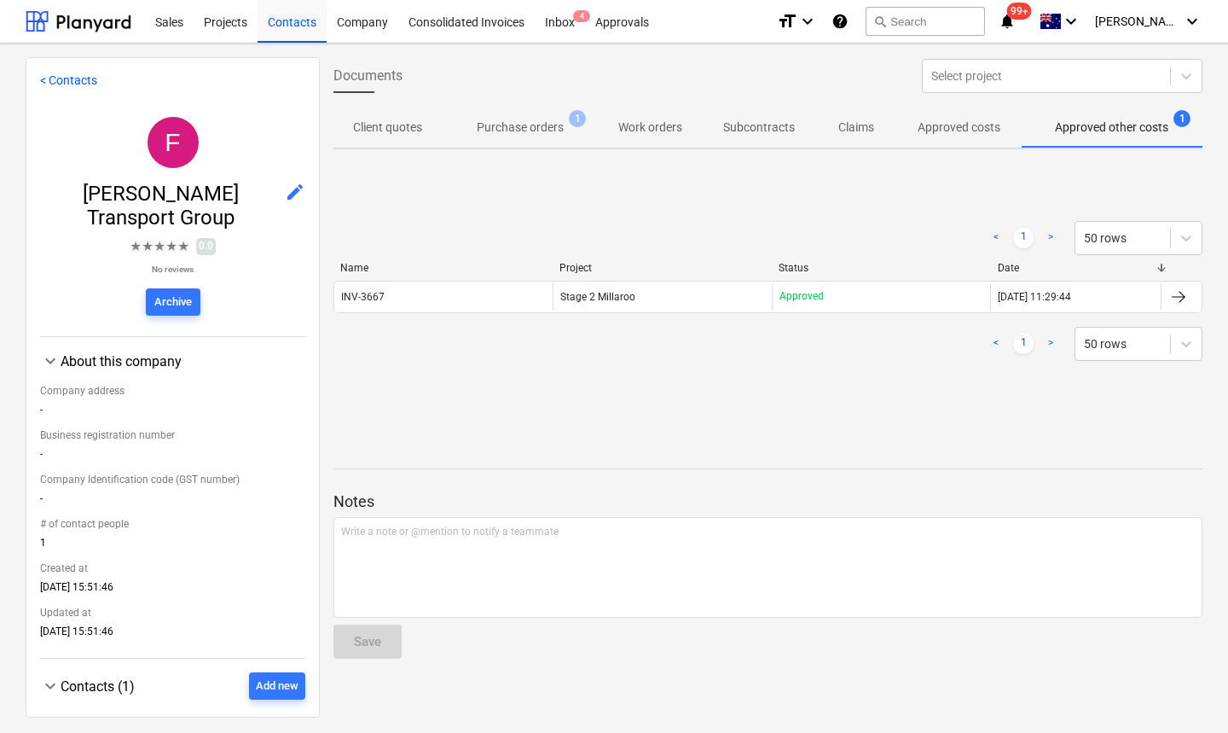
scroll to position [0, 92]
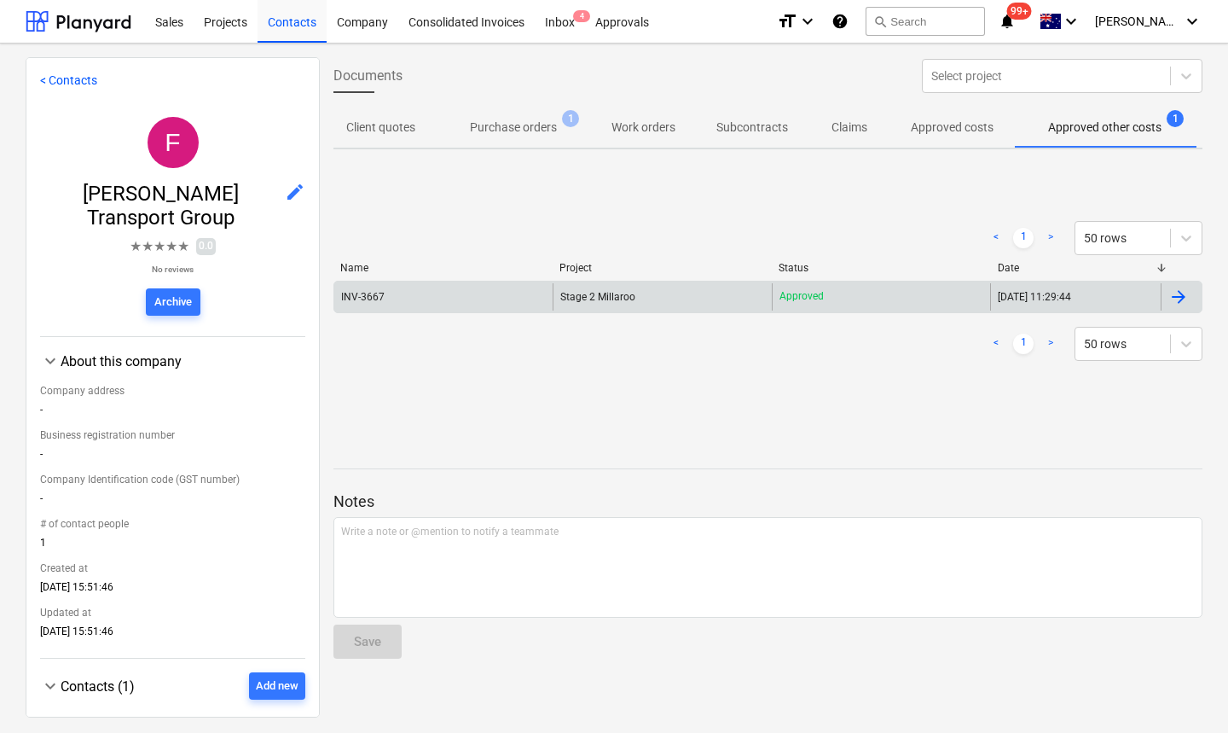
click at [361, 298] on div "INV-3667" at bounding box center [363, 297] width 44 height 12
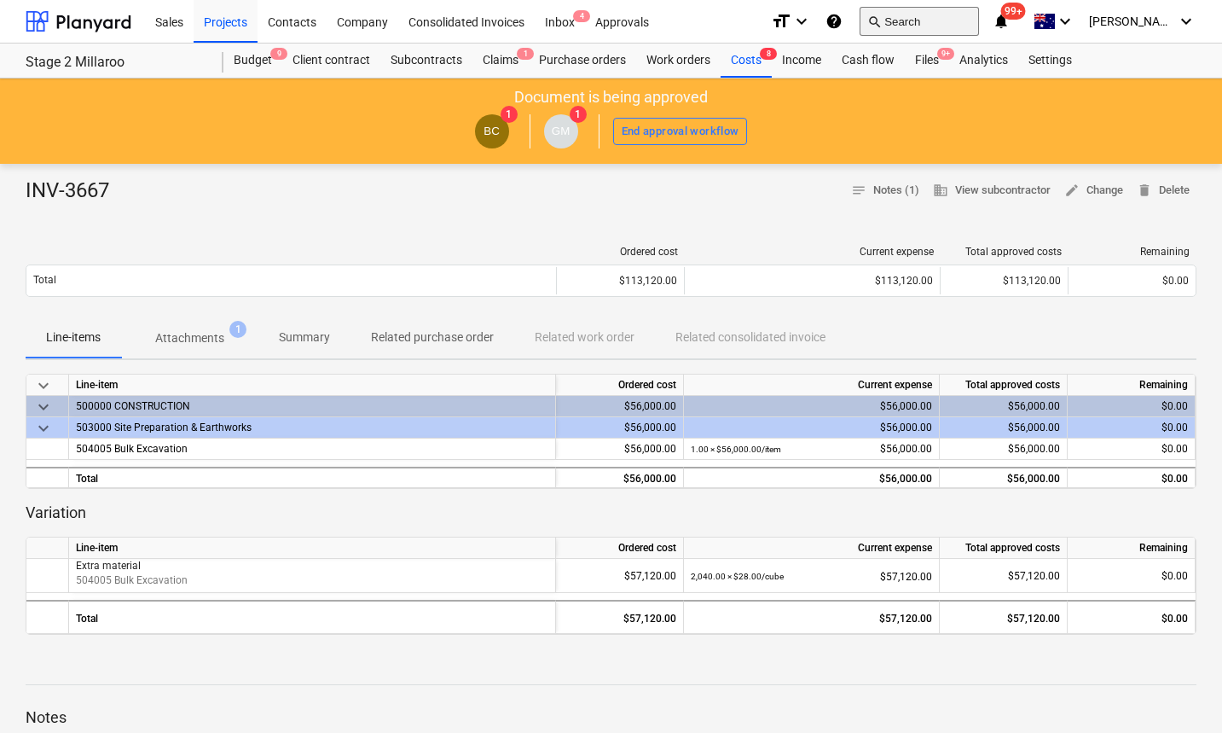
click at [938, 24] on button "search Search" at bounding box center [919, 21] width 119 height 29
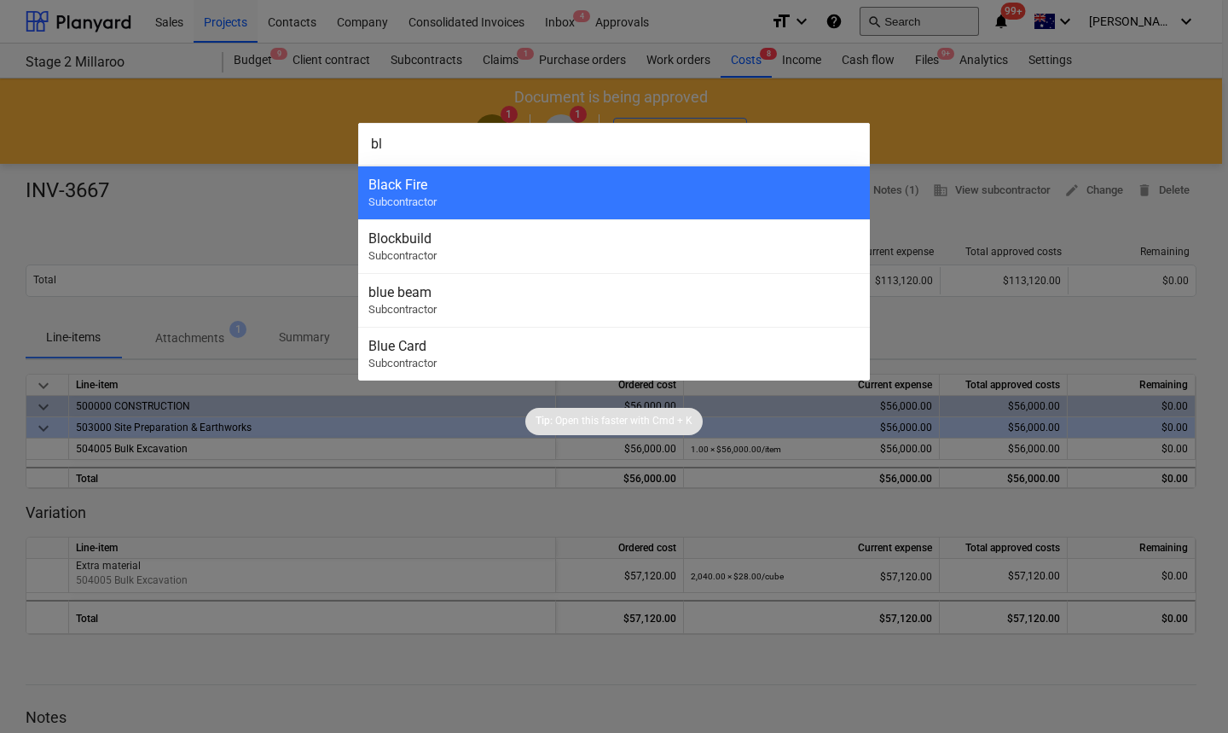
type input "b"
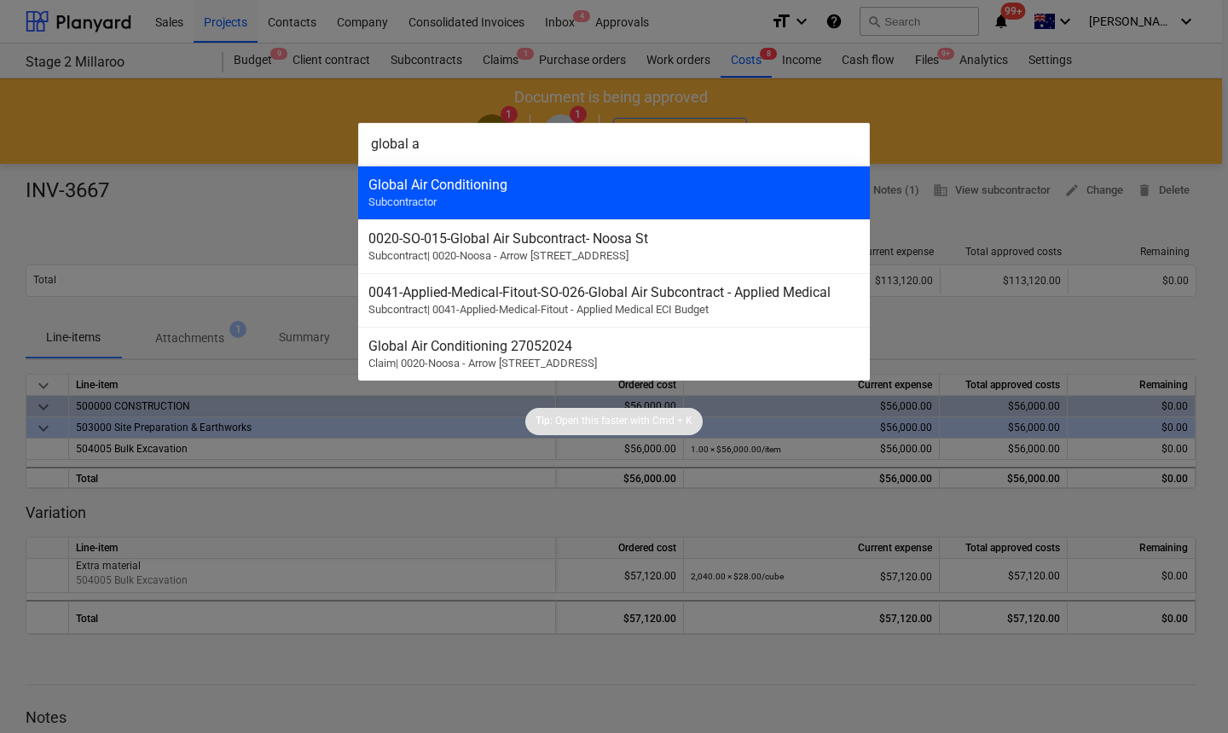
type input "global a"
click at [519, 188] on div "Global Air Conditioning" at bounding box center [613, 185] width 491 height 16
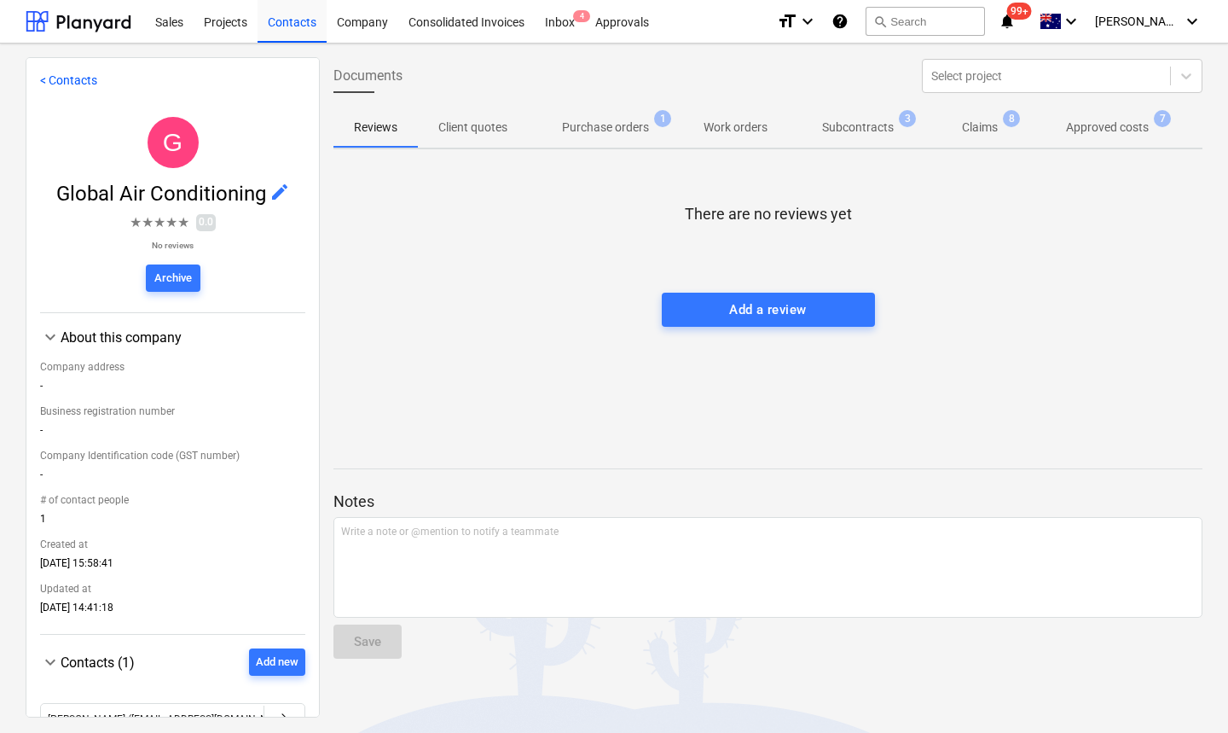
click at [1140, 127] on p "Approved costs" at bounding box center [1107, 128] width 83 height 18
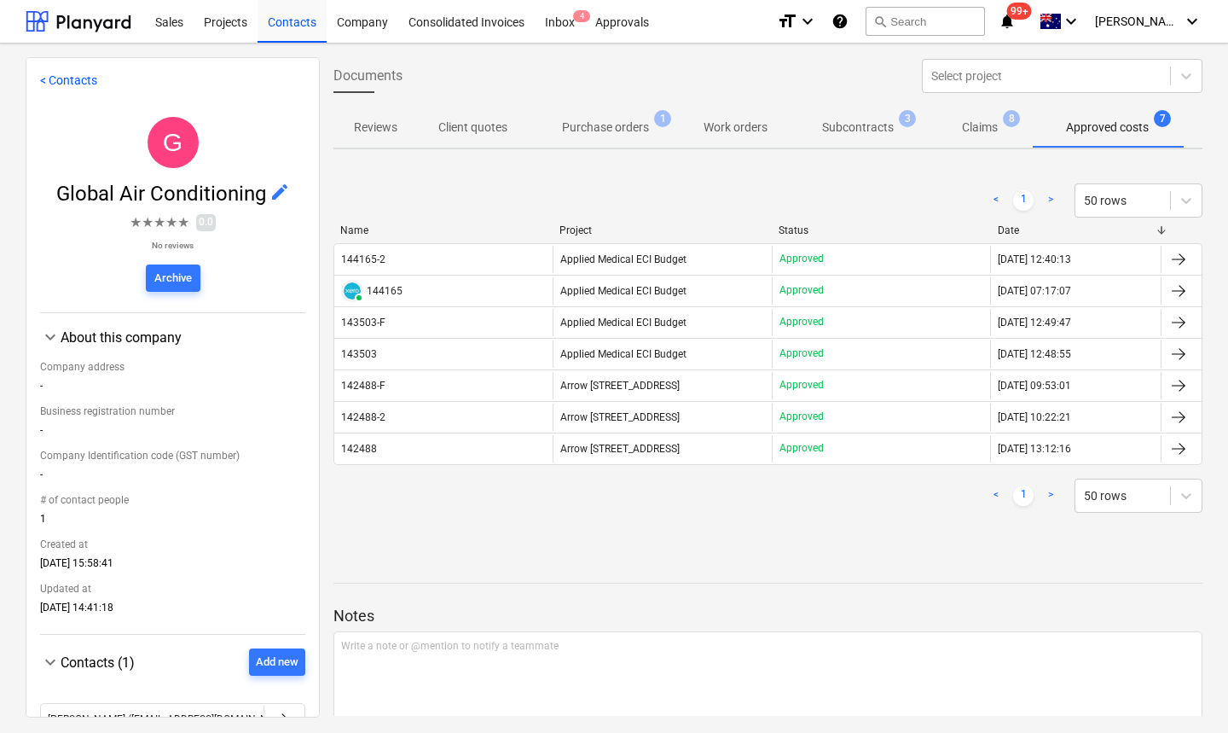
click at [383, 259] on div "144165-2" at bounding box center [363, 259] width 44 height 12
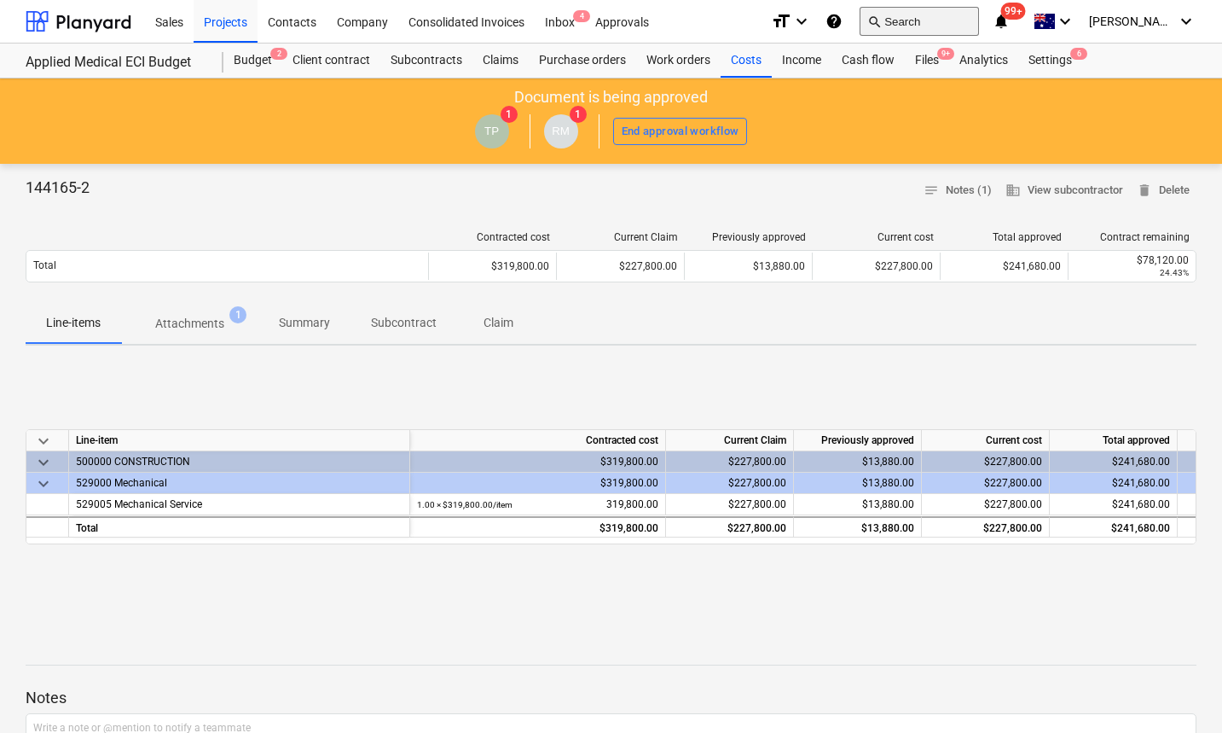
click at [961, 27] on button "search Search" at bounding box center [919, 21] width 119 height 29
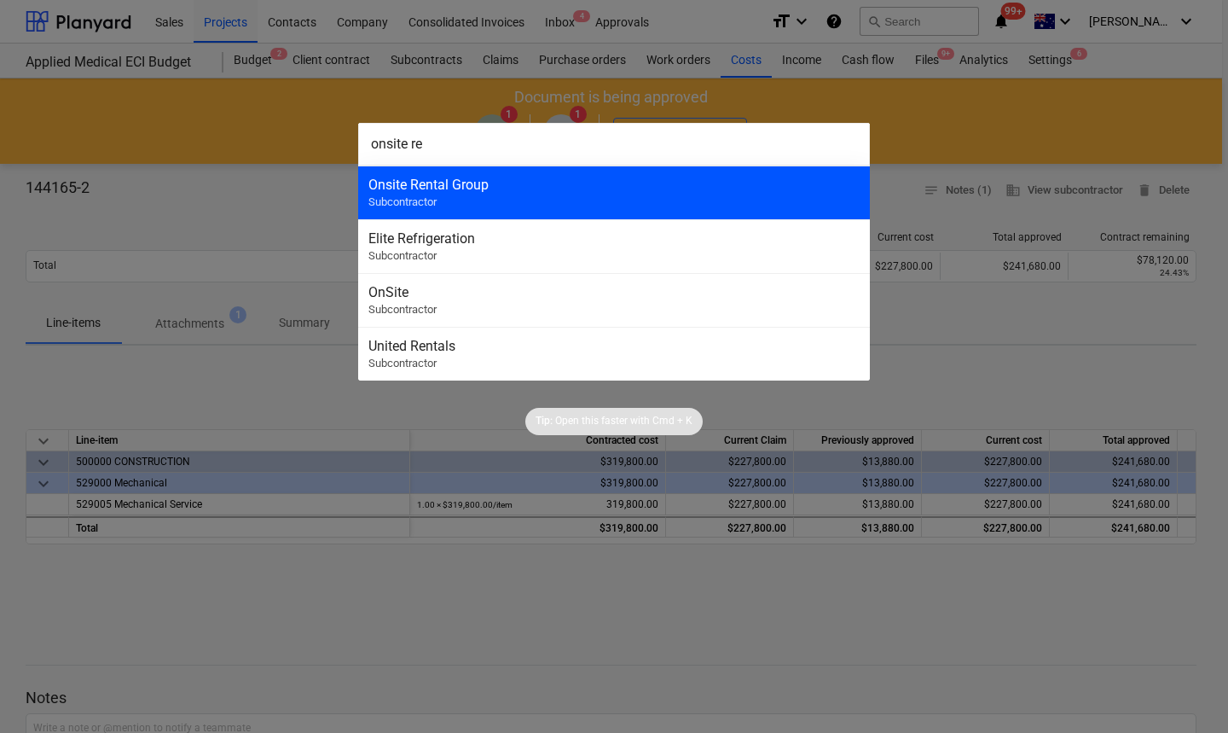
type input "onsite re"
click at [657, 202] on div "Onsite Rental Group Subcontractor" at bounding box center [614, 192] width 512 height 54
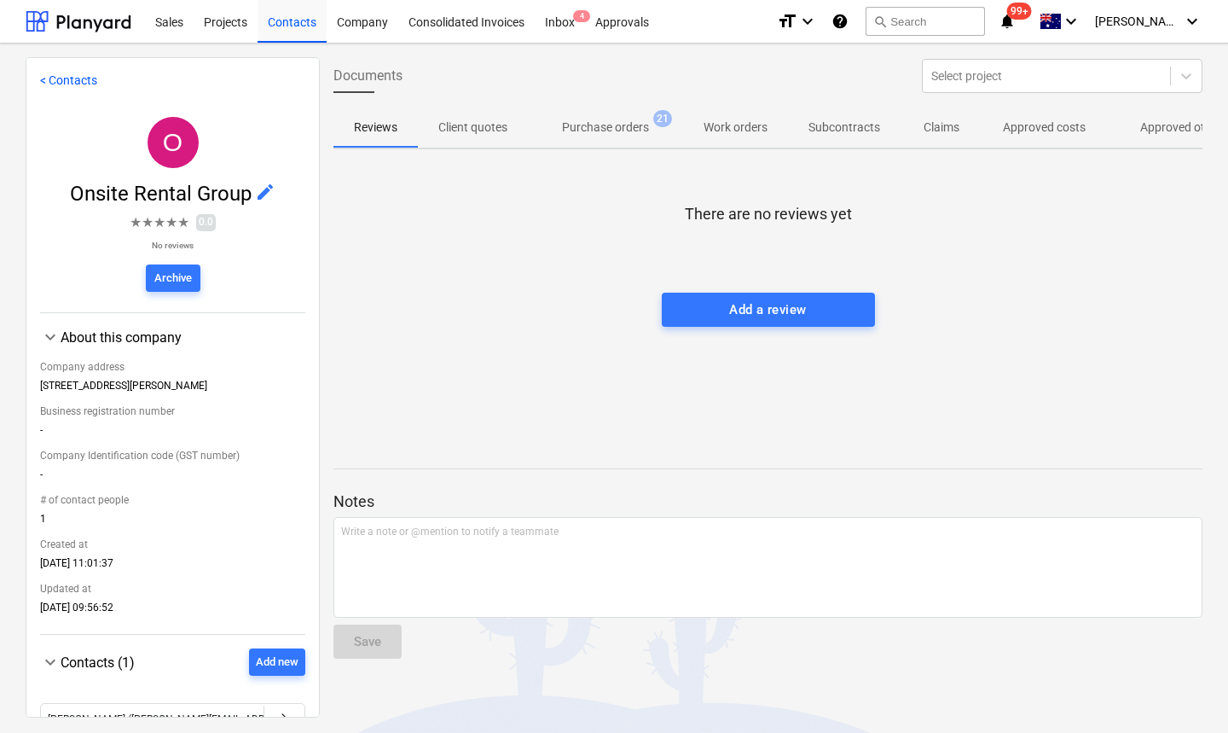
click at [1154, 136] on p "Approved other costs" at bounding box center [1196, 128] width 113 height 18
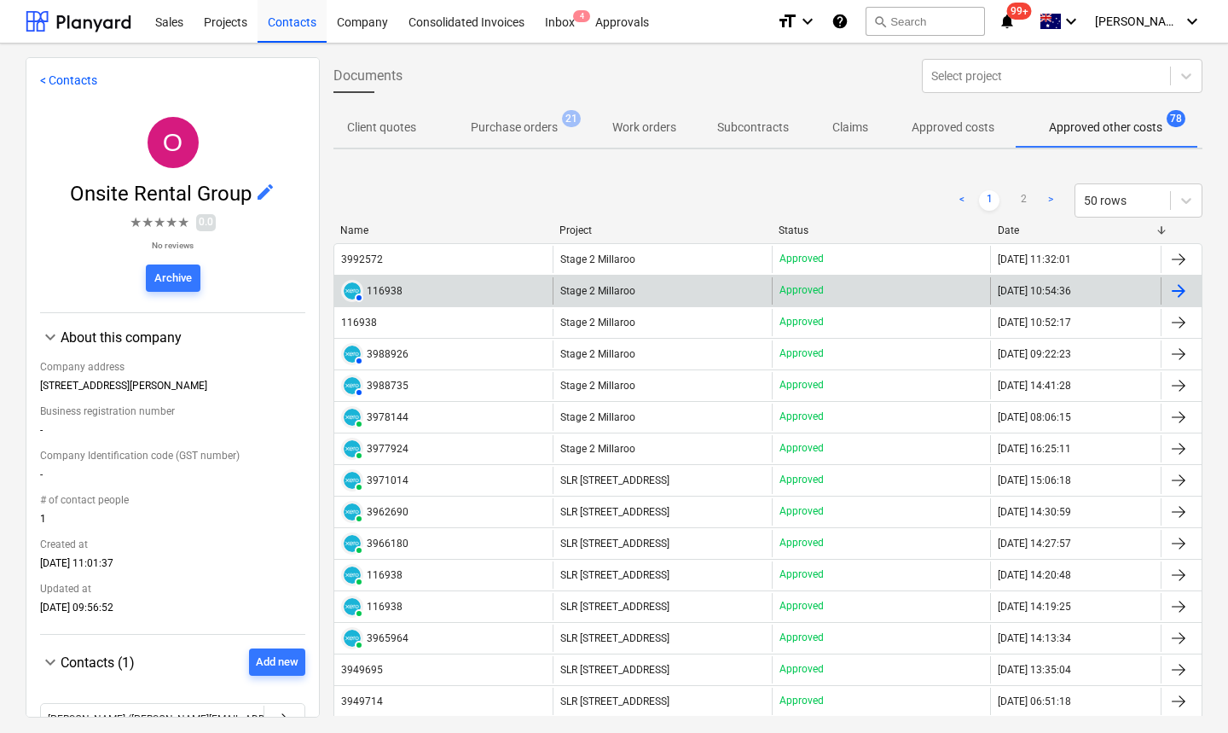
scroll to position [0, 92]
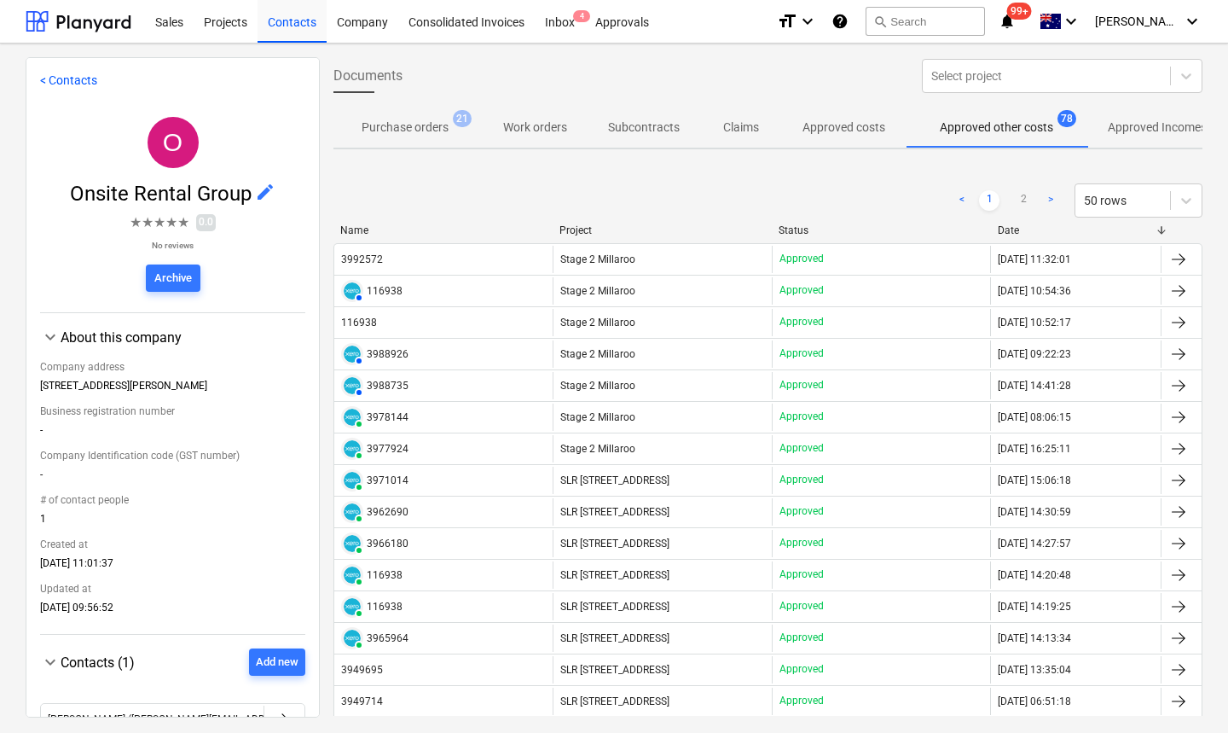
click at [1135, 130] on p "Approved Incomes" at bounding box center [1157, 128] width 99 height 18
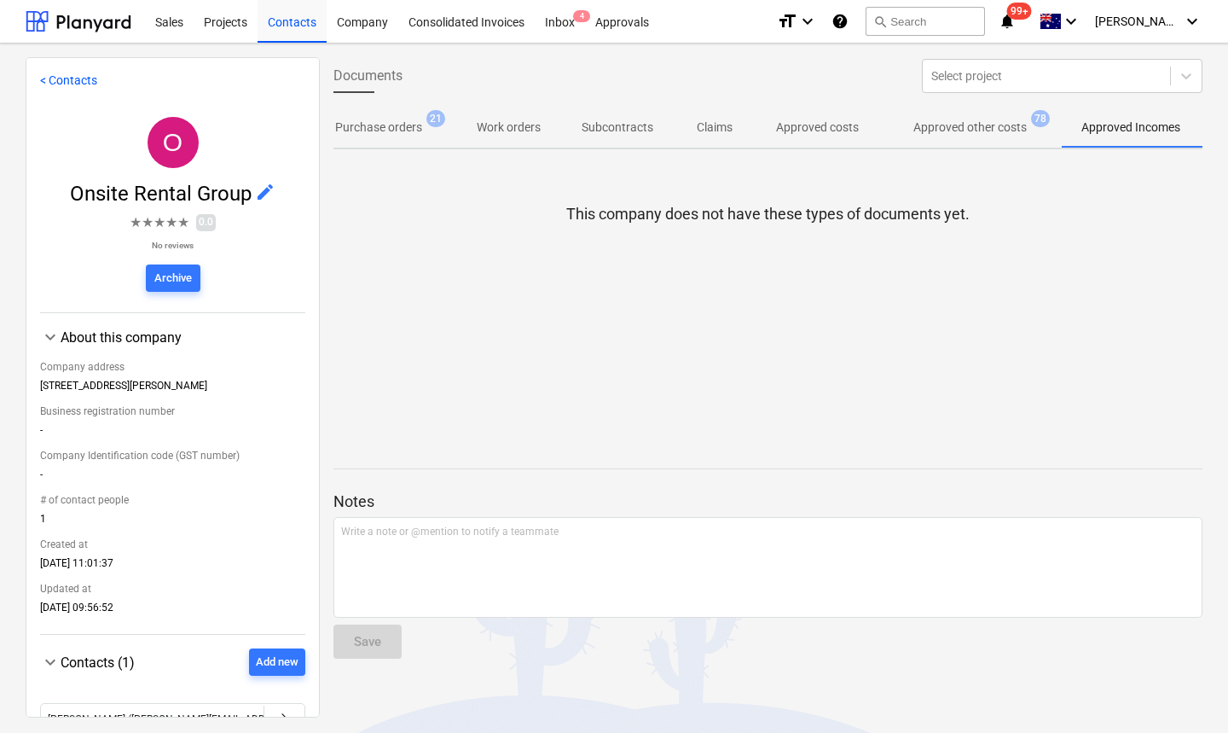
scroll to position [0, 232]
click at [968, 134] on p "Approved other costs" at bounding box center [970, 128] width 113 height 18
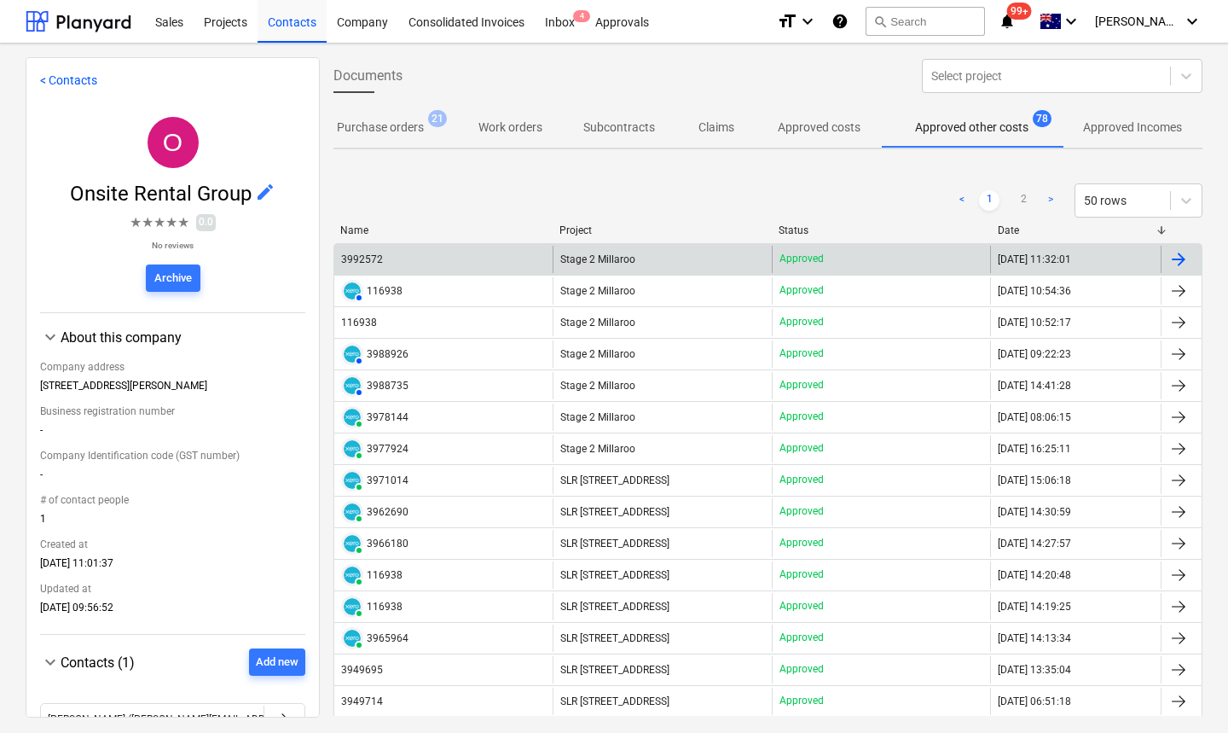
click at [380, 258] on div "3992572" at bounding box center [362, 259] width 42 height 12
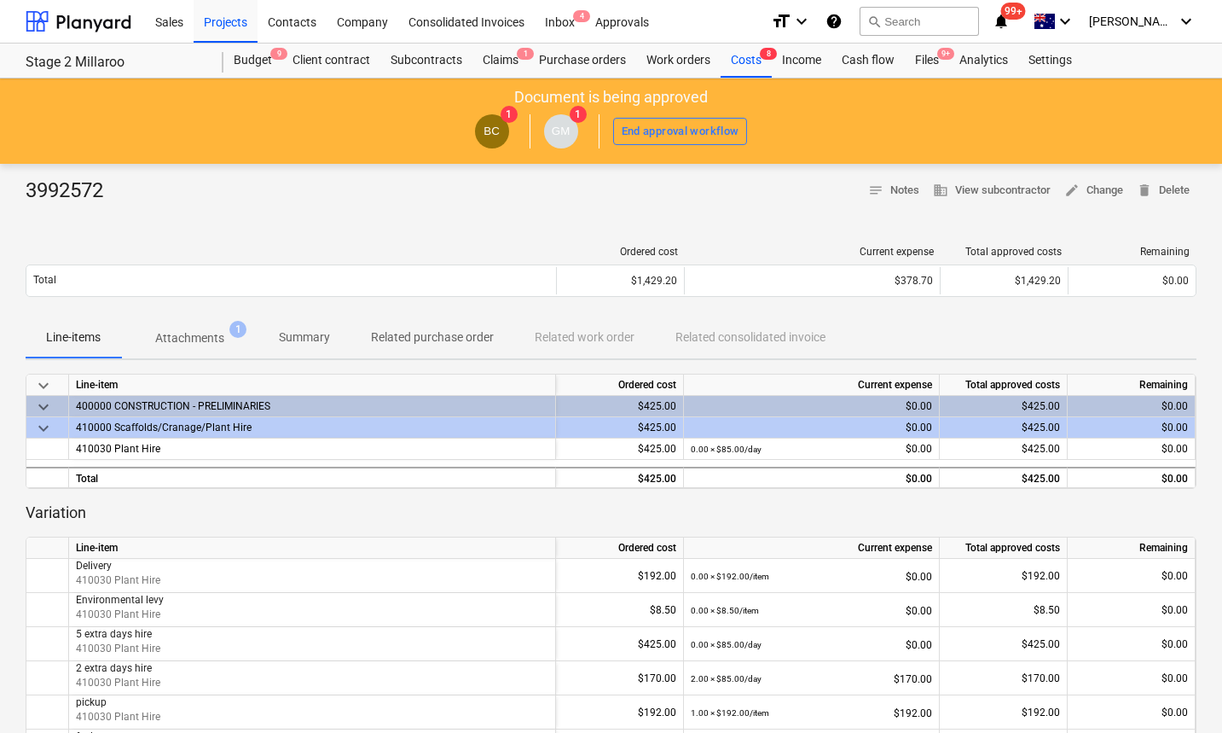
click at [188, 249] on div at bounding box center [291, 252] width 531 height 12
click at [204, 341] on p "Attachments" at bounding box center [189, 338] width 69 height 18
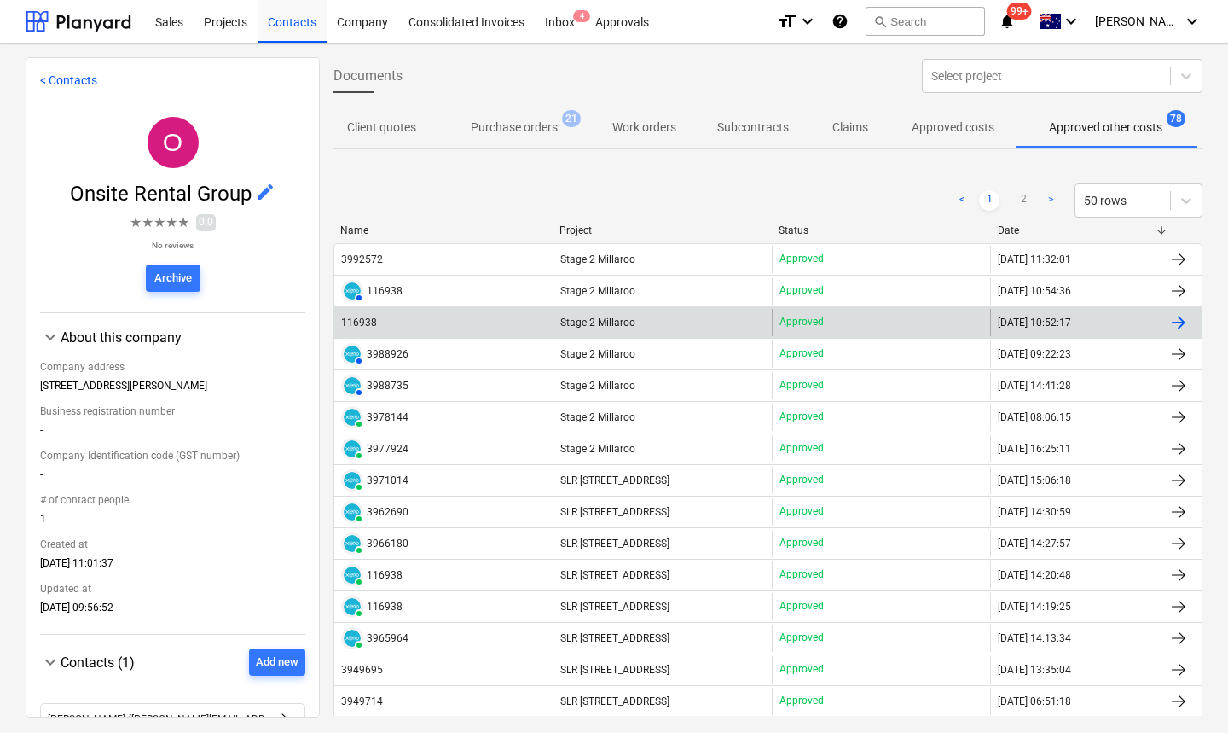
scroll to position [0, 92]
click at [450, 318] on div "116938" at bounding box center [443, 322] width 218 height 27
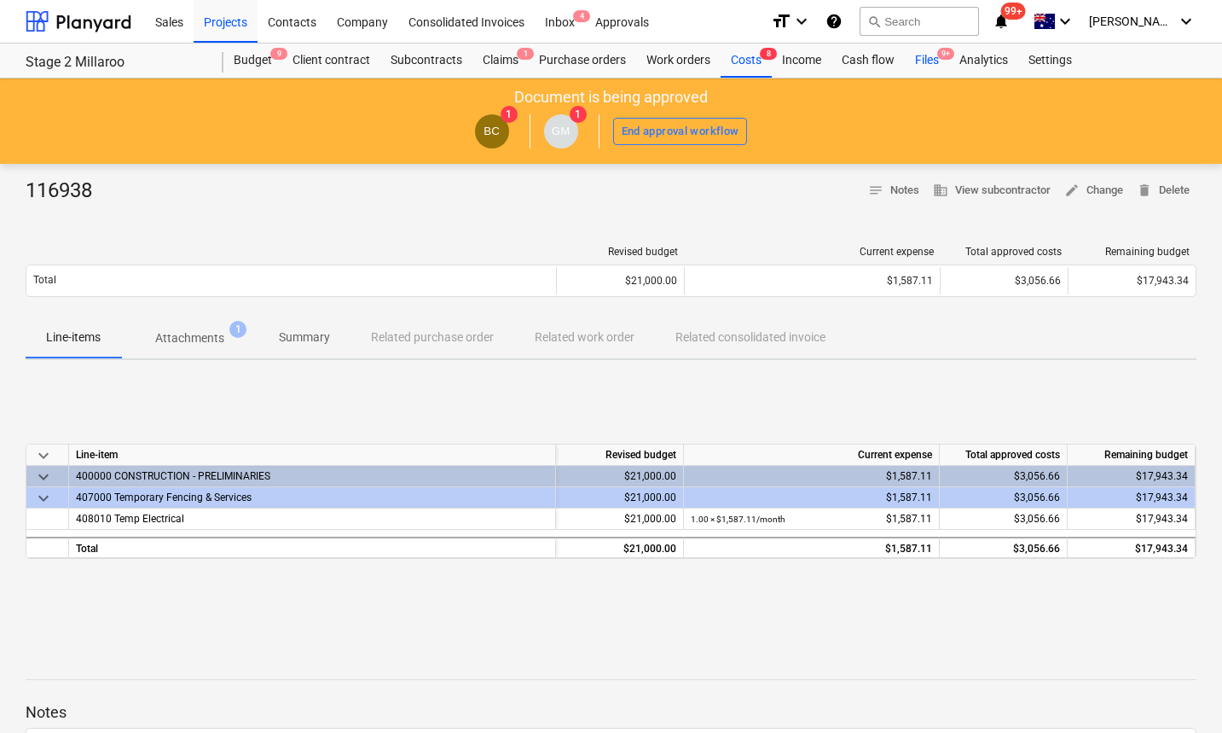
click at [928, 64] on div "Files 9+" at bounding box center [927, 61] width 44 height 34
click at [199, 343] on p "Attachments" at bounding box center [189, 338] width 69 height 18
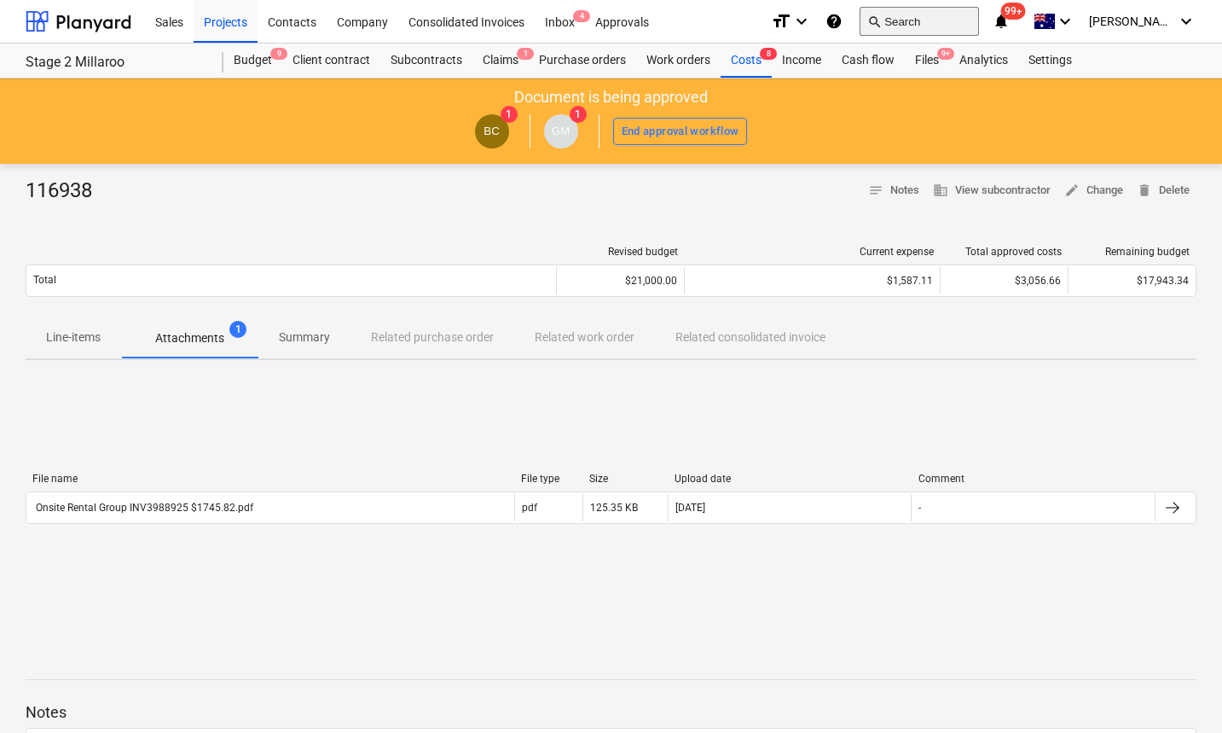
click at [951, 21] on button "search Search" at bounding box center [919, 21] width 119 height 29
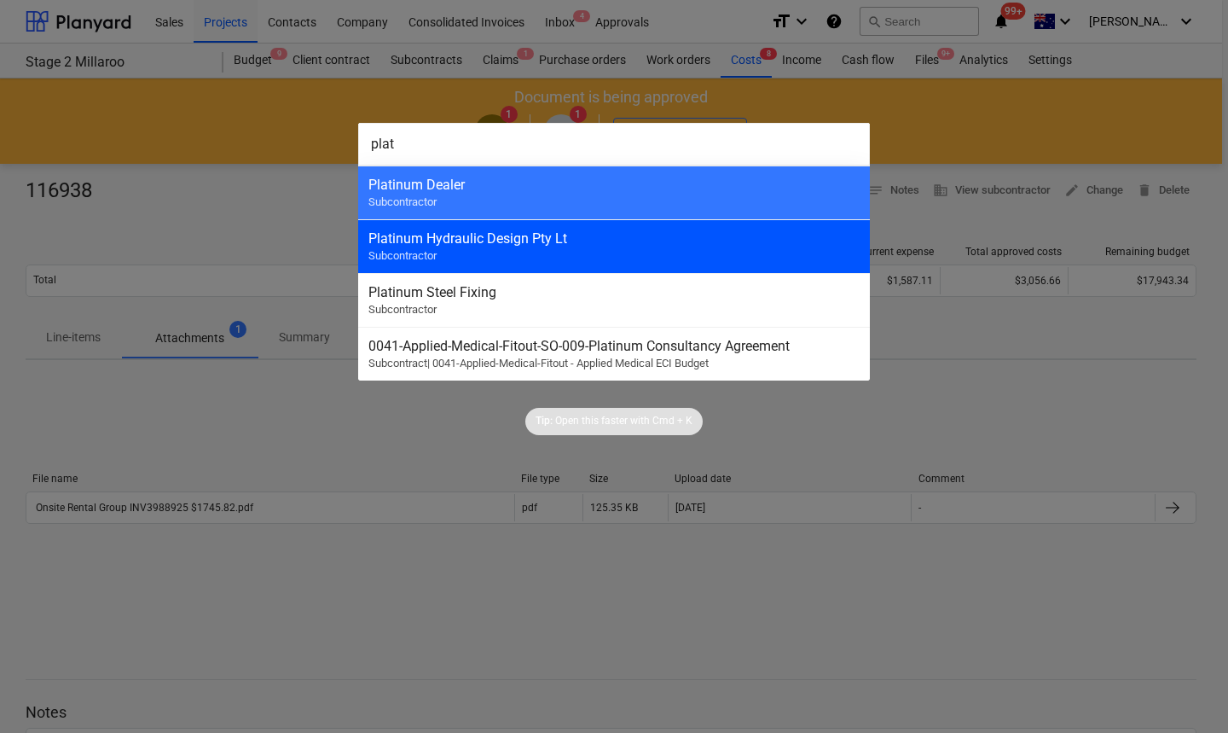
type input "plat"
click at [582, 245] on div "Platinum Hydraulic Design Pty Lt Subcontractor" at bounding box center [614, 246] width 512 height 54
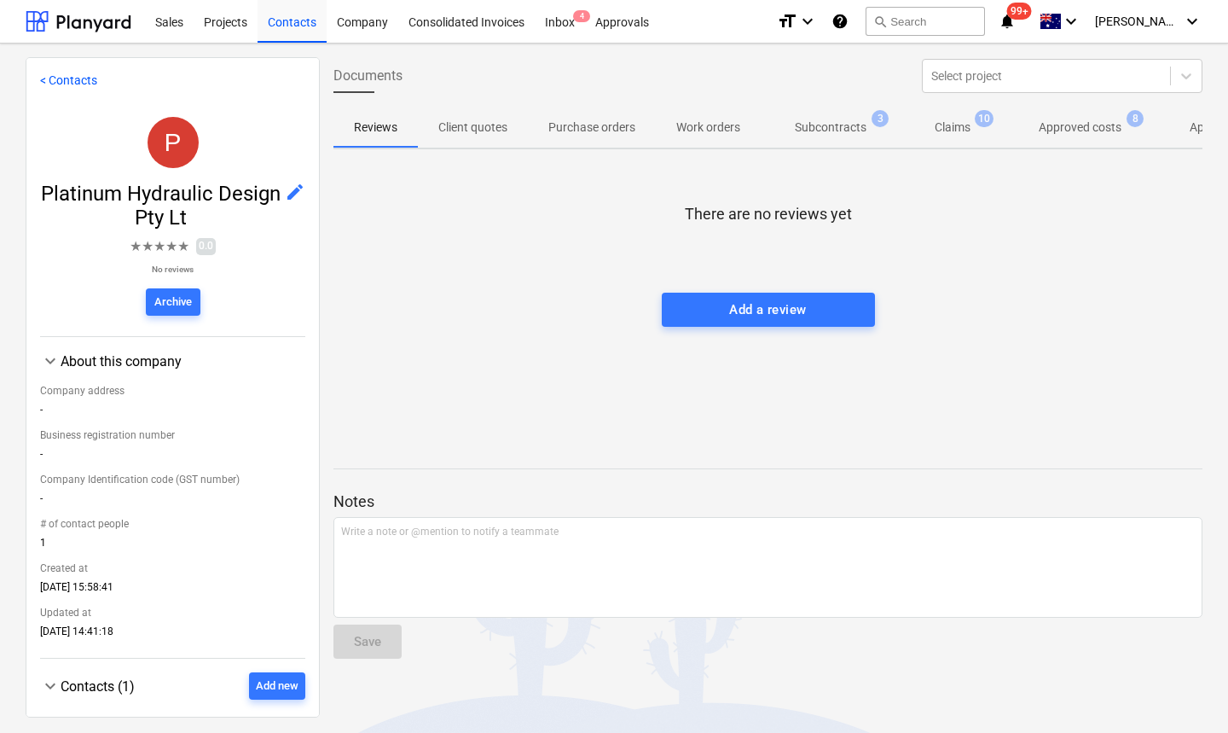
click at [1094, 112] on span "Approved costs 8" at bounding box center [1080, 127] width 151 height 31
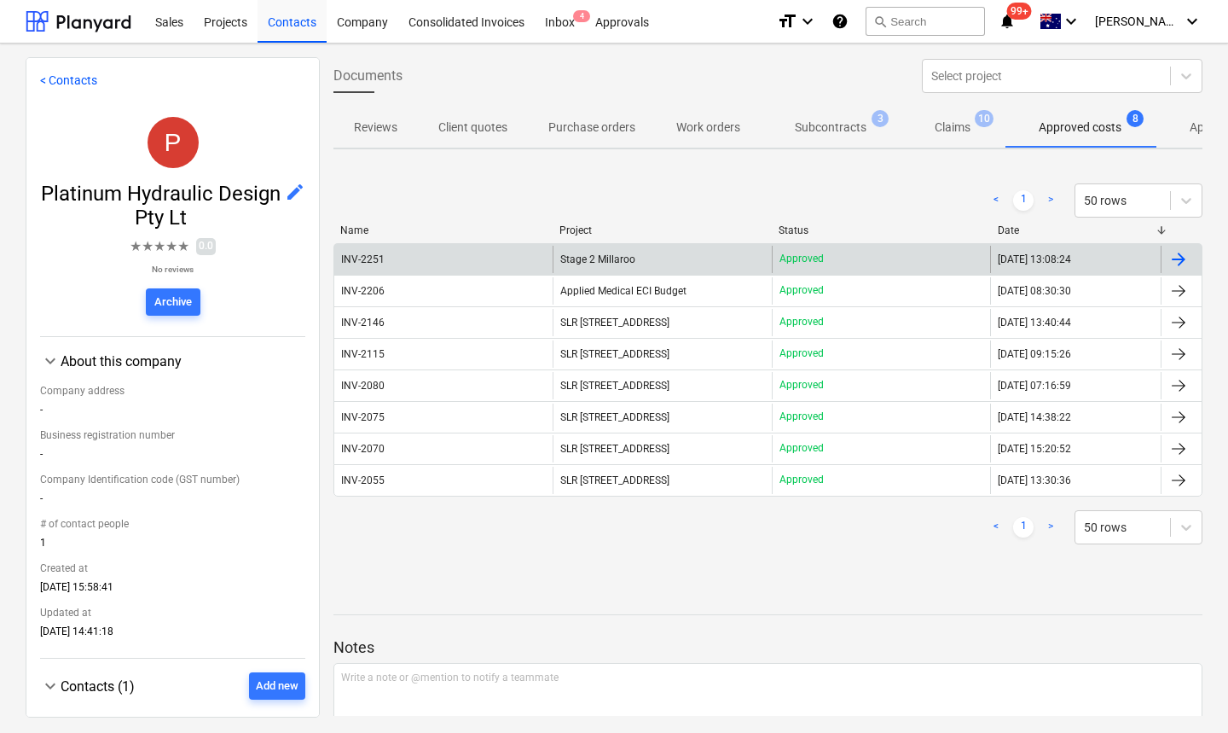
click at [362, 260] on div "INV-2251" at bounding box center [363, 259] width 44 height 12
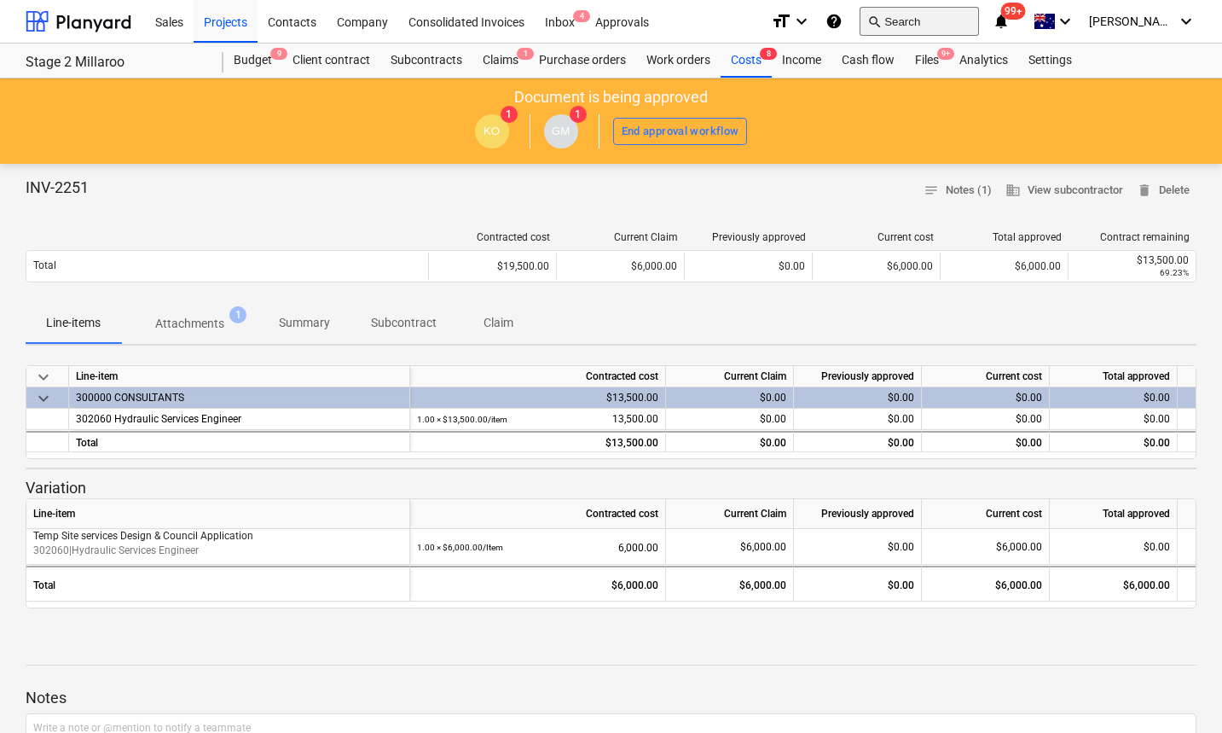
click at [948, 22] on button "search Search" at bounding box center [919, 21] width 119 height 29
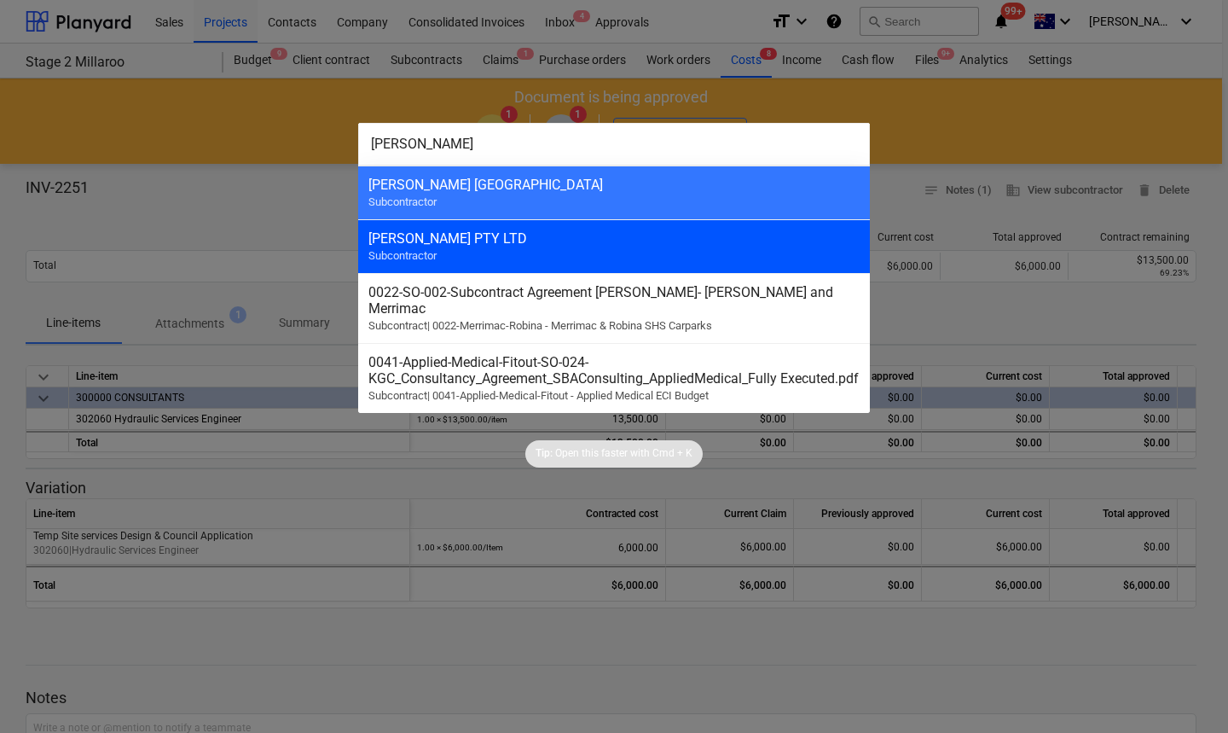
type input "[PERSON_NAME]"
click at [485, 246] on div "[PERSON_NAME] PTY LTD Subcontractor" at bounding box center [614, 246] width 512 height 54
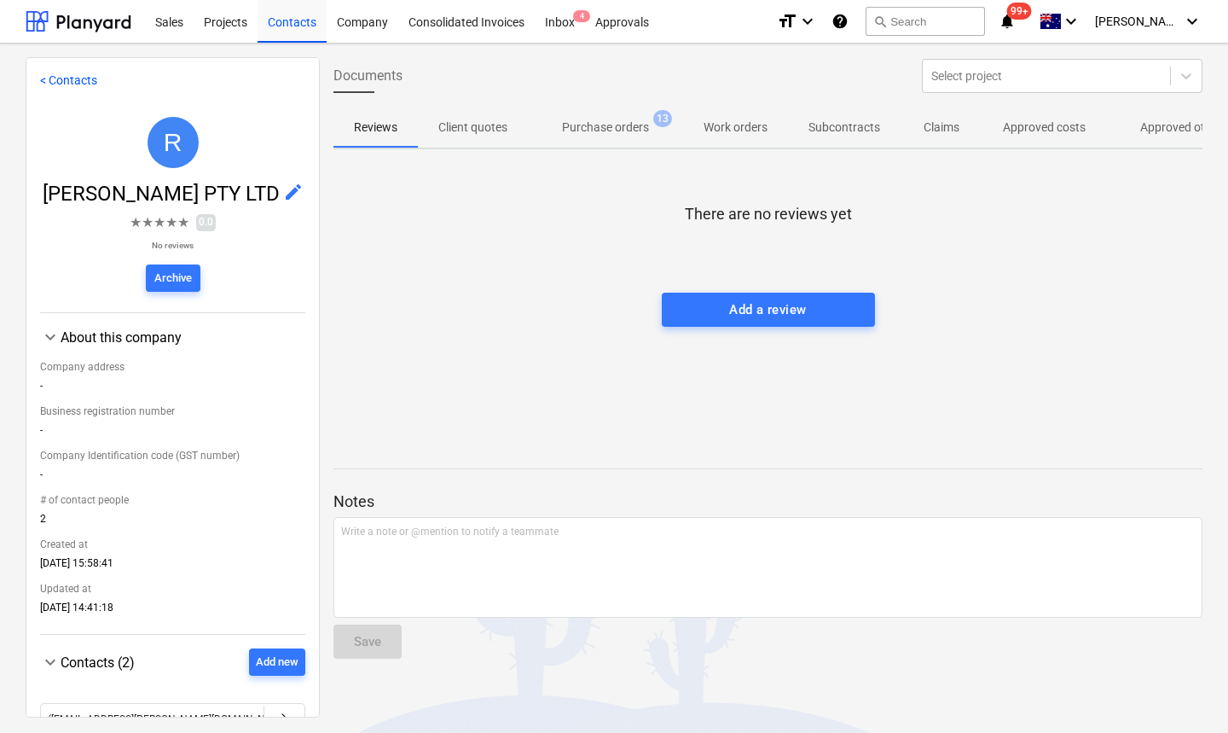
click at [1163, 127] on p "Approved other costs" at bounding box center [1196, 128] width 113 height 18
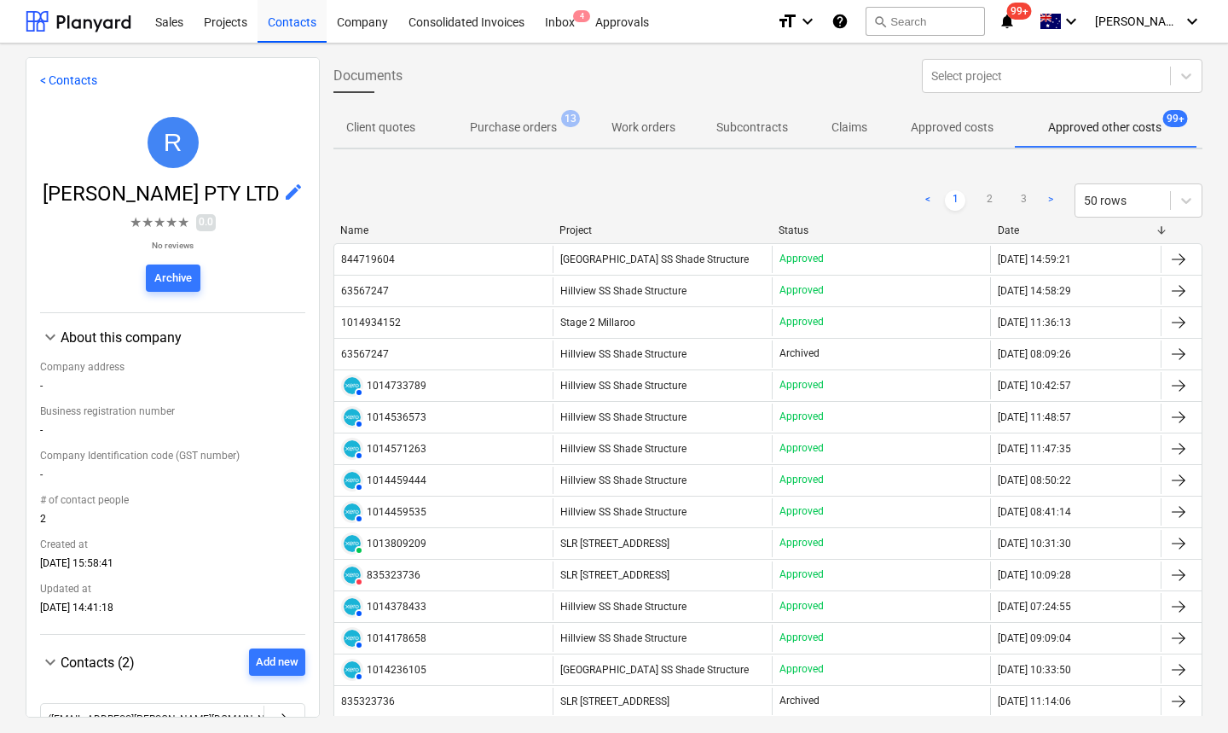
scroll to position [0, 92]
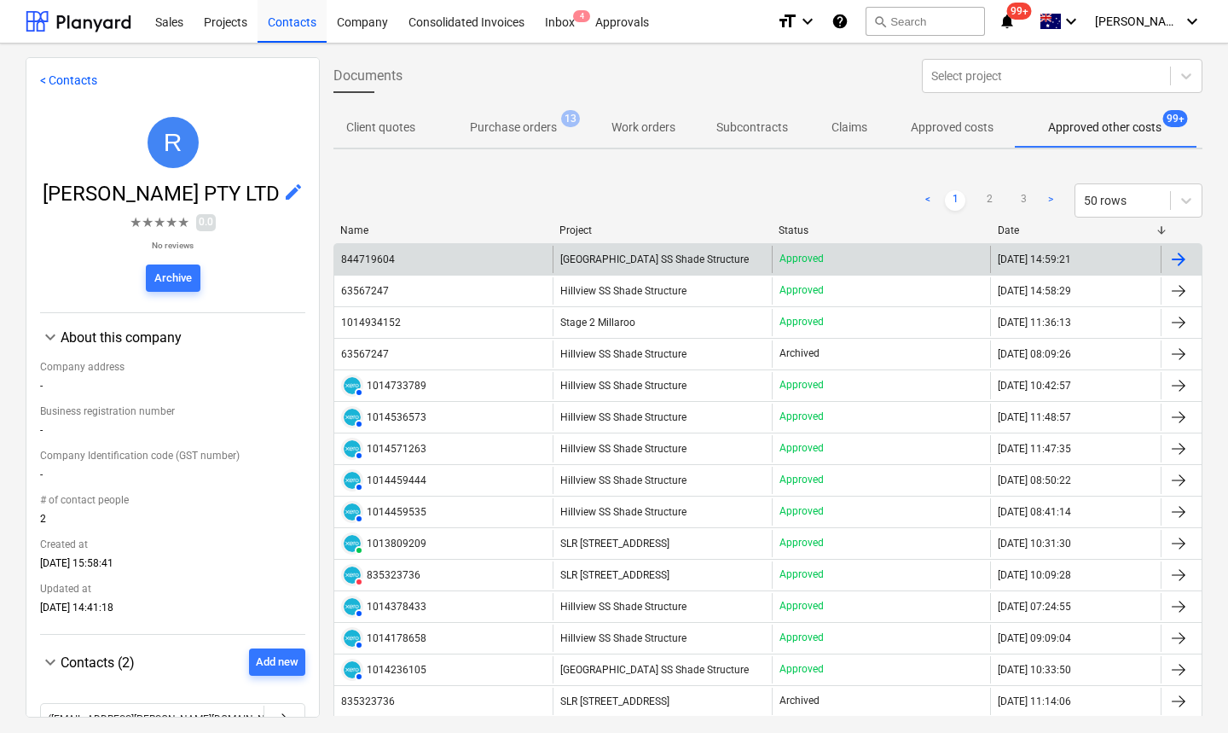
click at [406, 264] on div "844719604" at bounding box center [443, 259] width 218 height 27
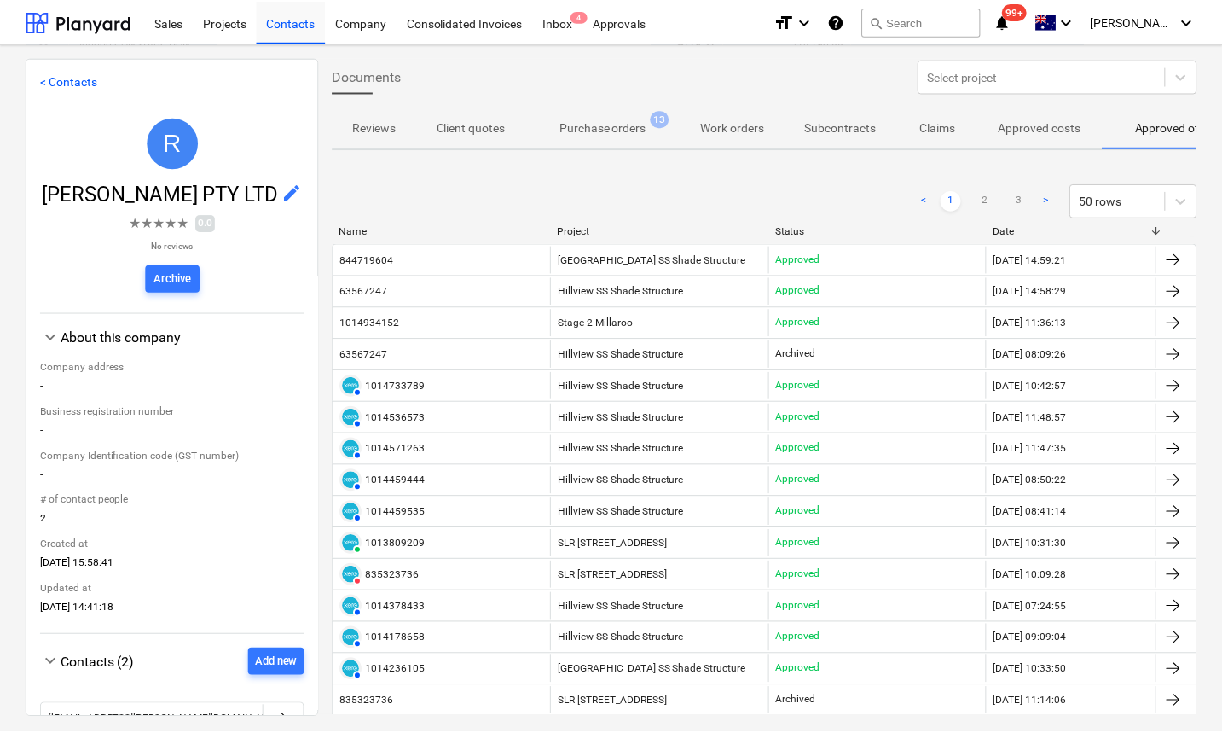
scroll to position [0, 92]
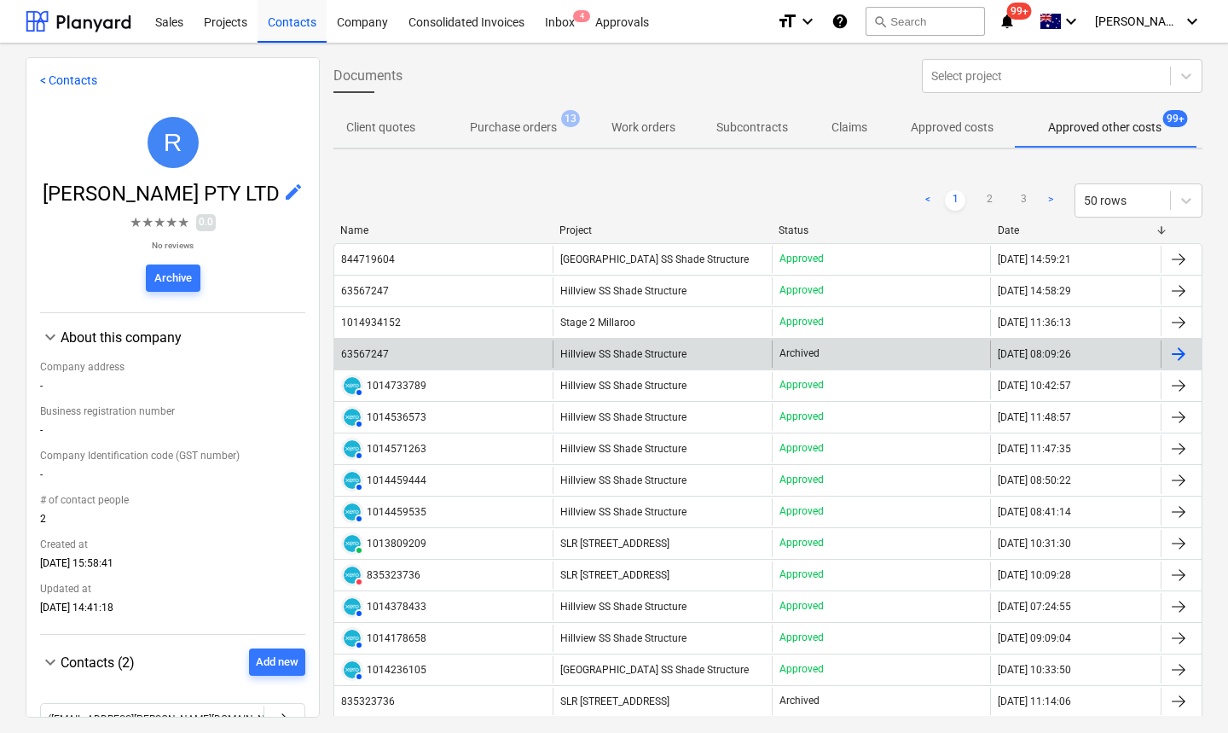
click at [399, 348] on div "63567247" at bounding box center [443, 353] width 218 height 27
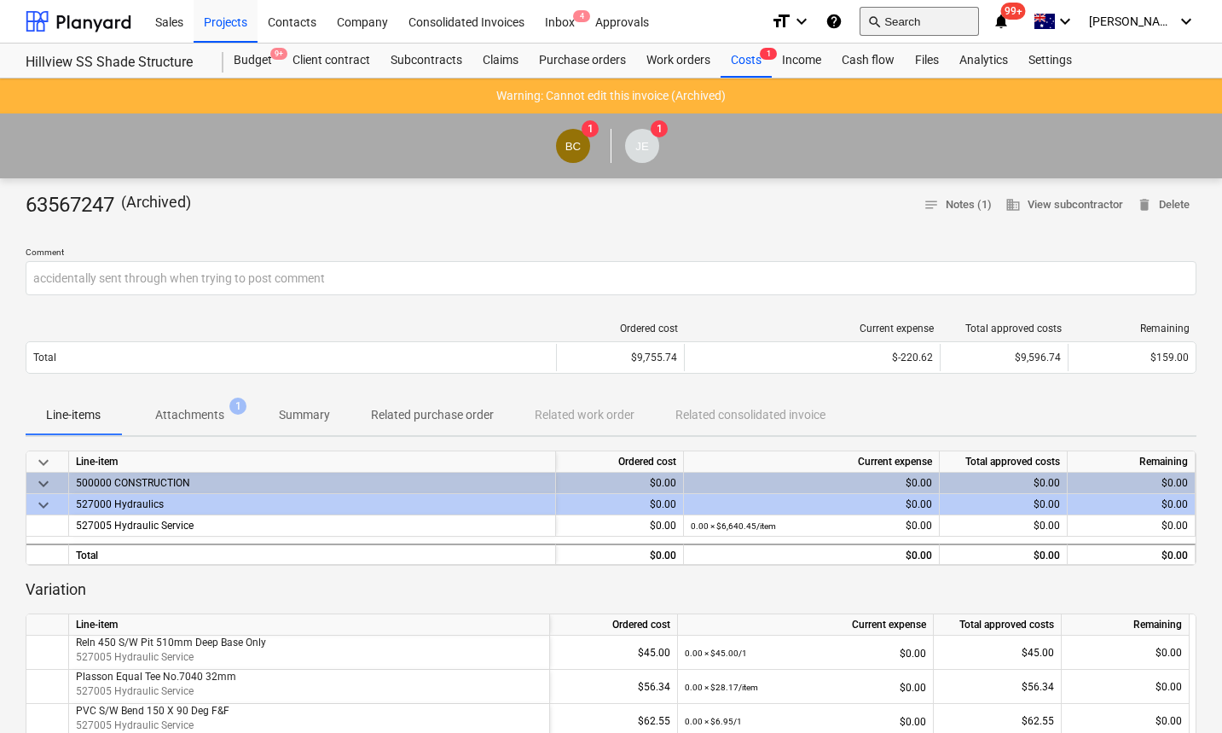
click at [939, 26] on button "search Search" at bounding box center [919, 21] width 119 height 29
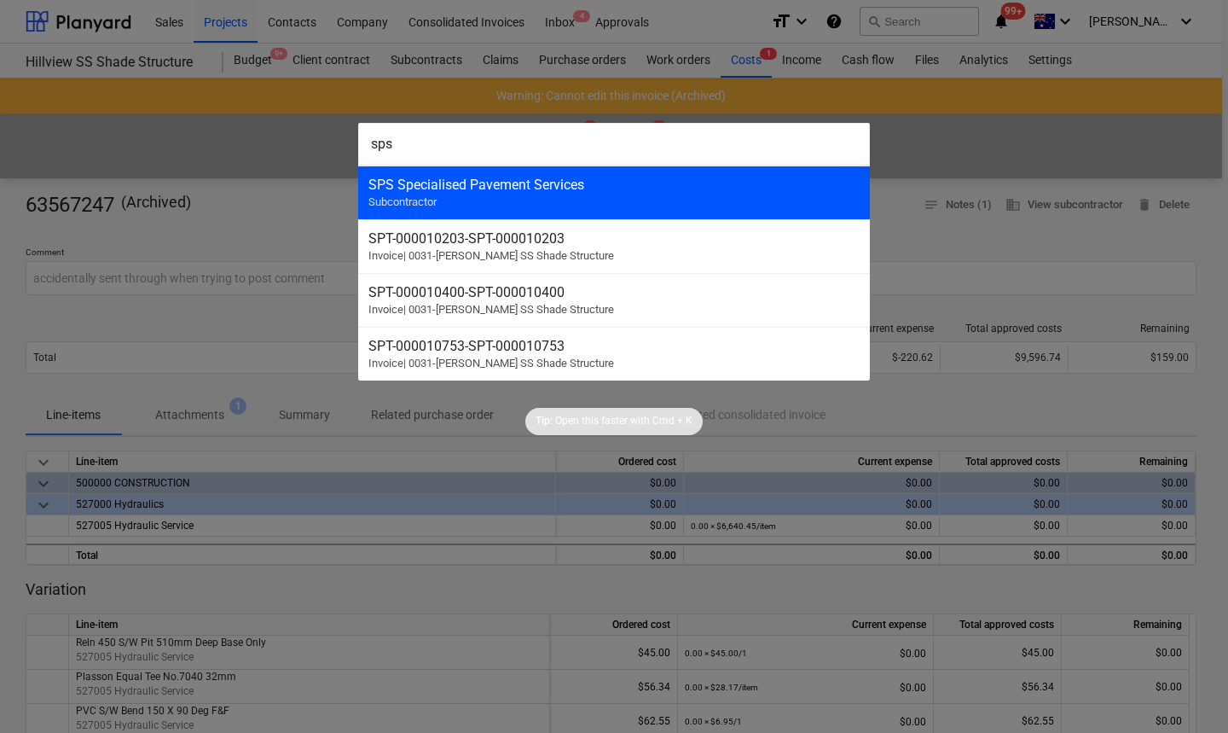
type input "sps"
click at [577, 199] on div "SPS Specialised Pavement Services Subcontractor" at bounding box center [614, 192] width 512 height 54
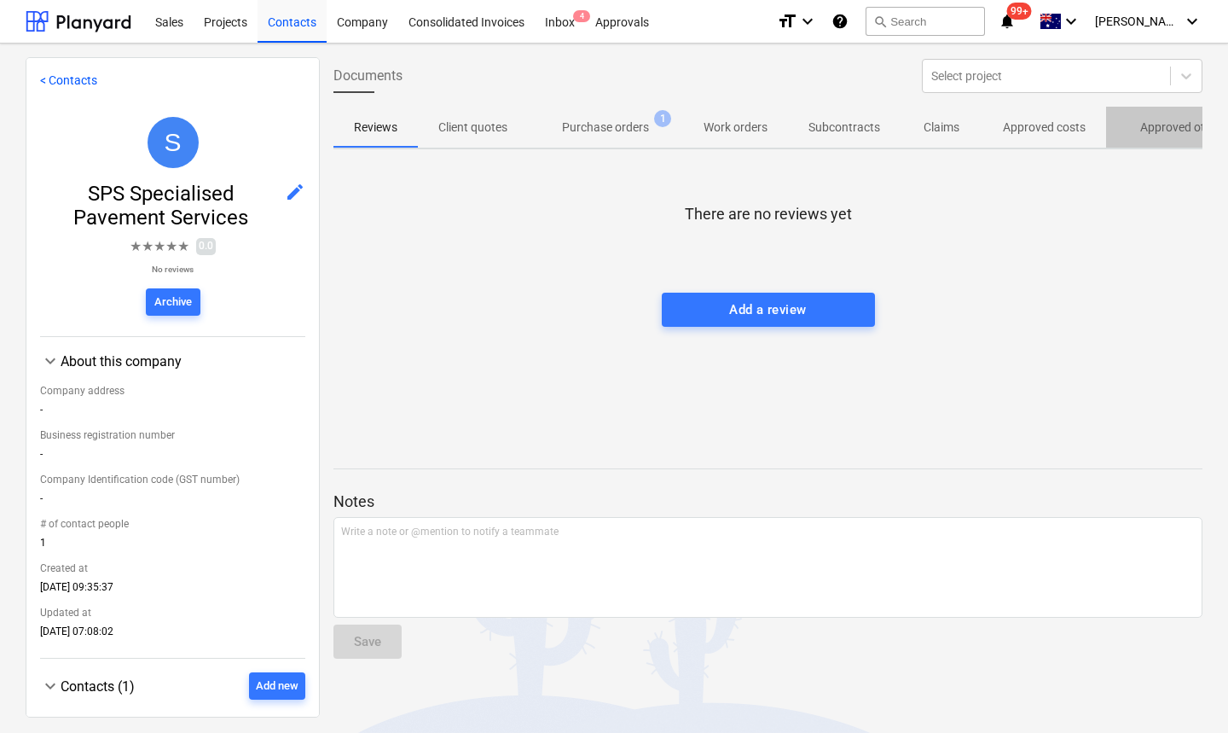
click at [1140, 130] on p "Approved other costs" at bounding box center [1196, 128] width 113 height 18
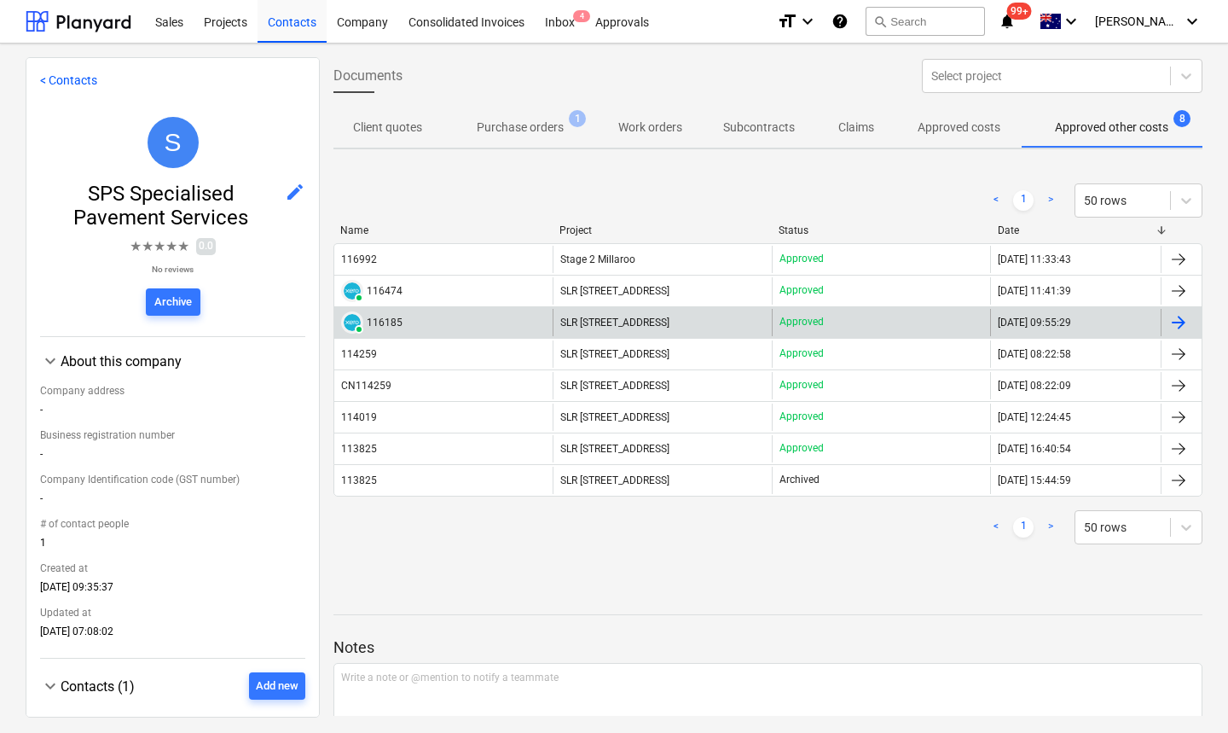
scroll to position [0, 92]
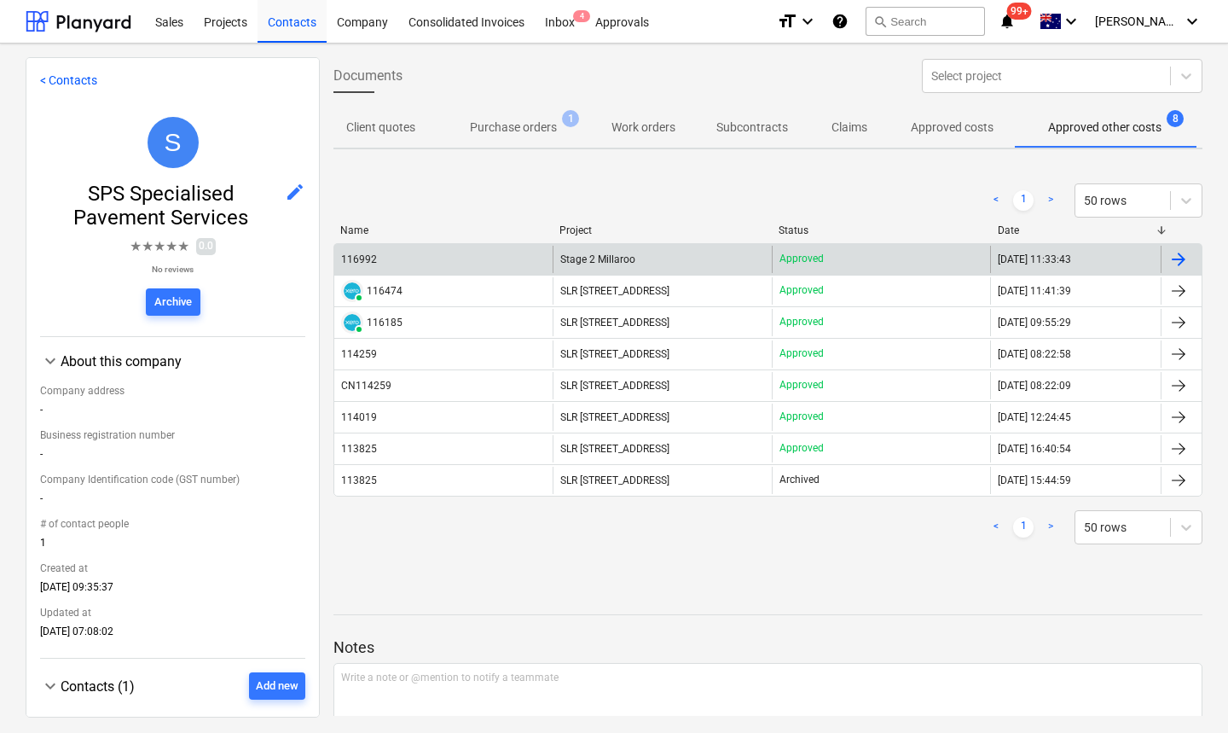
click at [382, 259] on div "116992" at bounding box center [443, 259] width 218 height 27
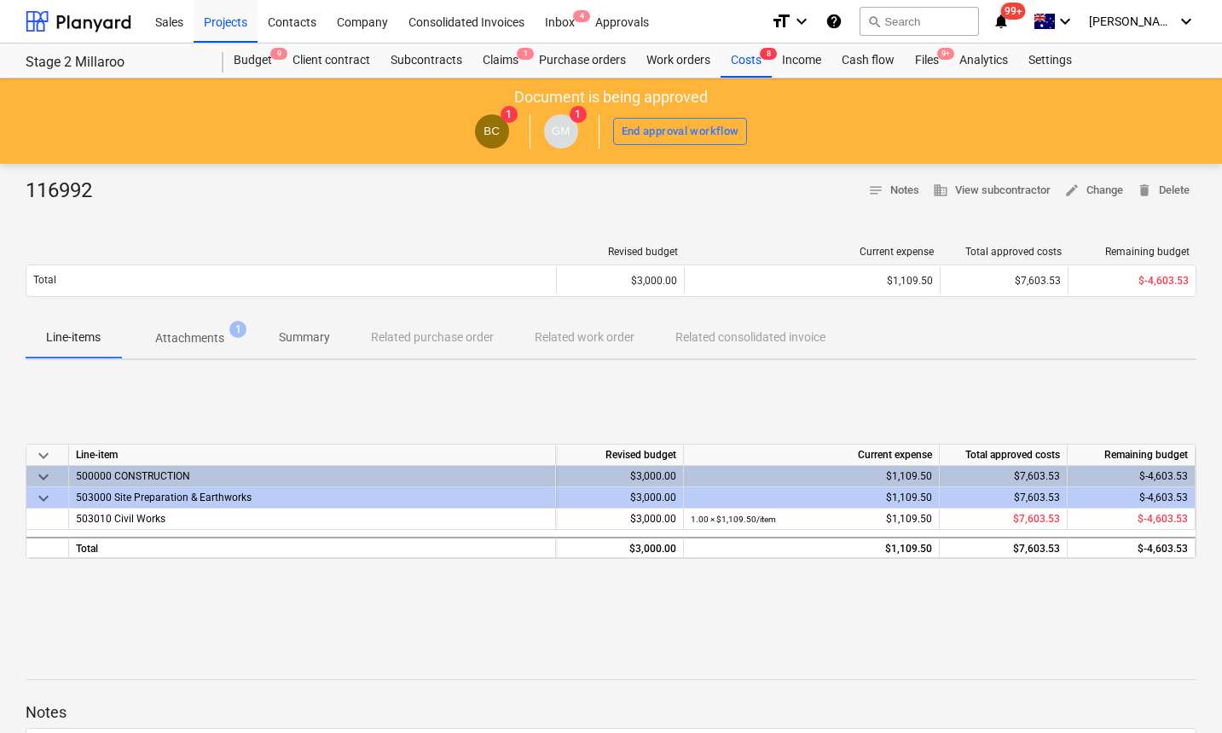
click at [217, 339] on p "Attachments" at bounding box center [189, 338] width 69 height 18
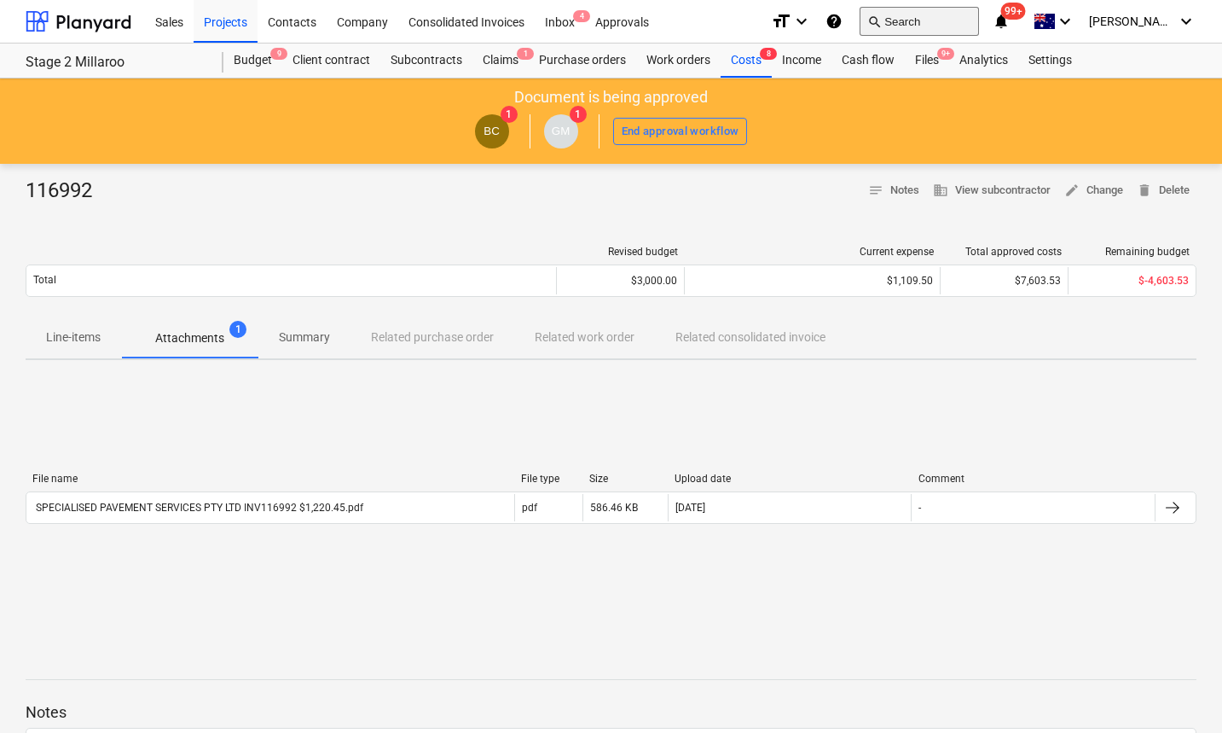
click at [881, 22] on span "search" at bounding box center [874, 22] width 14 height 14
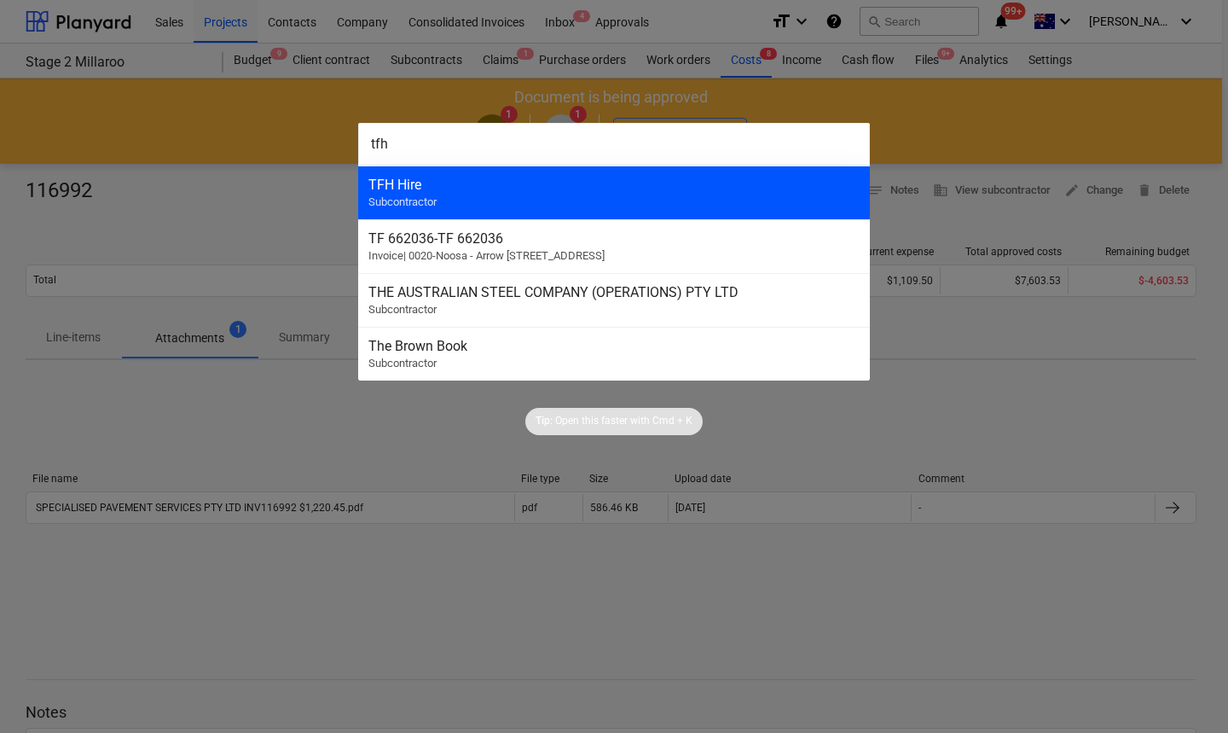
type input "tfh"
click at [477, 174] on div "TFH Hire Subcontractor" at bounding box center [614, 192] width 512 height 54
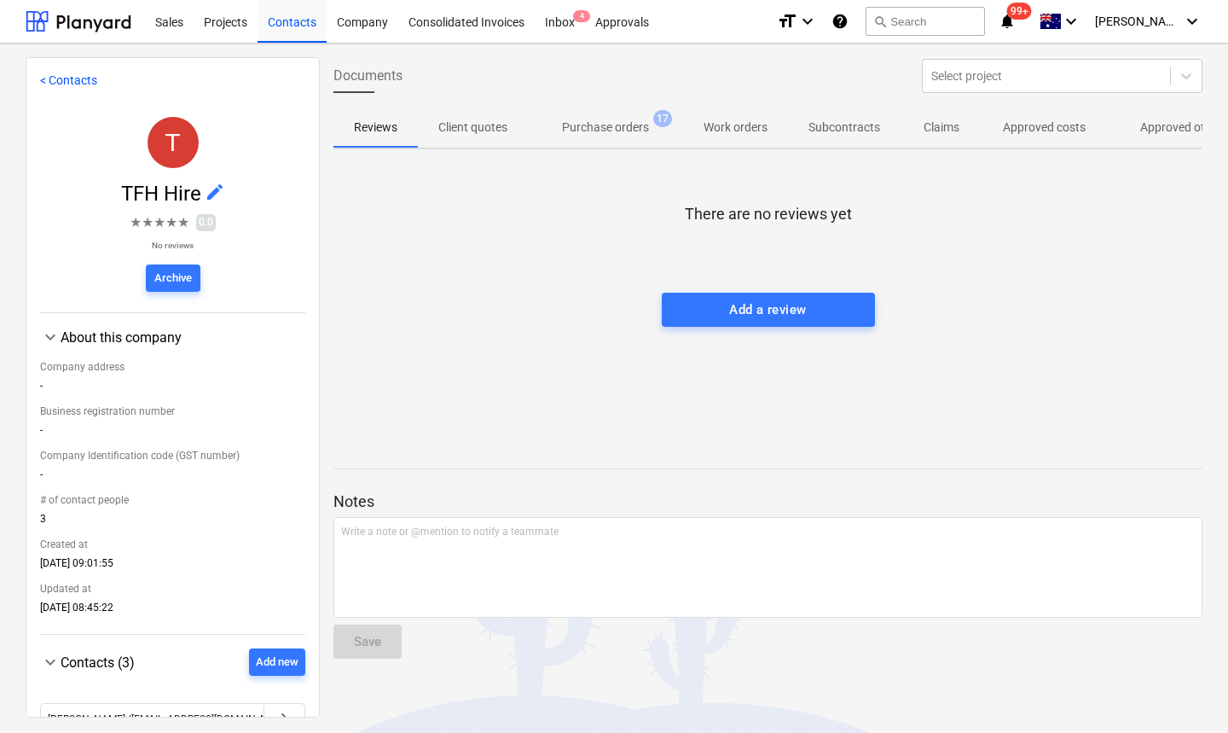
click at [1157, 123] on p "Approved other costs" at bounding box center [1196, 128] width 113 height 18
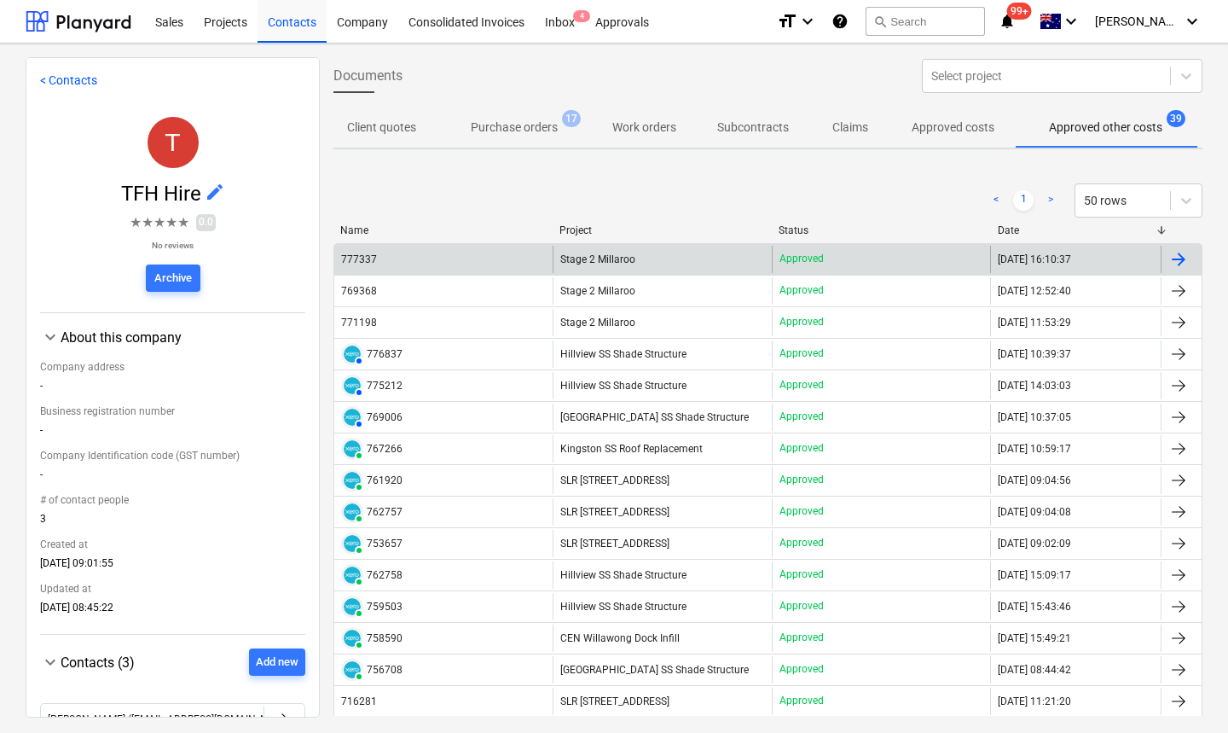
scroll to position [0, 92]
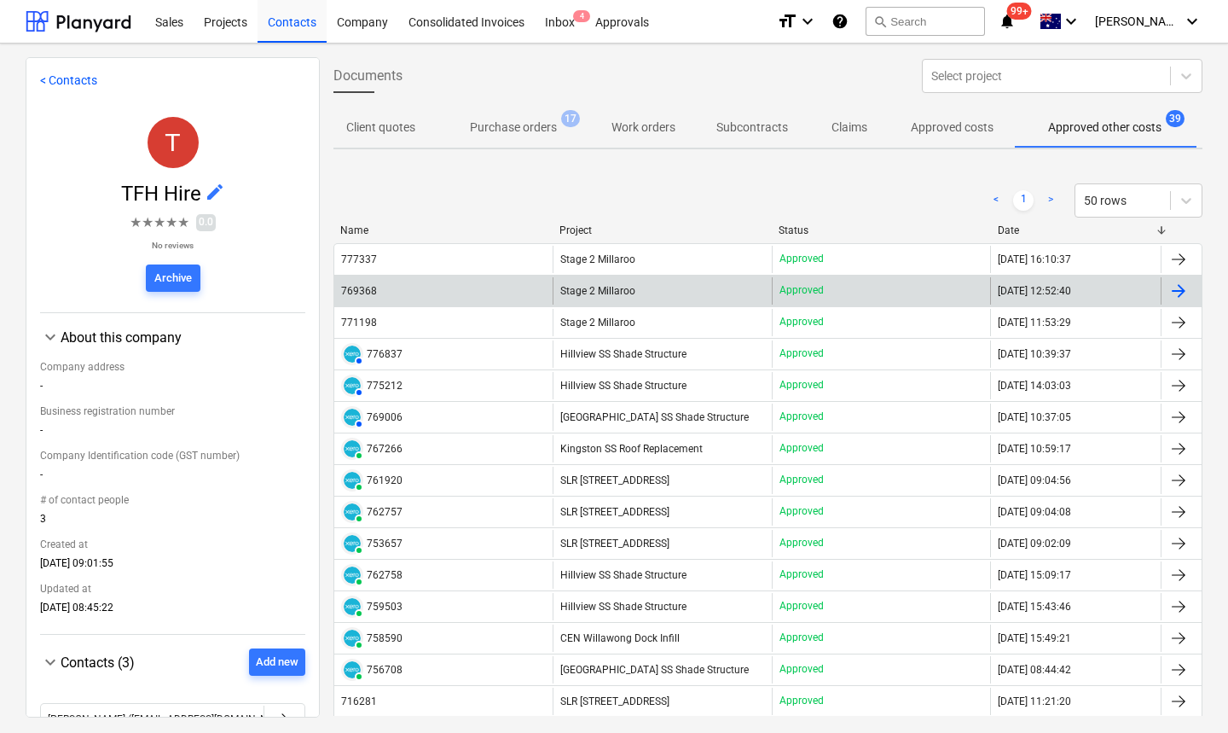
click at [368, 290] on div "769368" at bounding box center [359, 291] width 36 height 12
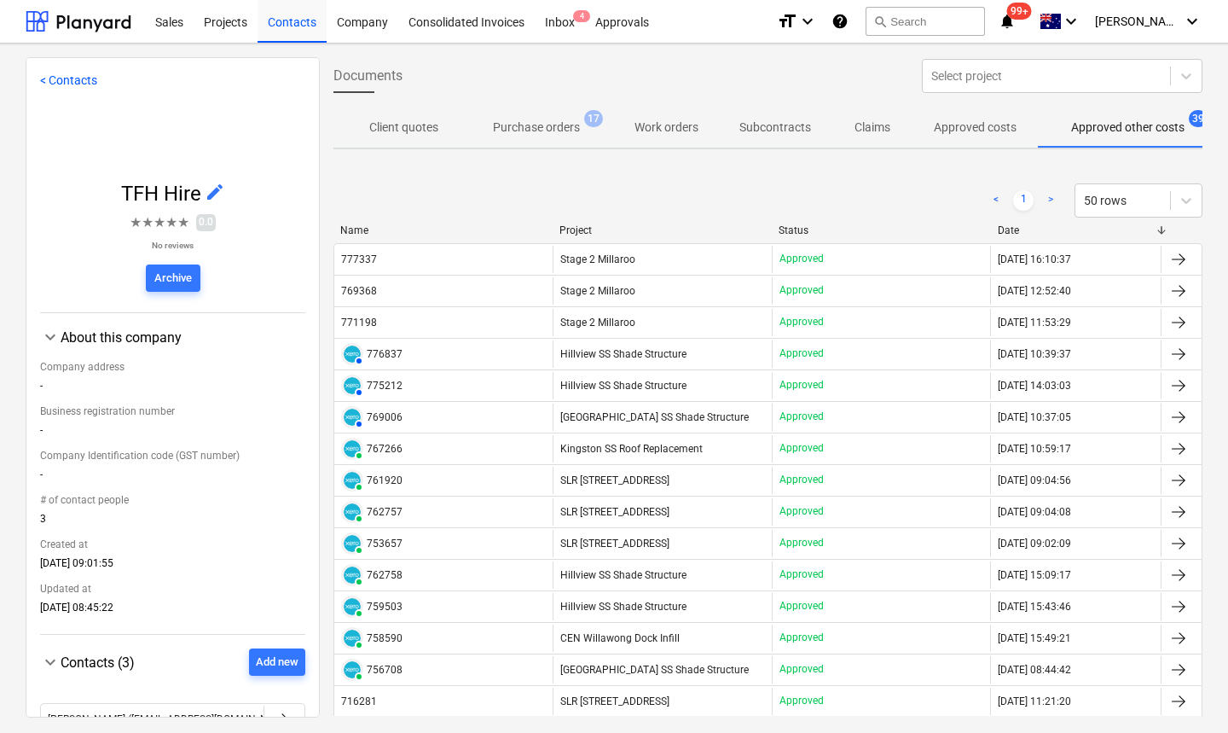
scroll to position [0, 92]
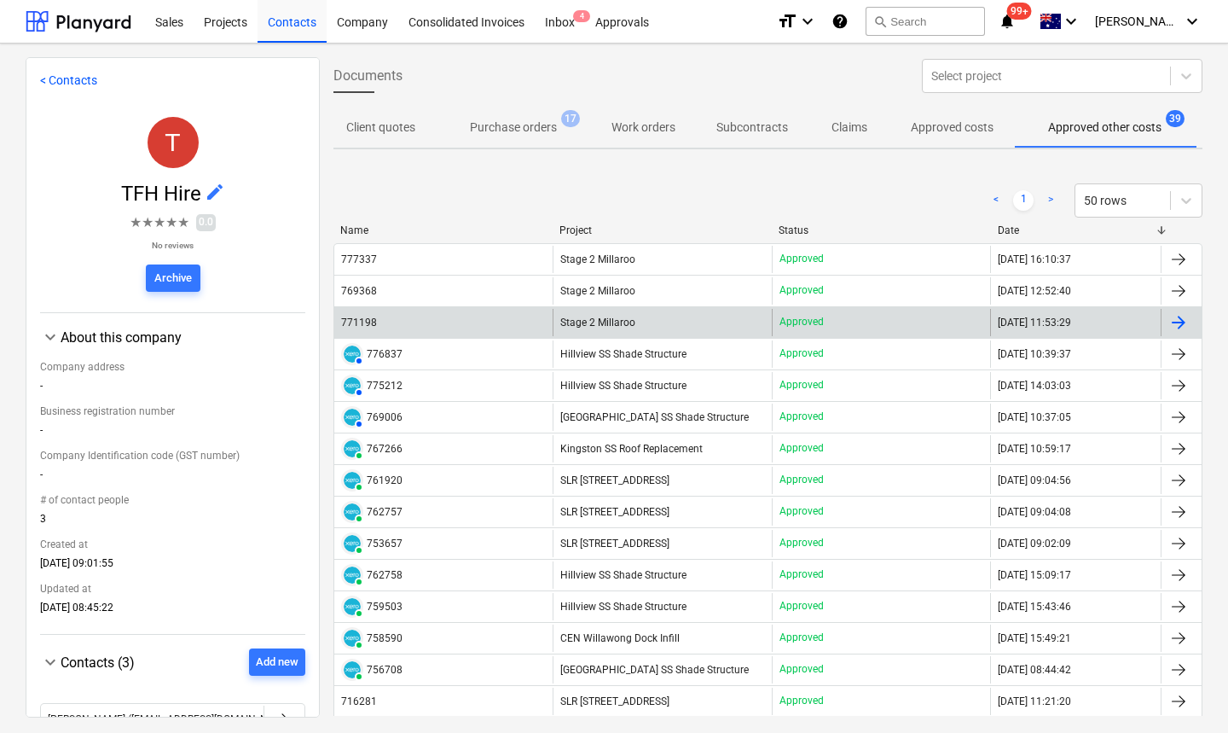
click at [379, 323] on div "771198" at bounding box center [443, 322] width 218 height 27
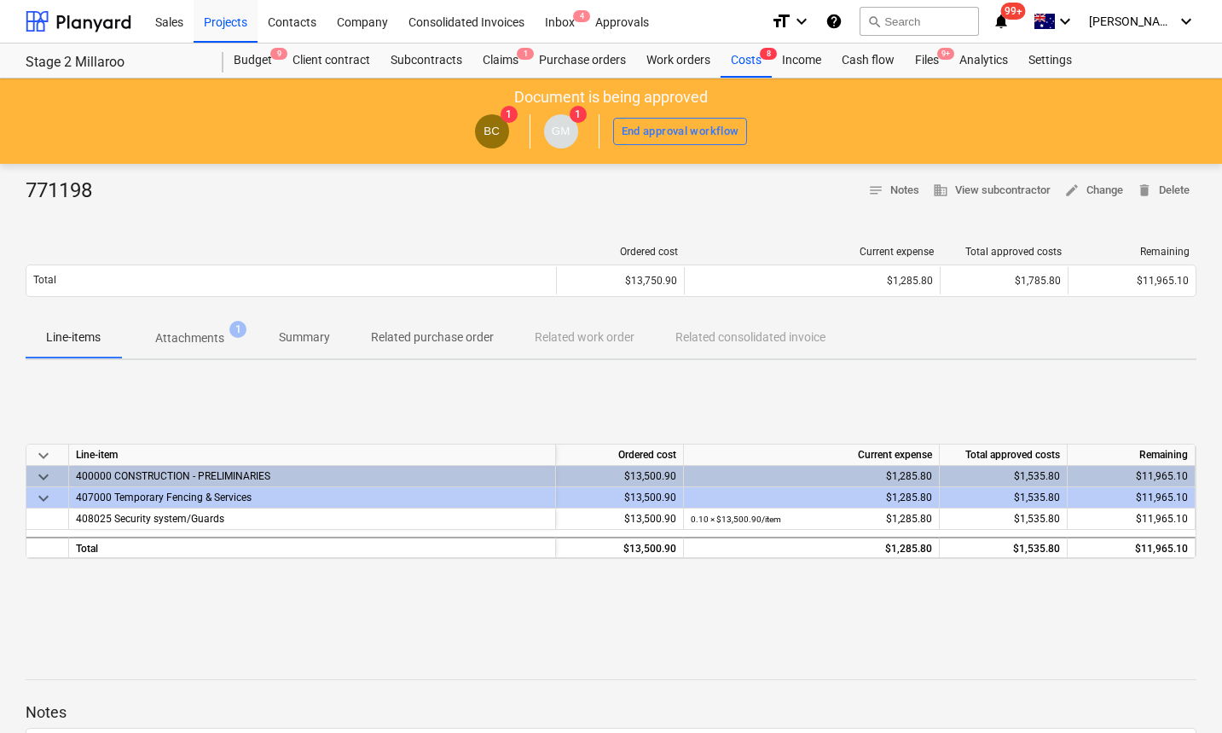
click at [172, 329] on p "Attachments" at bounding box center [189, 338] width 69 height 18
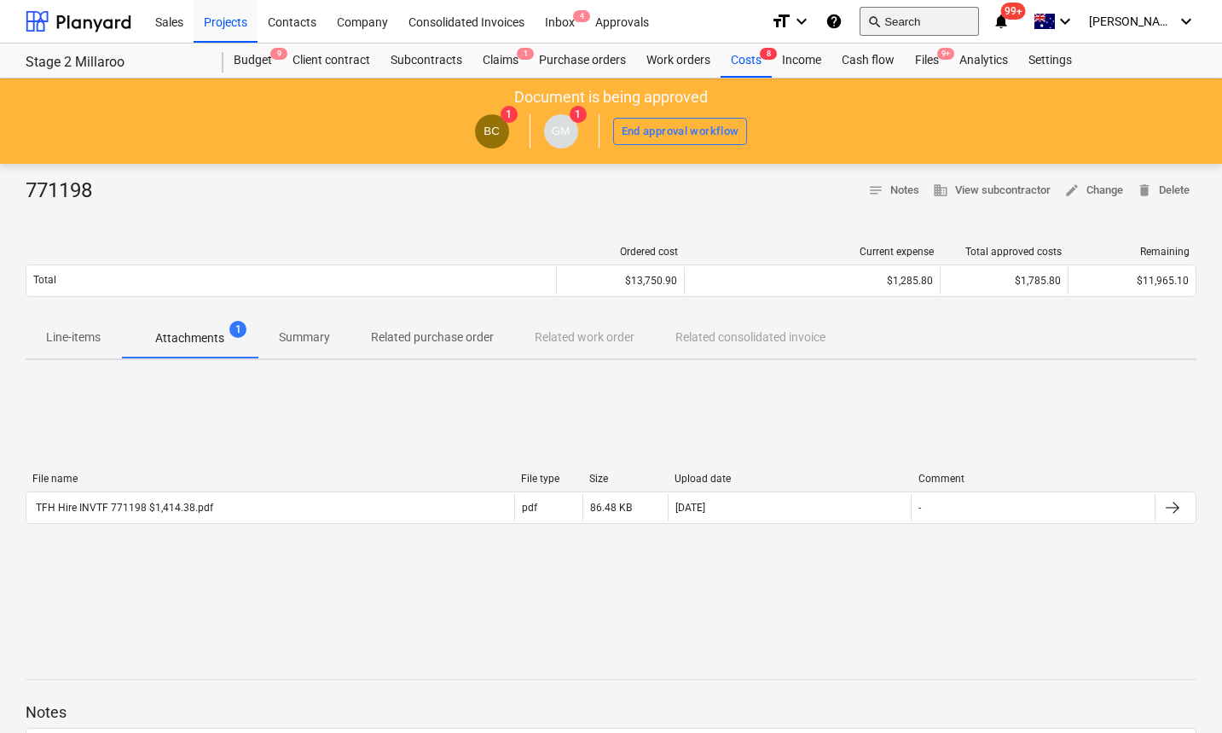
click at [937, 21] on button "search Search" at bounding box center [919, 21] width 119 height 29
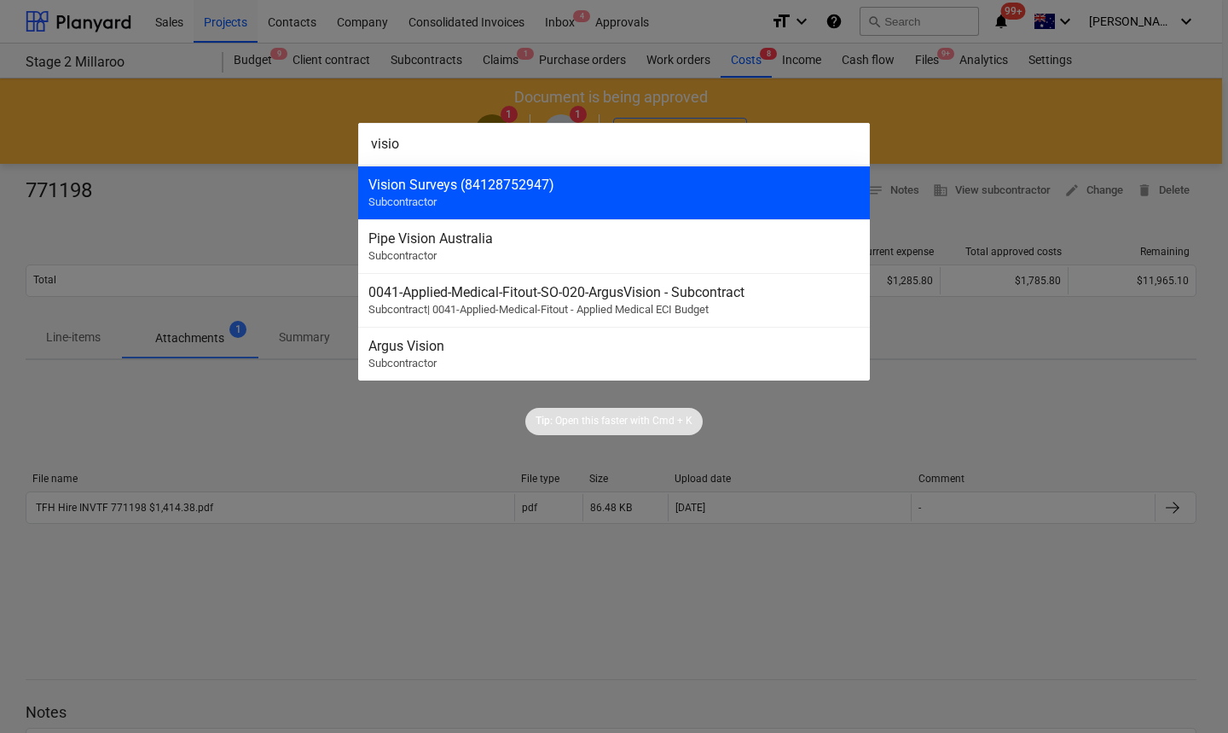
type input "visio"
click at [549, 187] on div "Vision Surveys (84128752947)" at bounding box center [613, 185] width 491 height 16
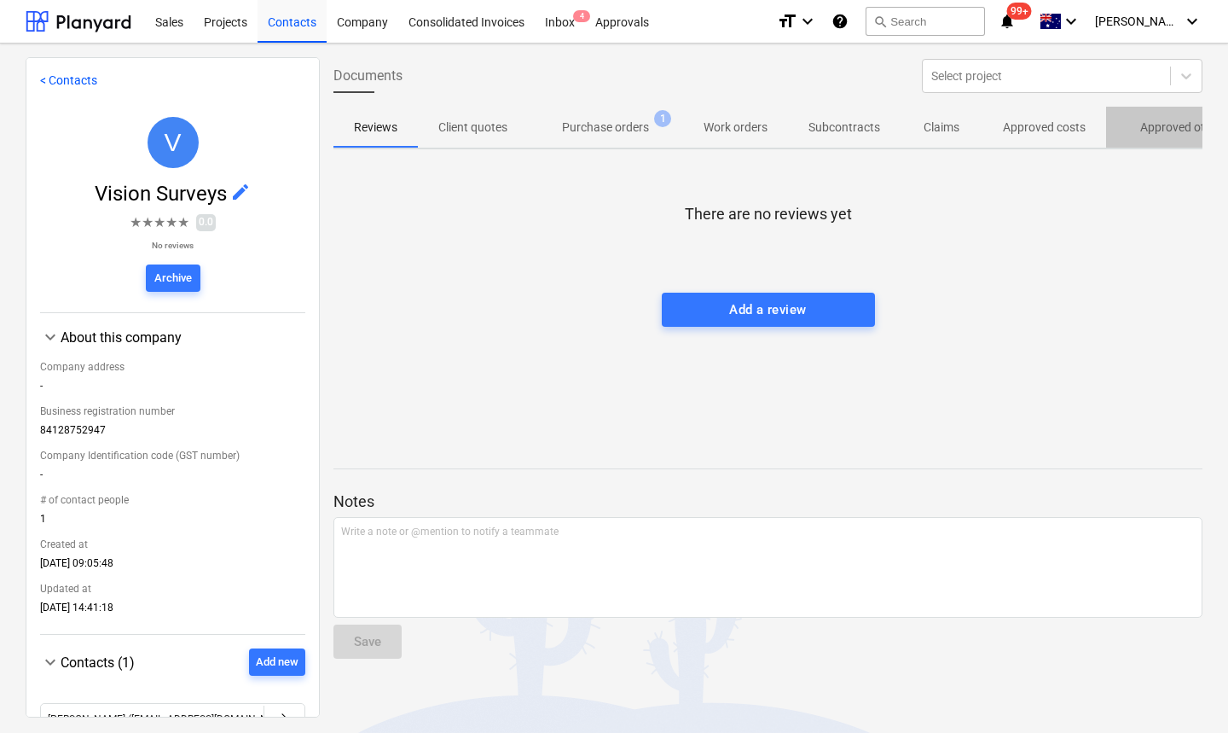
click at [1150, 132] on p "Approved other costs" at bounding box center [1196, 128] width 113 height 18
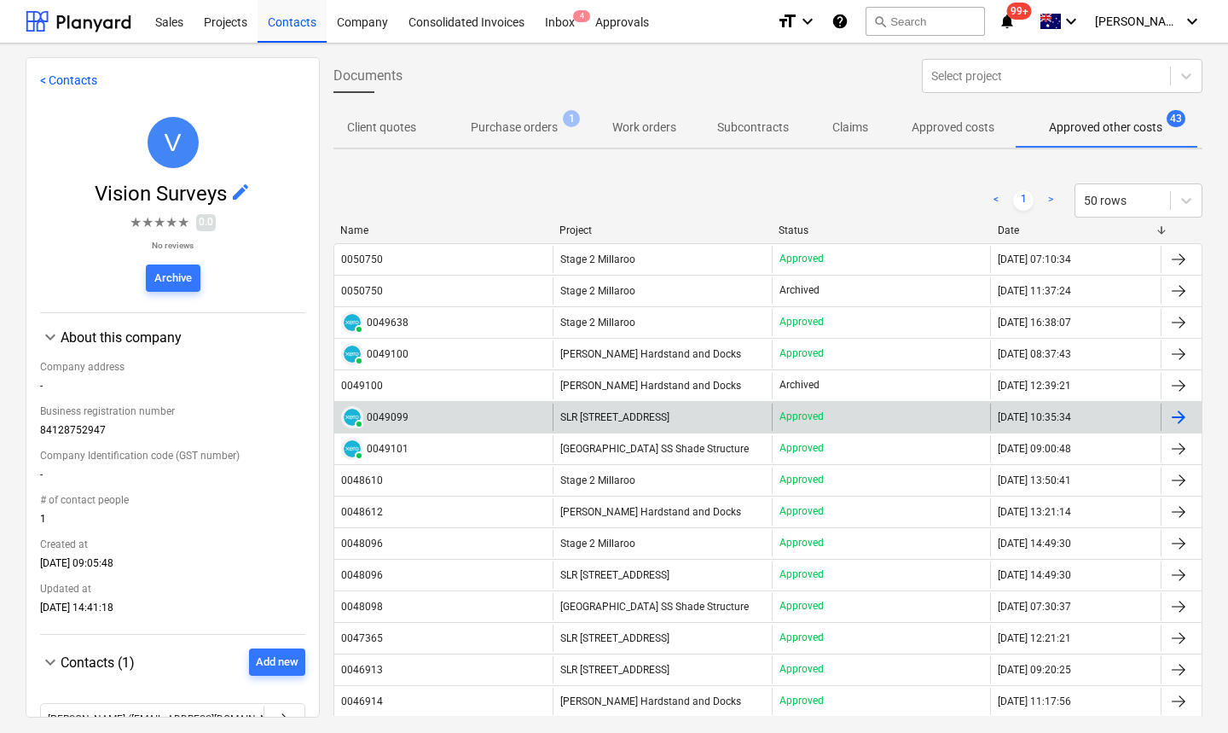
scroll to position [0, 92]
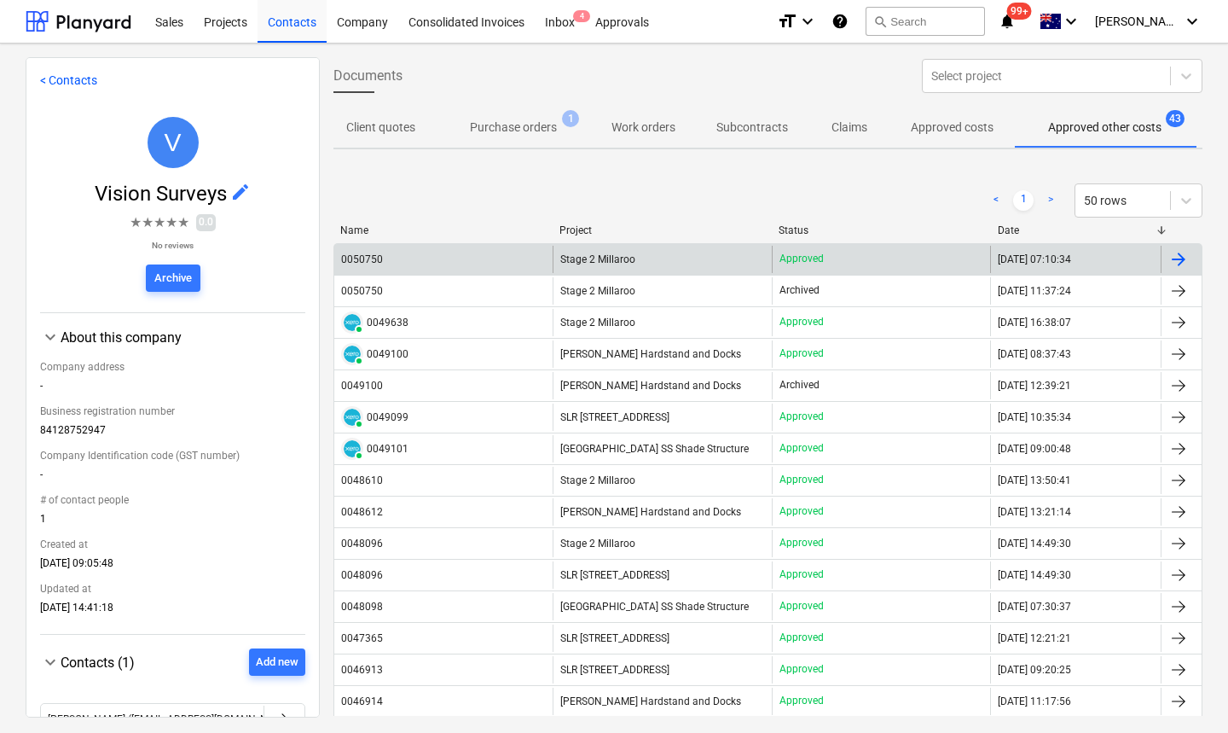
click at [367, 268] on div "0050750" at bounding box center [443, 259] width 218 height 27
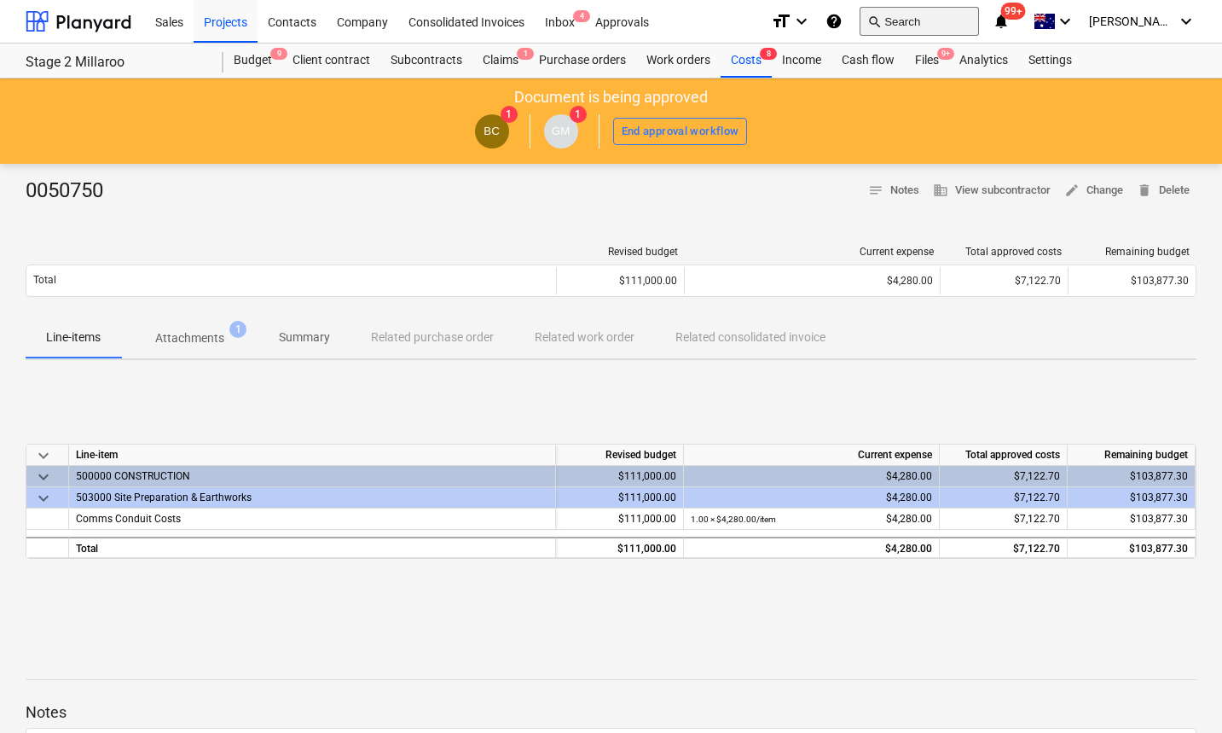
click at [943, 22] on button "search Search" at bounding box center [919, 21] width 119 height 29
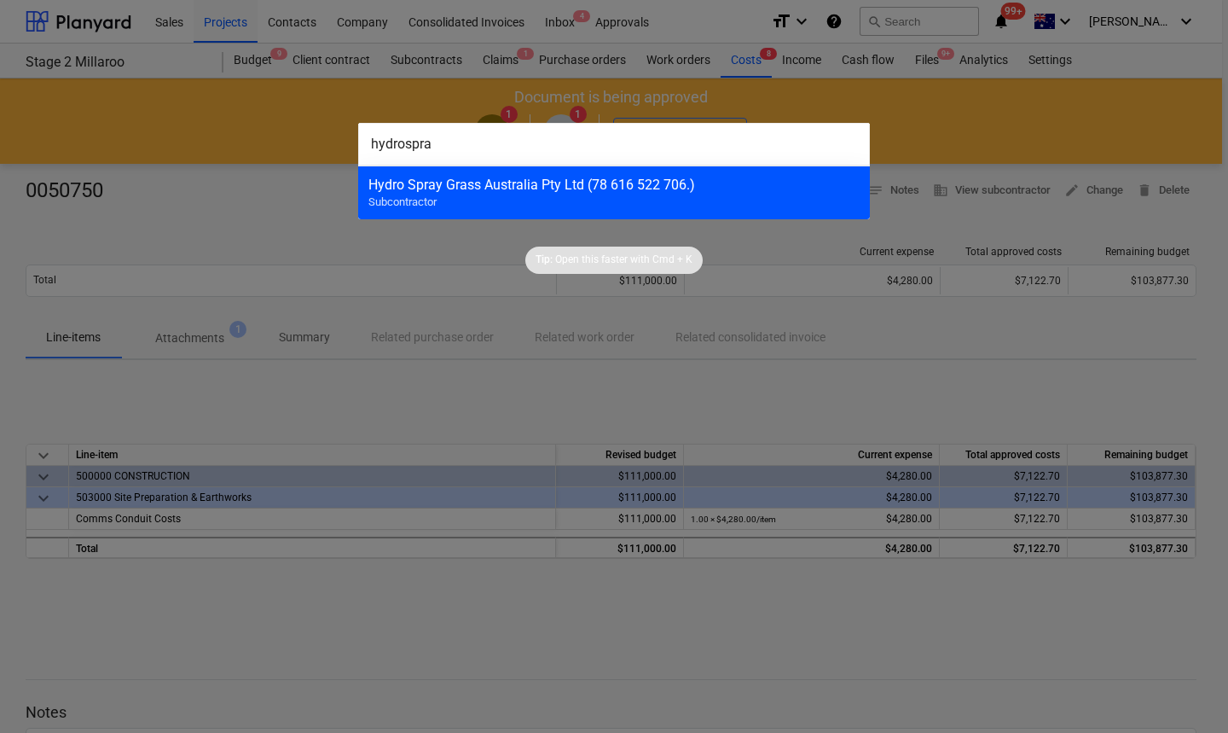
type input "hydrospra"
click at [580, 204] on div "Hydro Spray Grass Australia Pty Ltd (78 616 522 706.) Subcontractor" at bounding box center [614, 192] width 512 height 54
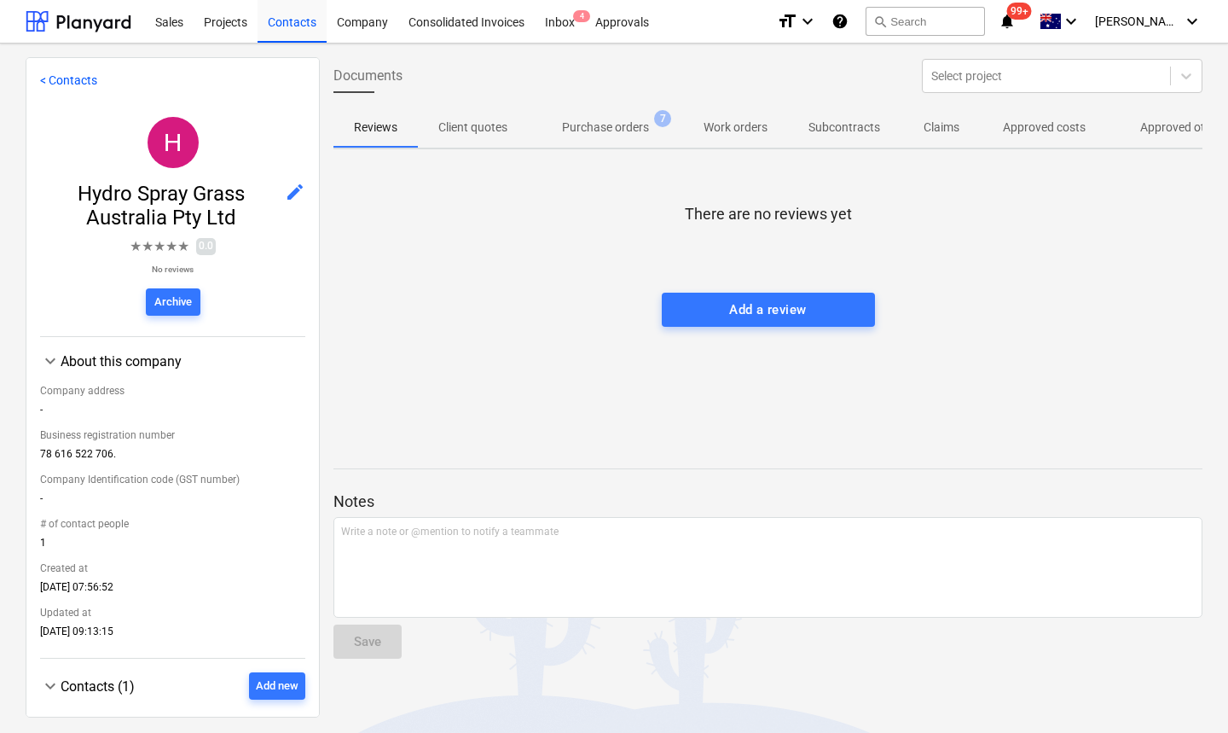
click at [1146, 131] on p "Approved other costs" at bounding box center [1196, 128] width 113 height 18
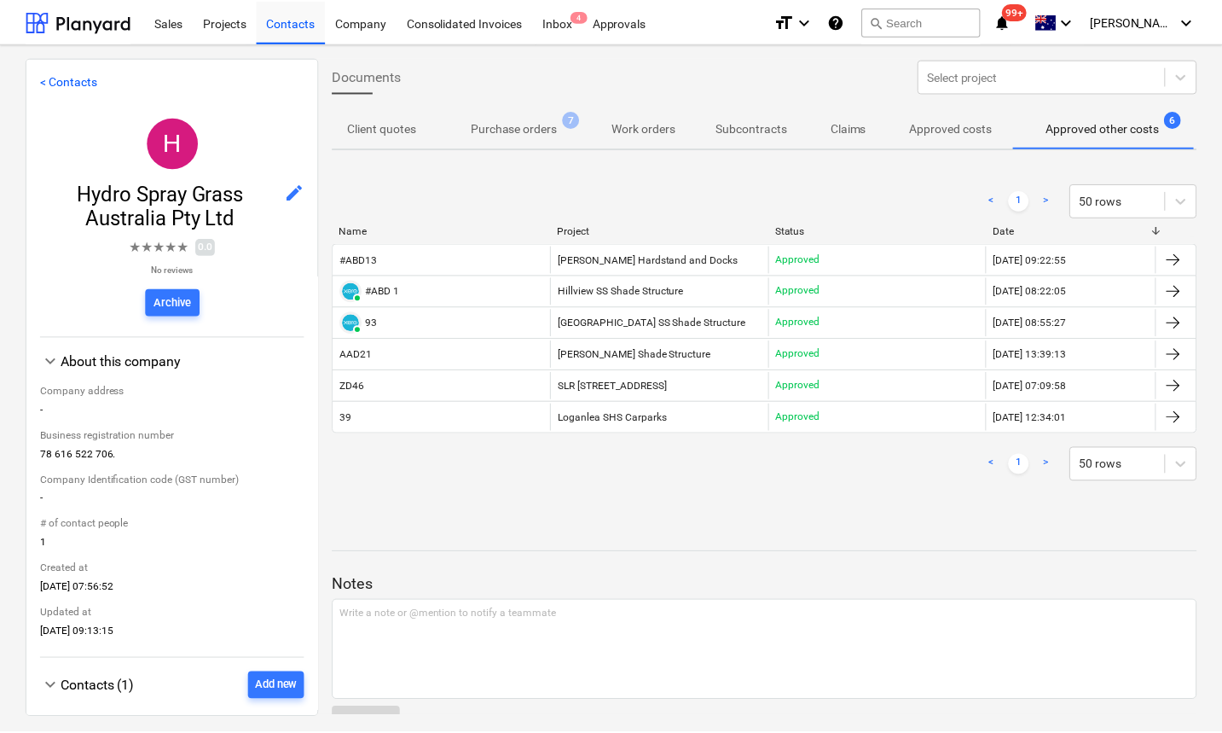
scroll to position [0, 92]
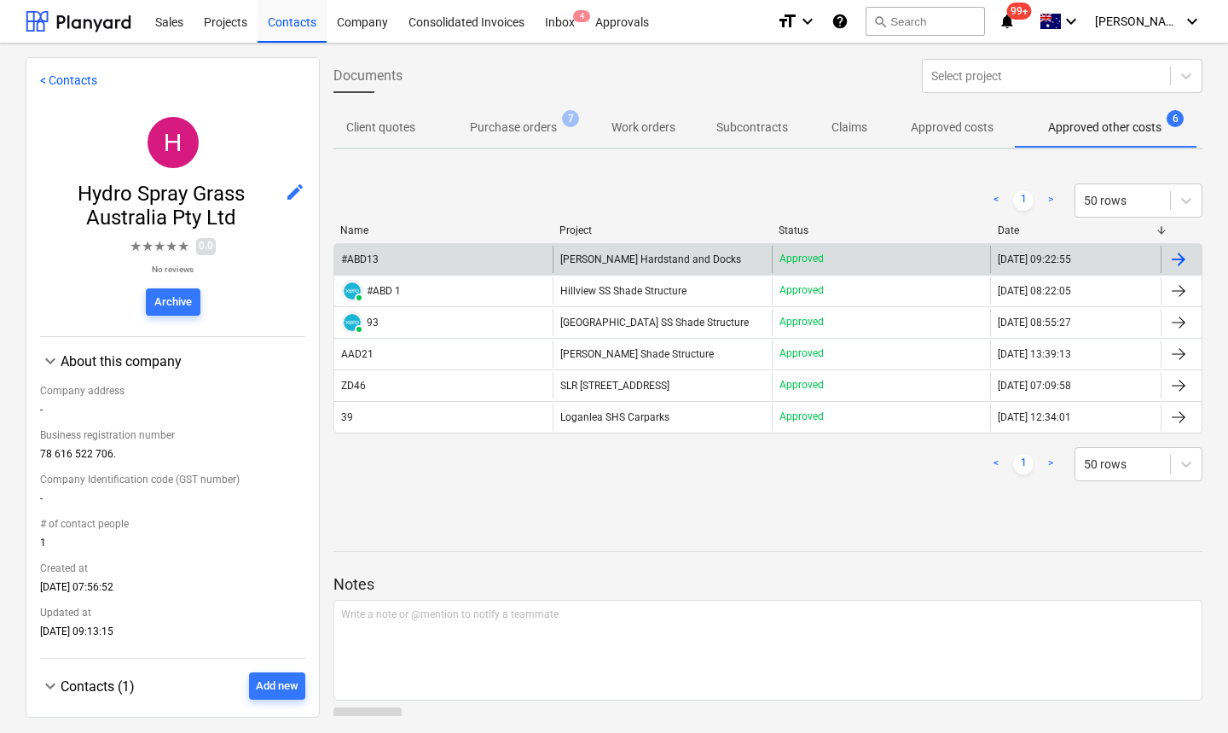
click at [371, 256] on div "#ABD13" at bounding box center [360, 259] width 38 height 12
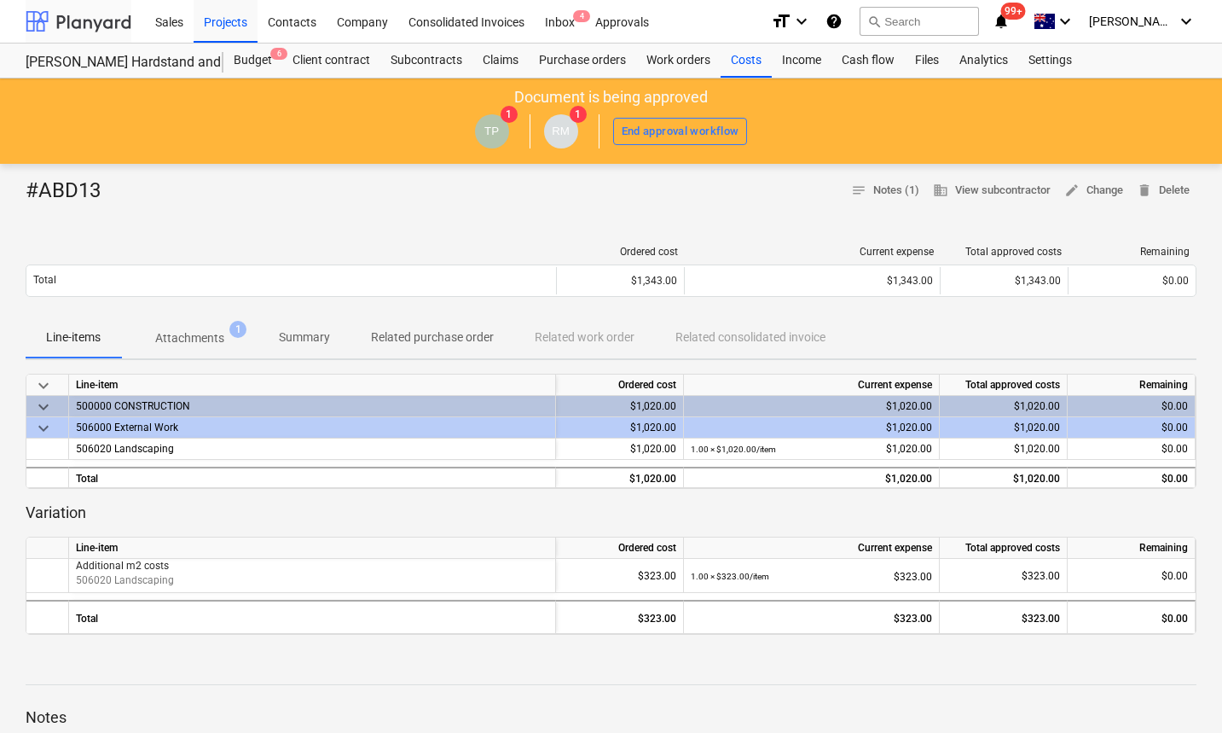
drag, startPoint x: 74, startPoint y: 23, endPoint x: 70, endPoint y: 8, distance: 15.9
click at [74, 23] on div at bounding box center [79, 21] width 106 height 43
